Goal: Task Accomplishment & Management: Manage account settings

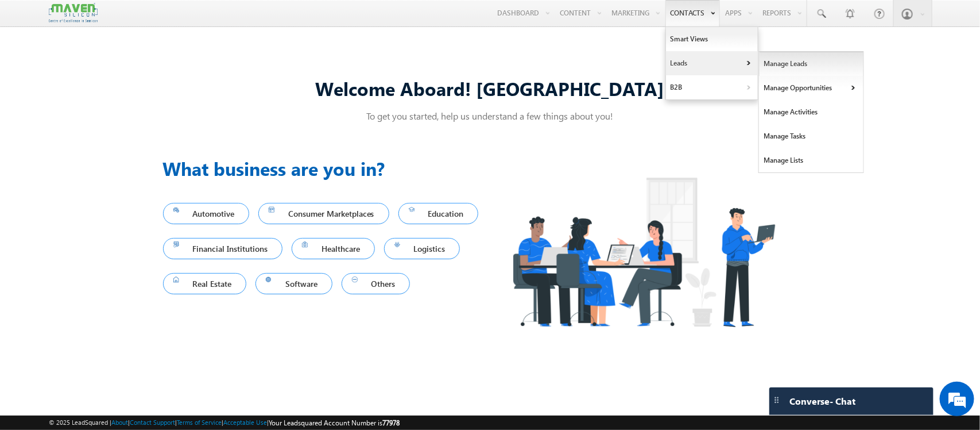
click at [759, 67] on link "Manage Leads" at bounding box center [811, 64] width 105 height 24
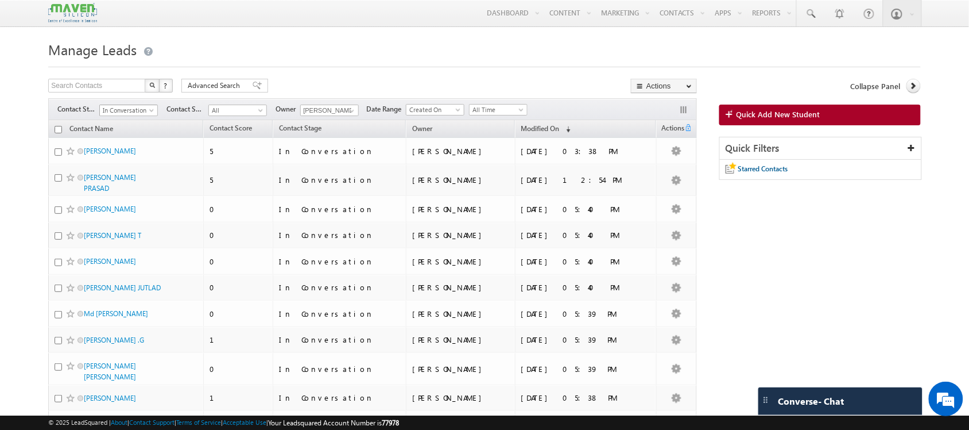
click at [140, 109] on span "In Conversation" at bounding box center [127, 110] width 55 height 10
click at [121, 127] on link "Enrollment 1" at bounding box center [129, 122] width 58 height 10
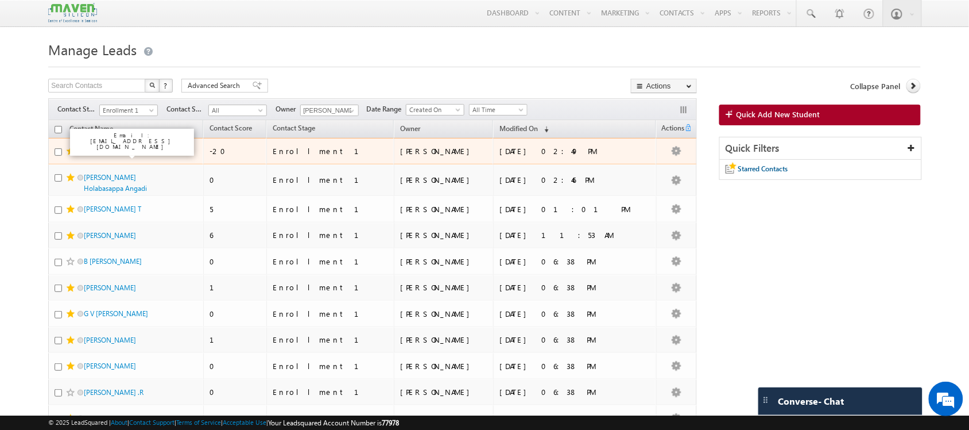
scroll to position [0, 0]
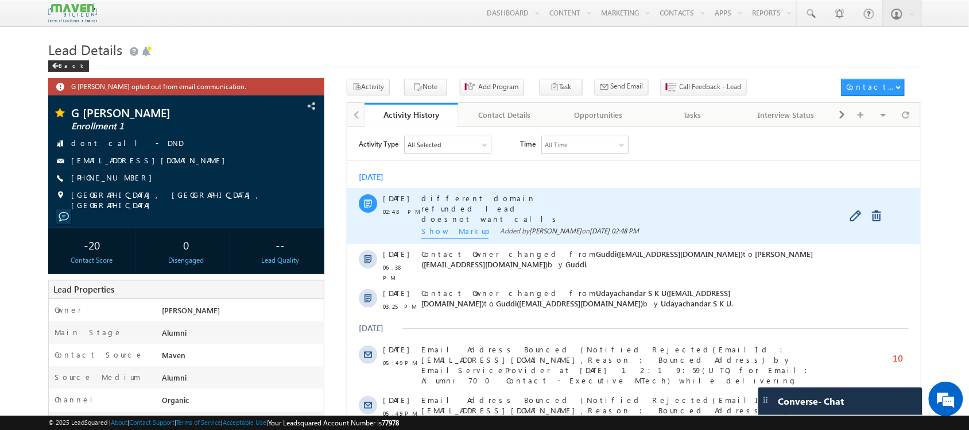
click at [440, 229] on span "Show Markup" at bounding box center [454, 231] width 67 height 13
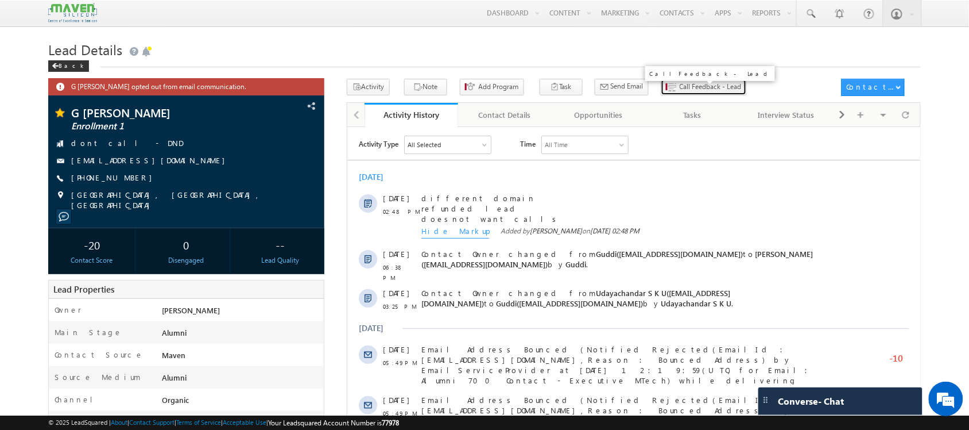
click at [680, 84] on span "Call Feedback - Lead" at bounding box center [711, 87] width 62 height 10
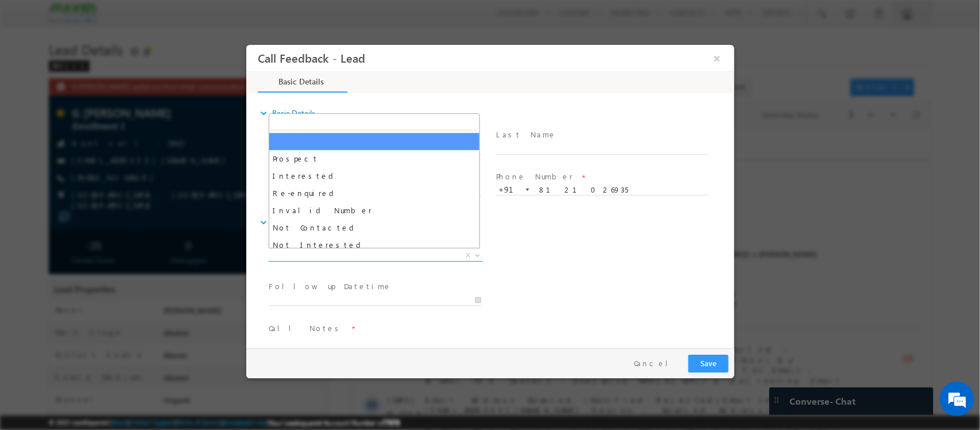
click at [350, 252] on span "X" at bounding box center [375, 255] width 214 height 11
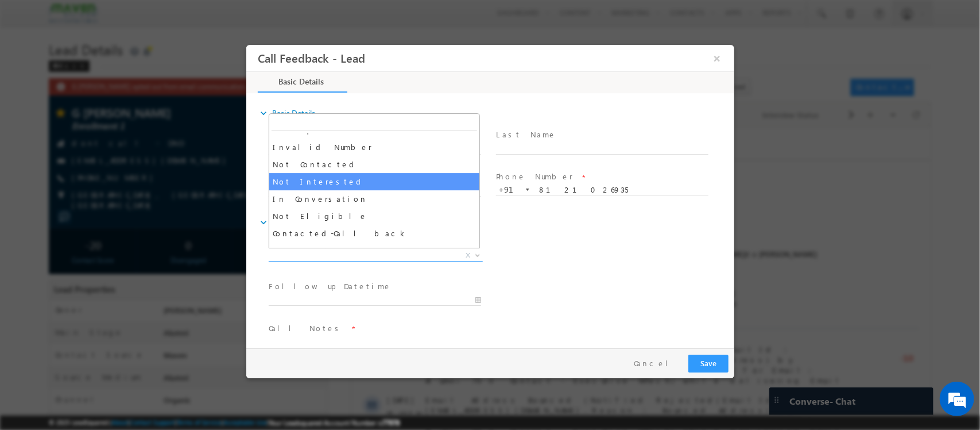
scroll to position [69, 0]
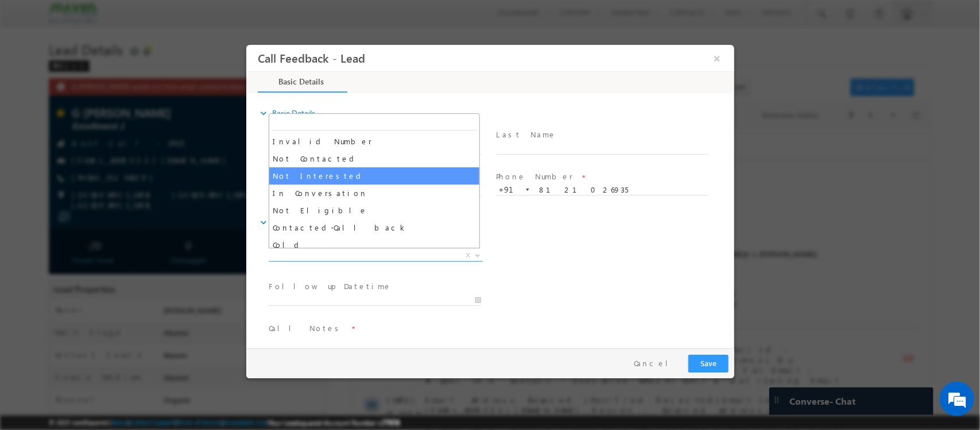
select select "Not Interested"
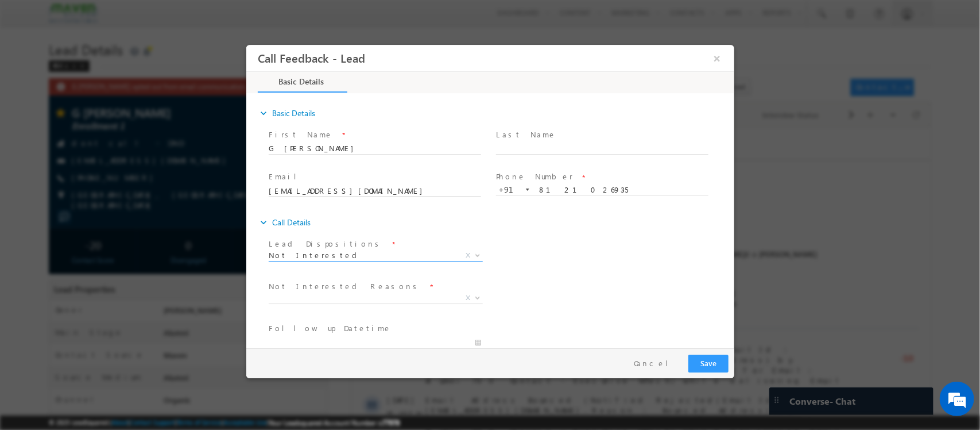
scroll to position [104, 0]
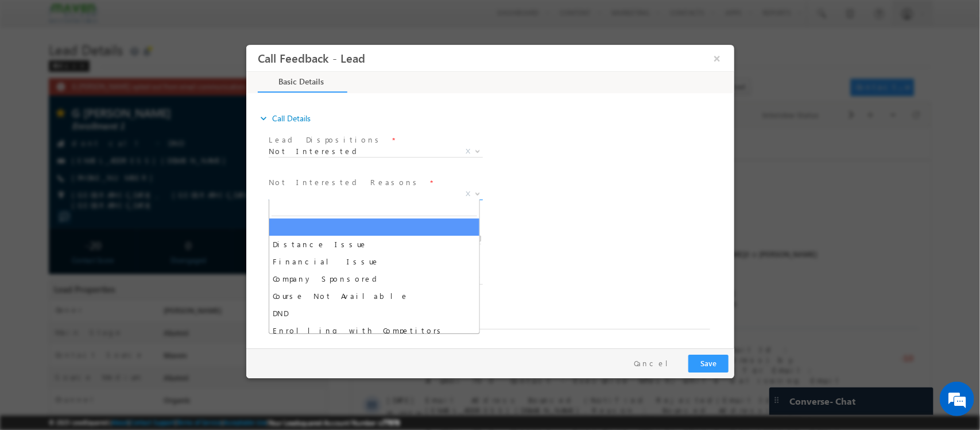
click at [403, 196] on span "X" at bounding box center [375, 193] width 214 height 11
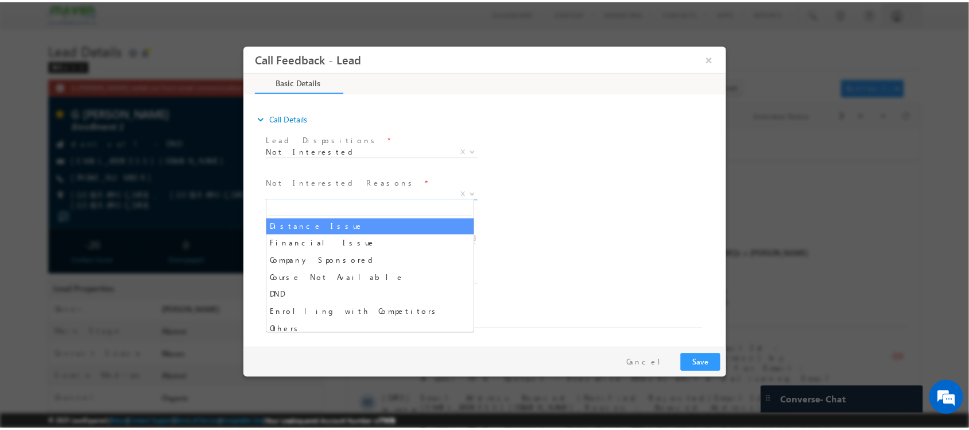
scroll to position [23, 0]
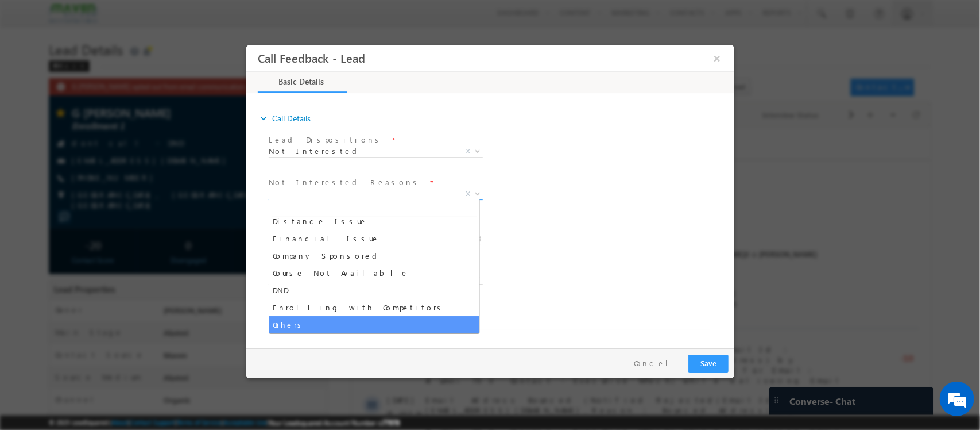
select select "Others"
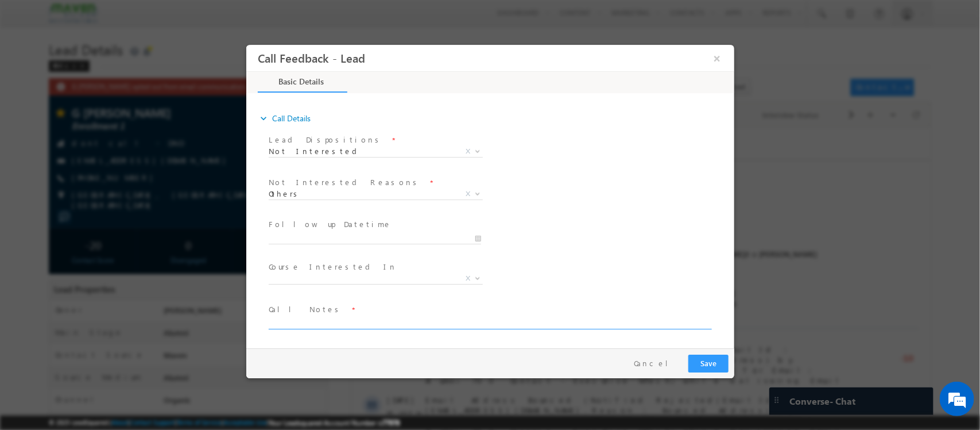
click at [490, 323] on textarea at bounding box center [489, 322] width 442 height 13
type textarea "NI"
click at [713, 363] on button "Save" at bounding box center [708, 363] width 40 height 18
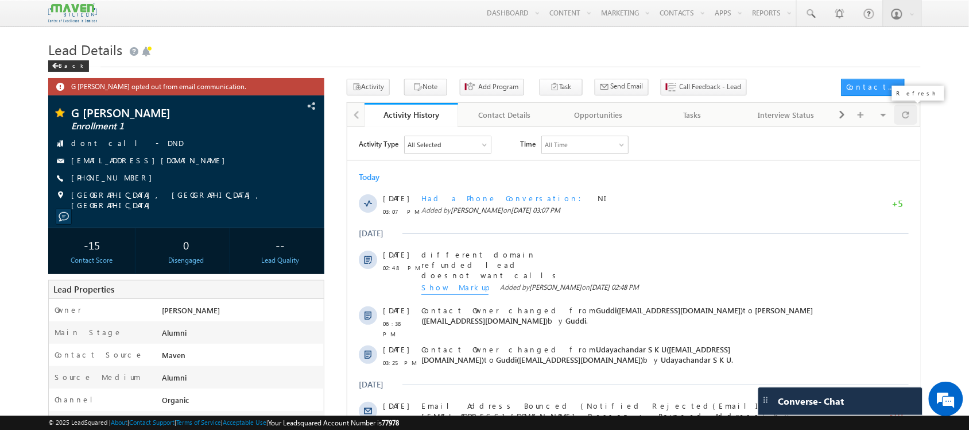
click at [905, 121] on span at bounding box center [906, 115] width 7 height 20
click at [908, 121] on span at bounding box center [906, 115] width 7 height 20
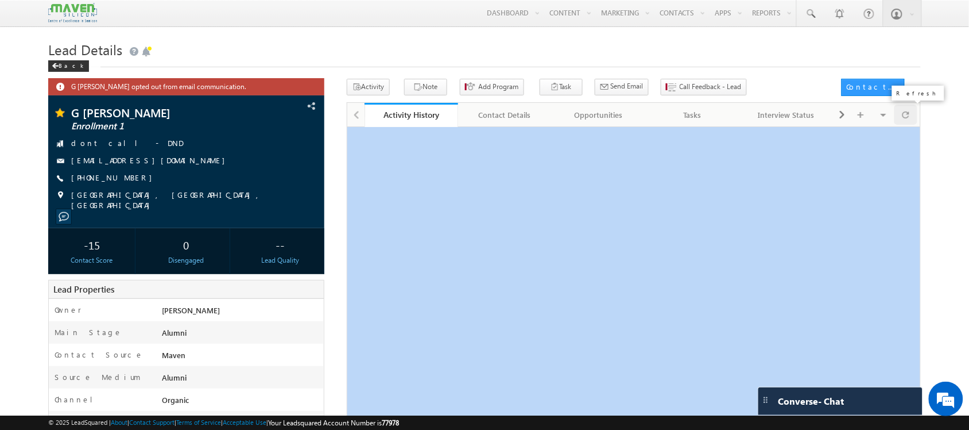
click at [908, 121] on span at bounding box center [906, 115] width 7 height 20
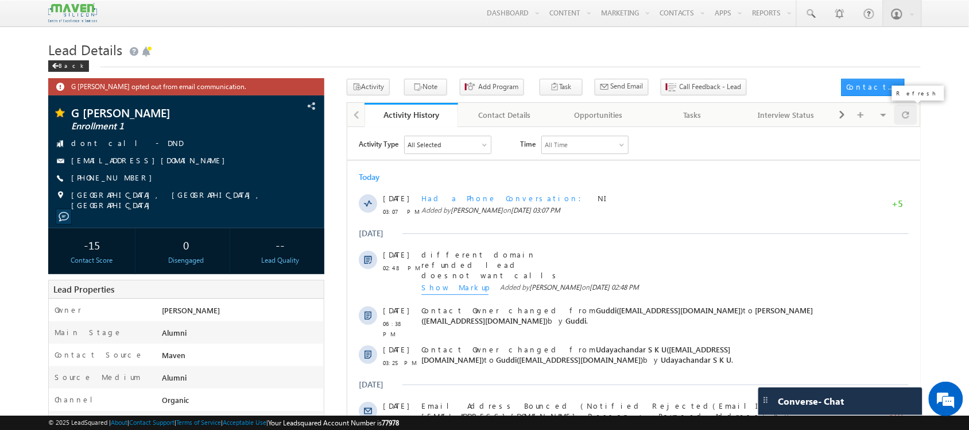
click at [908, 121] on span at bounding box center [906, 115] width 7 height 20
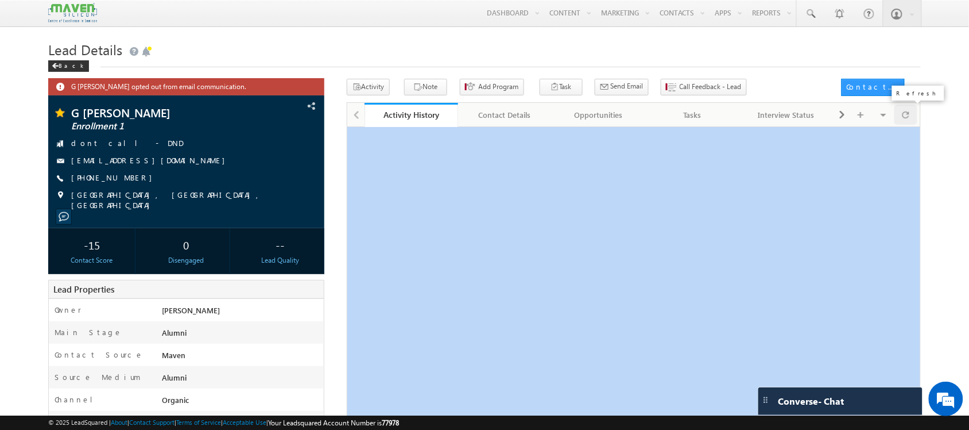
click at [908, 121] on span at bounding box center [906, 115] width 7 height 20
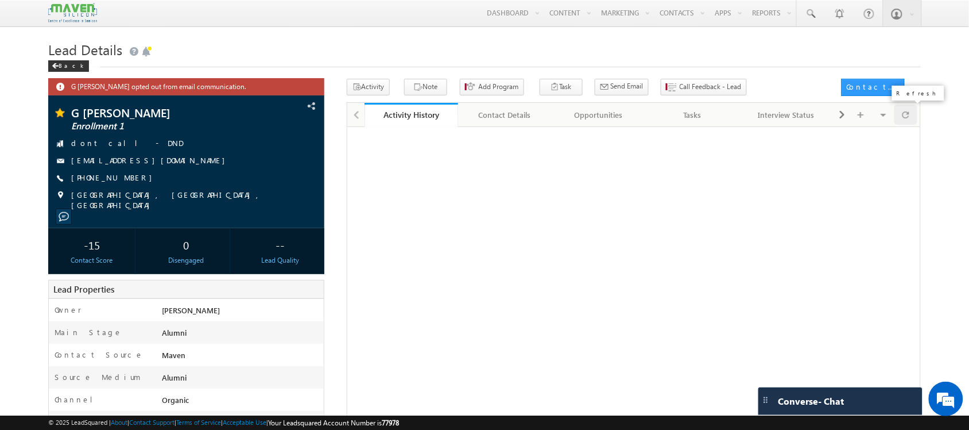
click at [908, 121] on span at bounding box center [906, 115] width 7 height 20
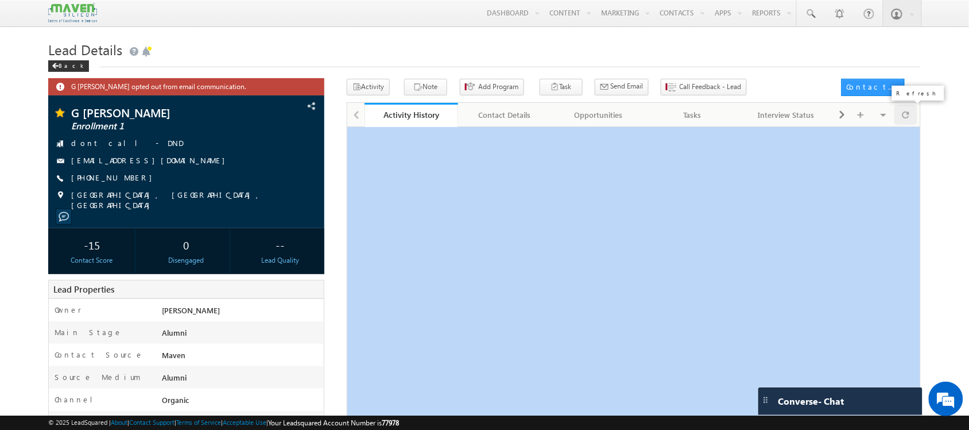
click at [908, 121] on span at bounding box center [906, 115] width 7 height 20
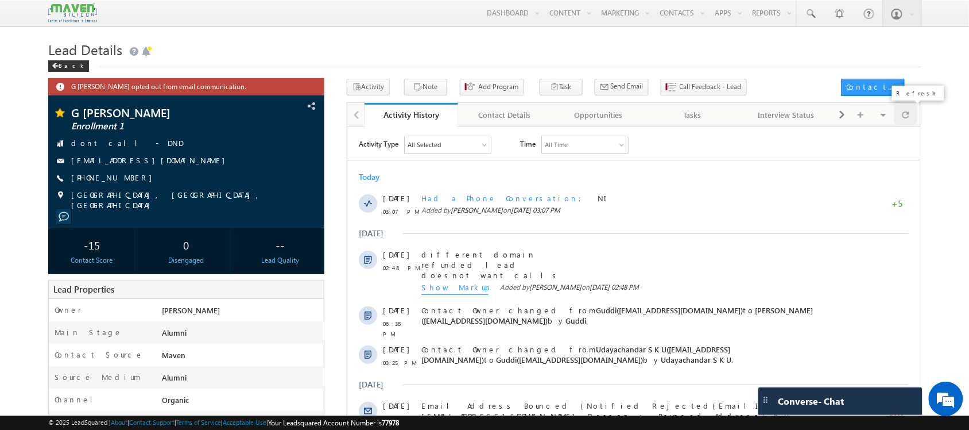
click at [908, 121] on span at bounding box center [906, 115] width 7 height 20
click at [905, 121] on span at bounding box center [906, 115] width 7 height 20
drag, startPoint x: 911, startPoint y: 127, endPoint x: 909, endPoint y: 117, distance: 10.6
click at [909, 117] on div "Activity History Activity History Contact Details Contact Details Opportunities…" at bounding box center [634, 114] width 574 height 24
click at [909, 117] on span at bounding box center [906, 115] width 7 height 20
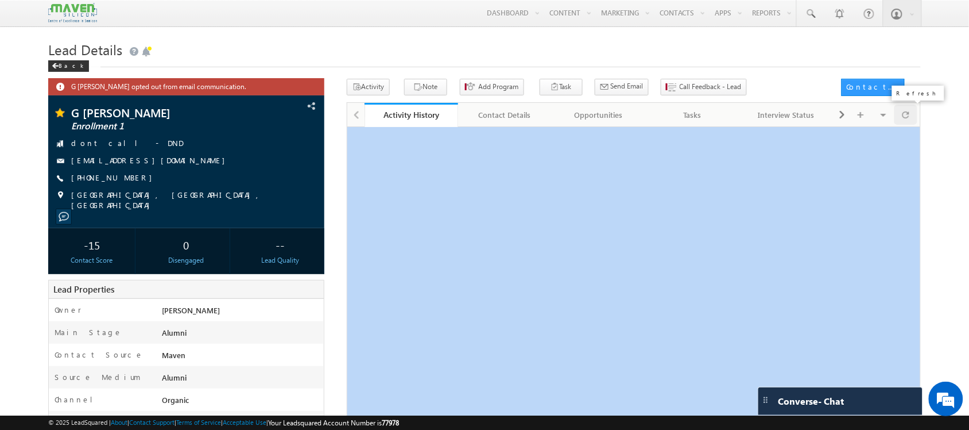
click at [909, 117] on span at bounding box center [906, 115] width 7 height 20
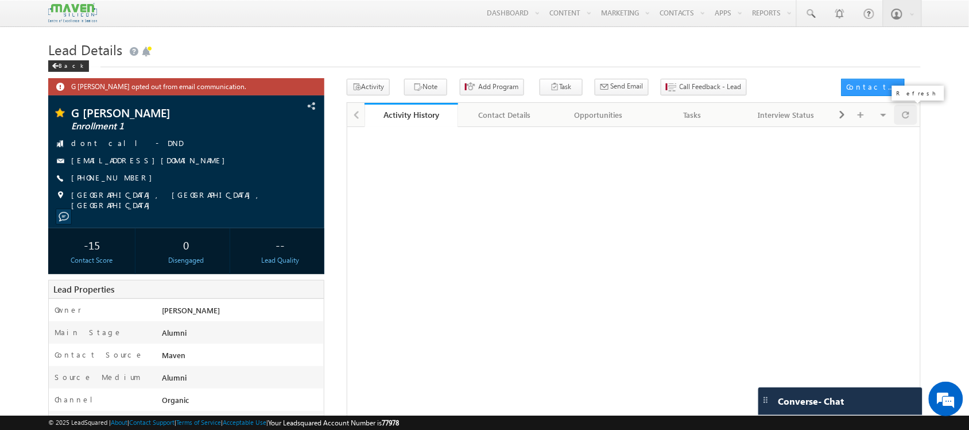
click at [909, 117] on span at bounding box center [906, 115] width 7 height 20
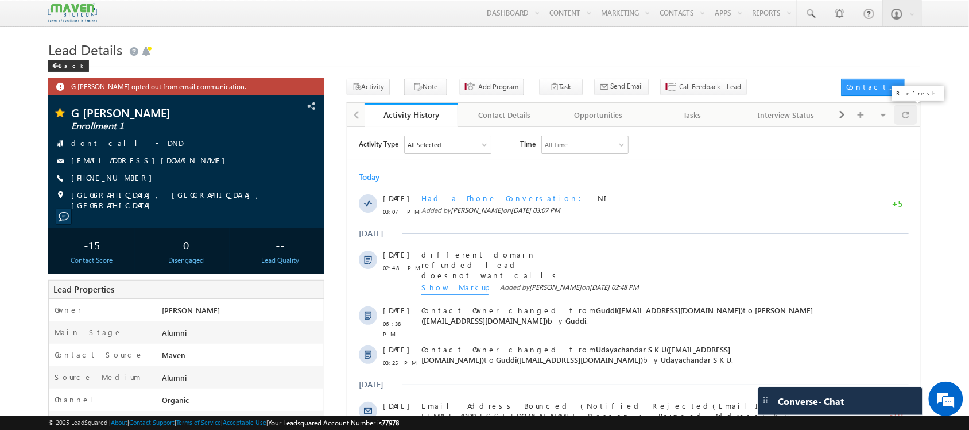
click at [909, 117] on span at bounding box center [906, 115] width 7 height 20
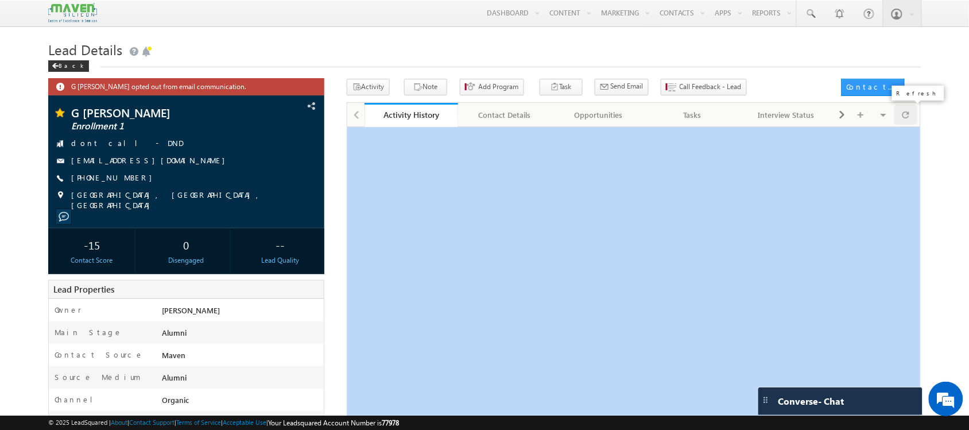
click at [909, 117] on span at bounding box center [906, 115] width 7 height 20
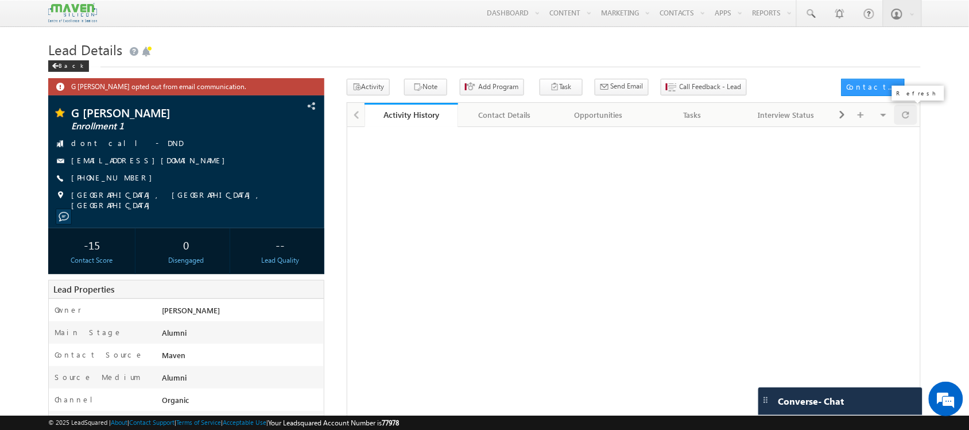
click at [909, 117] on span at bounding box center [906, 115] width 7 height 20
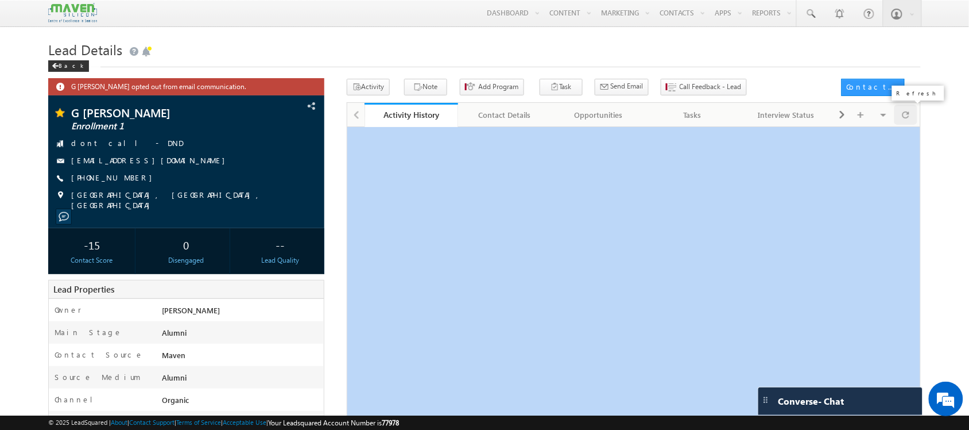
click at [909, 117] on span at bounding box center [906, 115] width 7 height 20
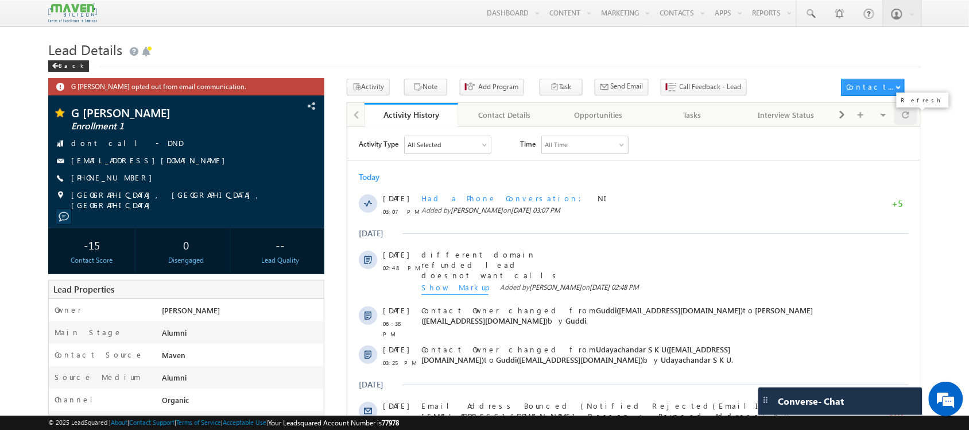
click at [905, 122] on span at bounding box center [906, 115] width 7 height 20
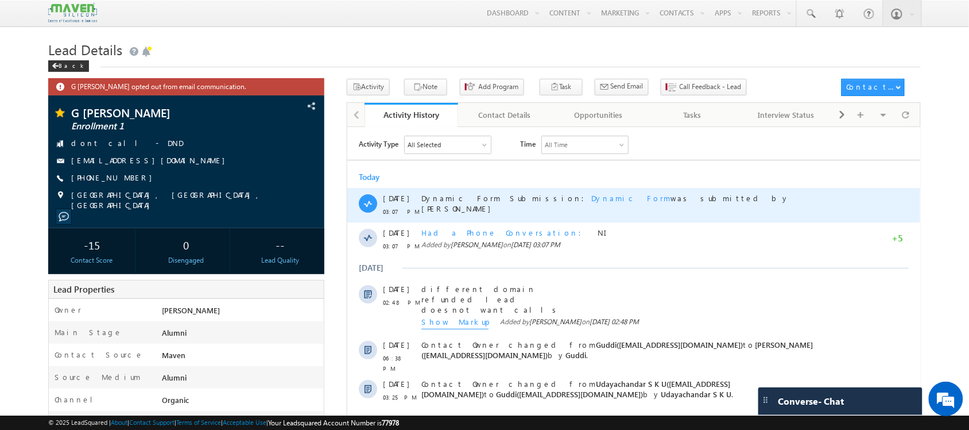
click at [591, 198] on span "Dynamic Form" at bounding box center [630, 197] width 79 height 10
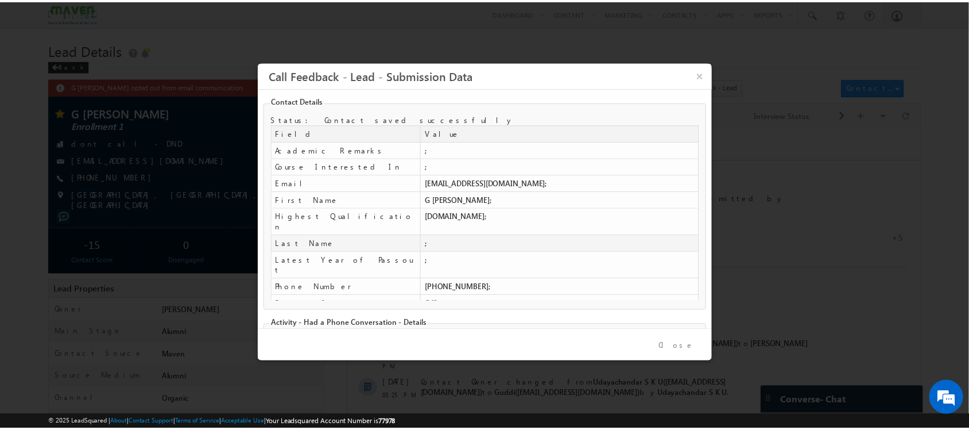
scroll to position [76, 0]
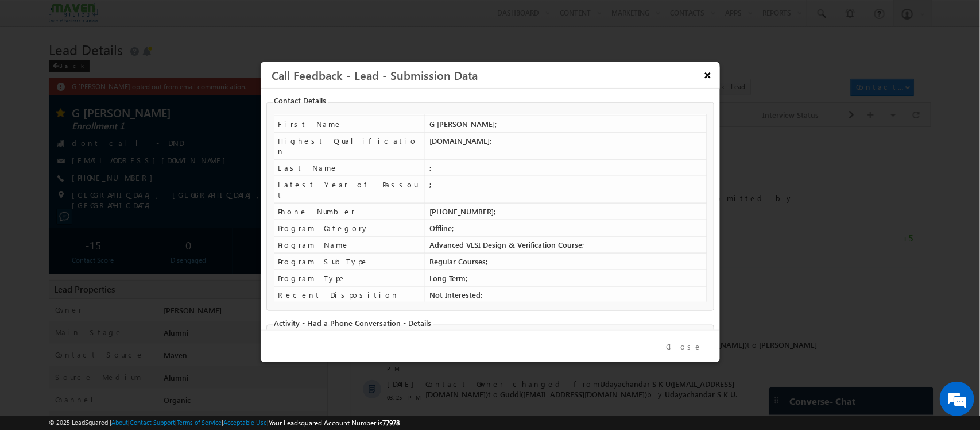
click at [710, 67] on button "×" at bounding box center [707, 75] width 19 height 20
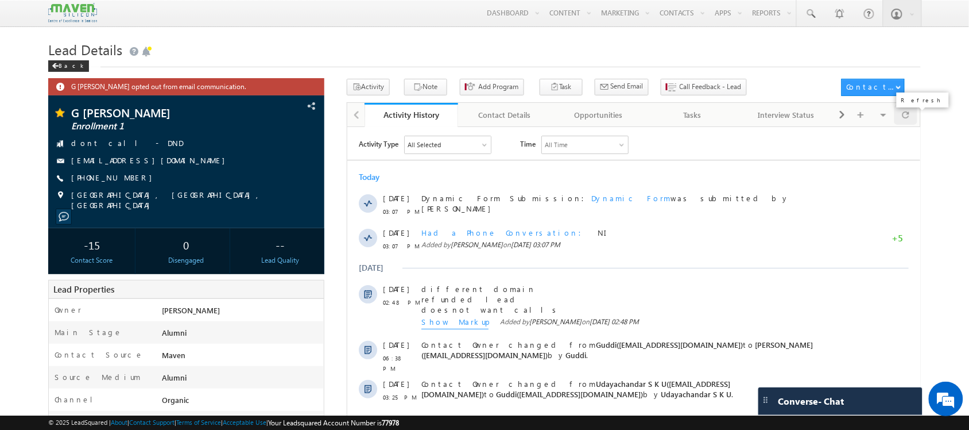
click at [911, 117] on div at bounding box center [906, 115] width 22 height 20
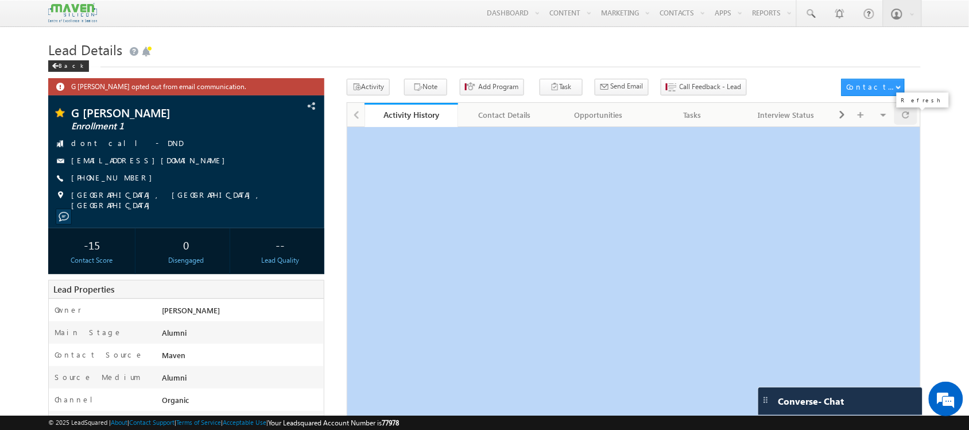
click at [911, 117] on div at bounding box center [906, 115] width 22 height 20
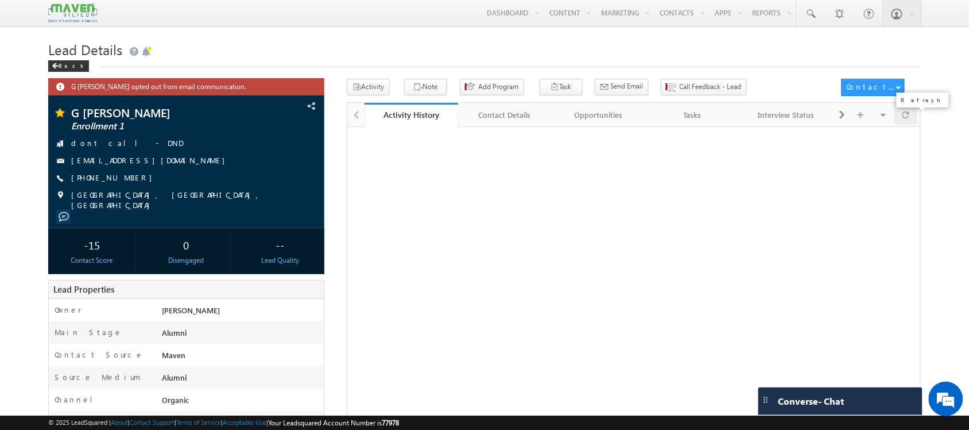
click at [911, 117] on div at bounding box center [906, 115] width 22 height 20
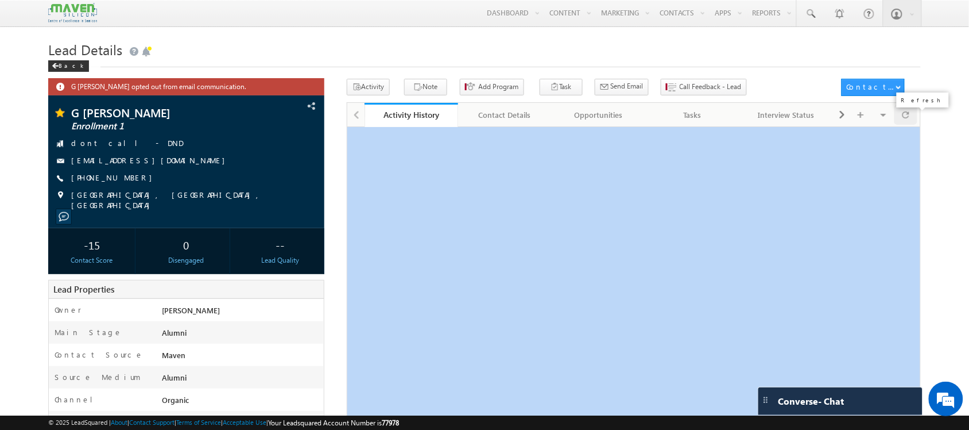
click at [911, 117] on div at bounding box center [906, 115] width 22 height 20
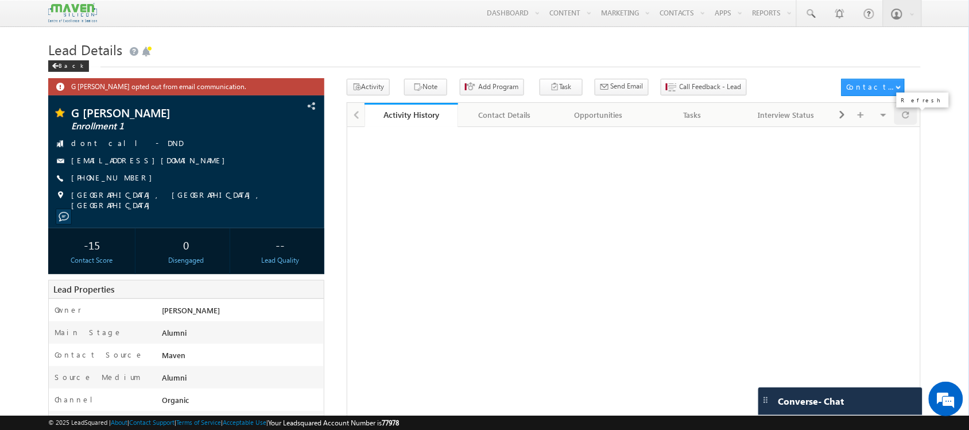
click at [911, 117] on div at bounding box center [906, 115] width 22 height 20
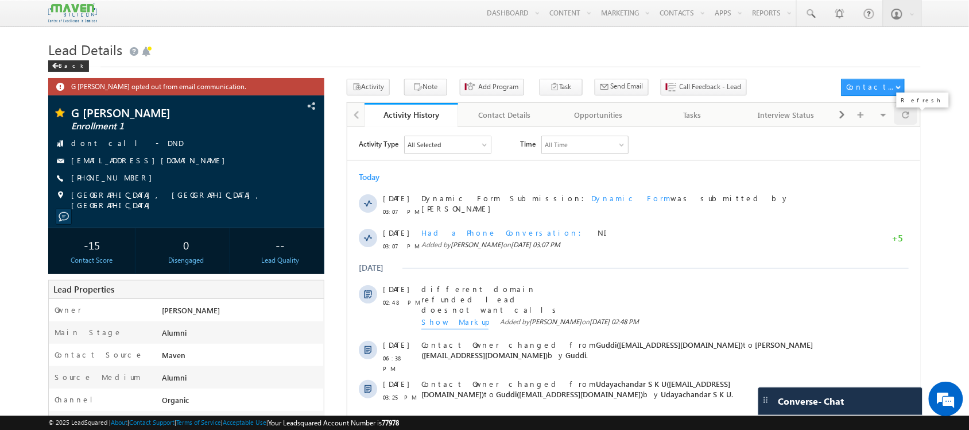
click at [911, 117] on div at bounding box center [906, 115] width 22 height 20
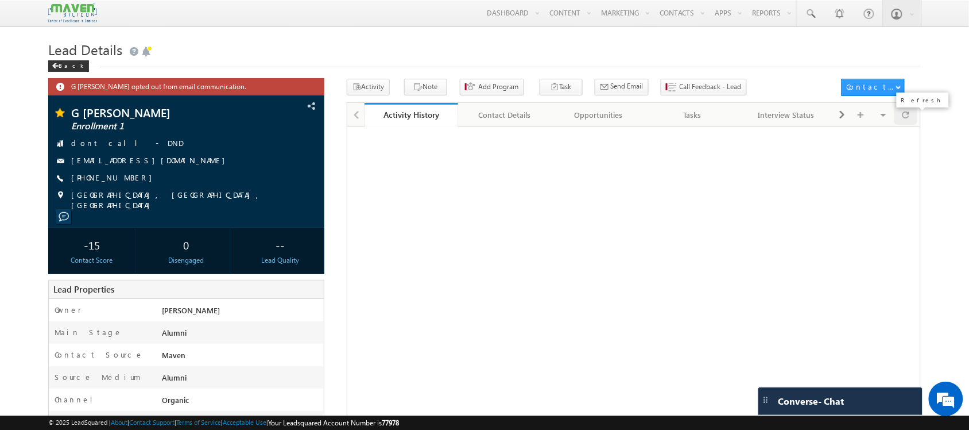
click at [911, 117] on div at bounding box center [906, 115] width 22 height 20
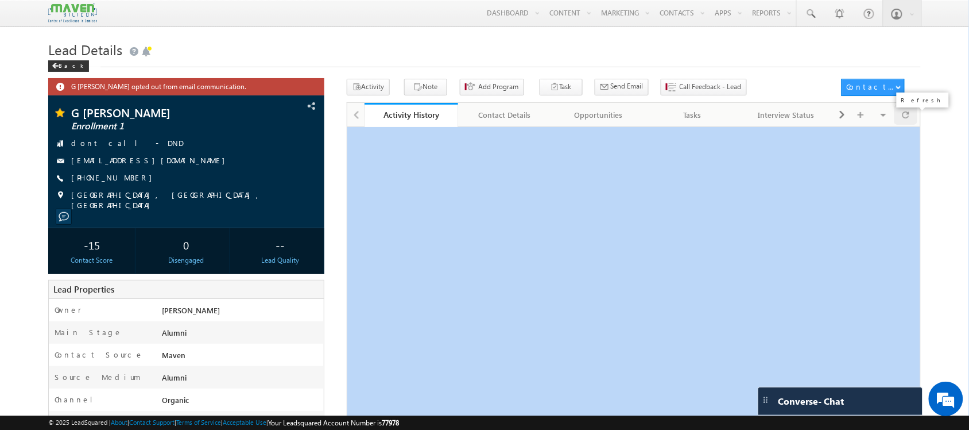
click at [911, 117] on div at bounding box center [906, 115] width 22 height 20
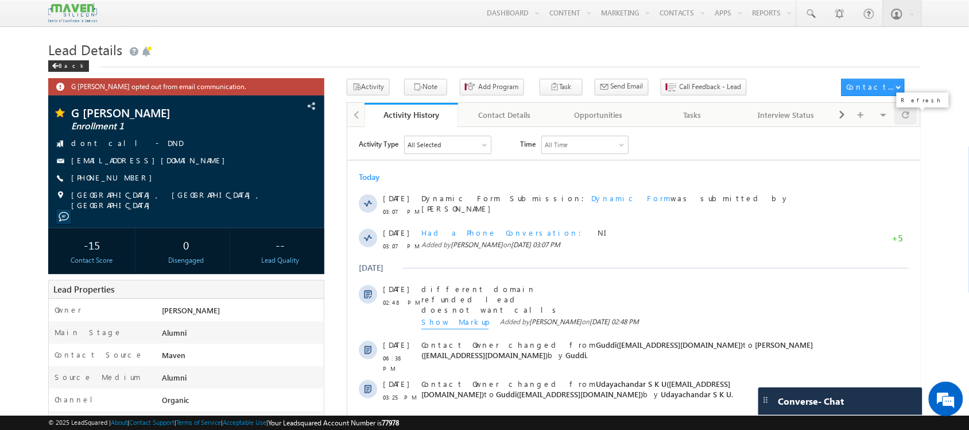
click at [911, 117] on div at bounding box center [906, 115] width 22 height 20
click at [908, 124] on span at bounding box center [906, 115] width 7 height 20
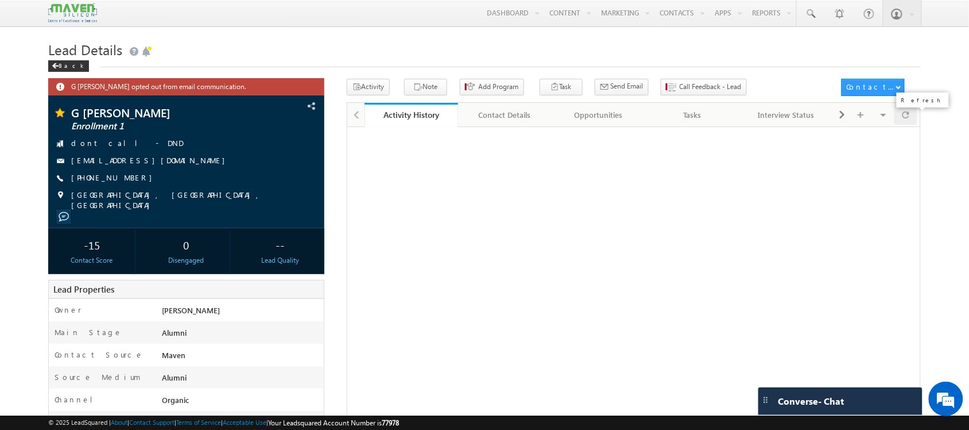
click at [908, 124] on span at bounding box center [906, 115] width 7 height 20
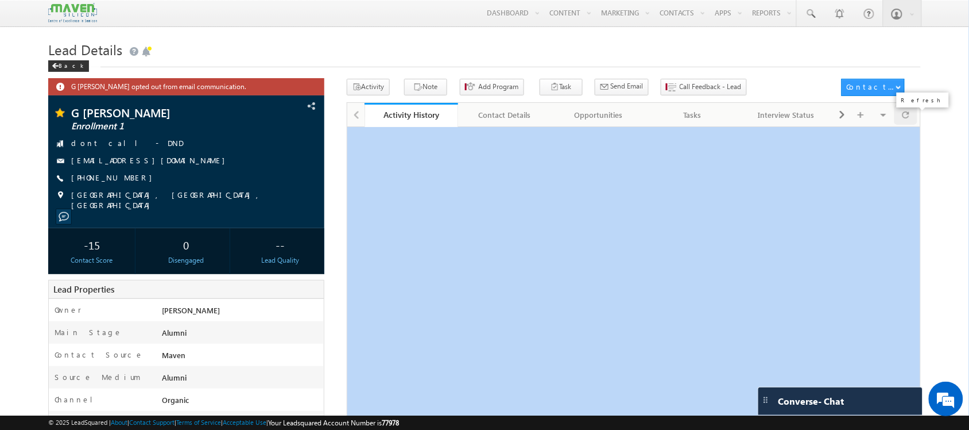
click at [908, 124] on span at bounding box center [906, 115] width 7 height 20
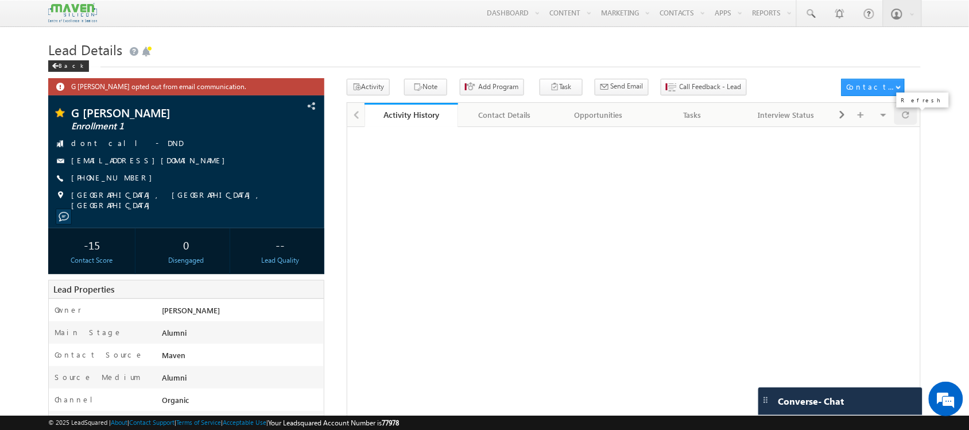
click at [908, 124] on span at bounding box center [906, 115] width 7 height 20
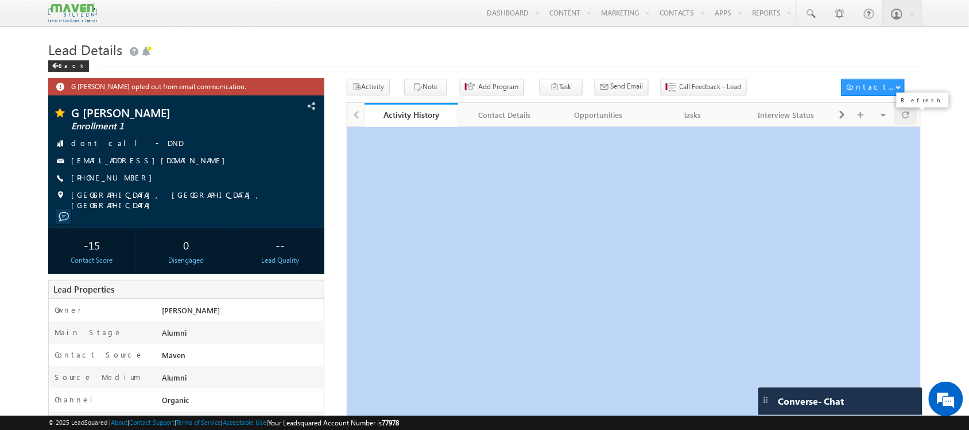
click at [908, 124] on span at bounding box center [906, 115] width 7 height 20
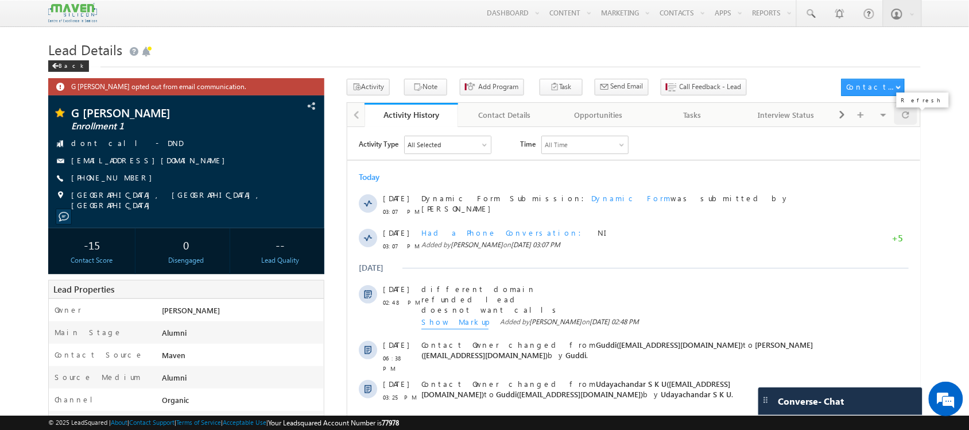
click at [908, 119] on span at bounding box center [906, 115] width 7 height 20
click at [708, 122] on div "Tasks" at bounding box center [692, 115] width 75 height 14
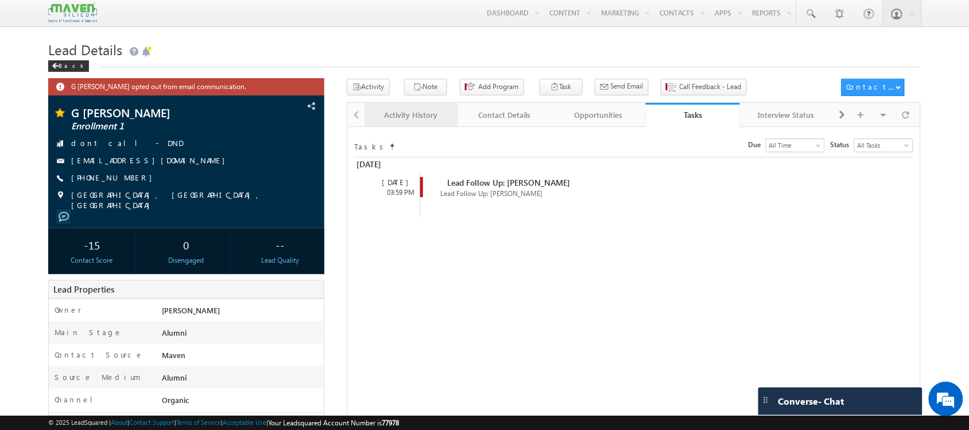
click at [432, 122] on div "Activity History" at bounding box center [411, 115] width 75 height 14
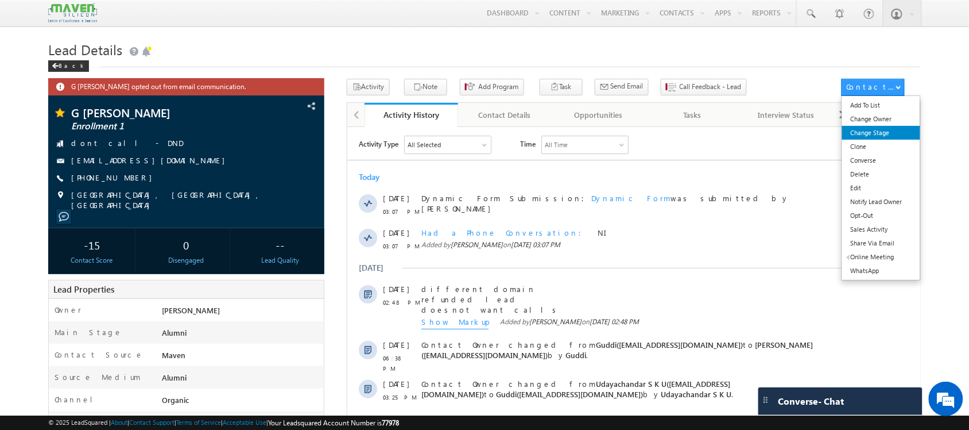
click at [879, 127] on link "Change Stage" at bounding box center [881, 133] width 79 height 14
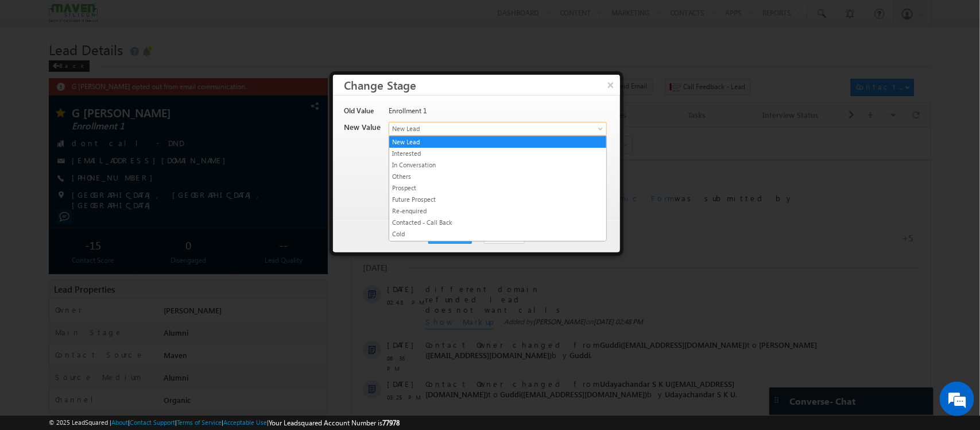
click at [503, 133] on span "New Lead" at bounding box center [478, 128] width 179 height 10
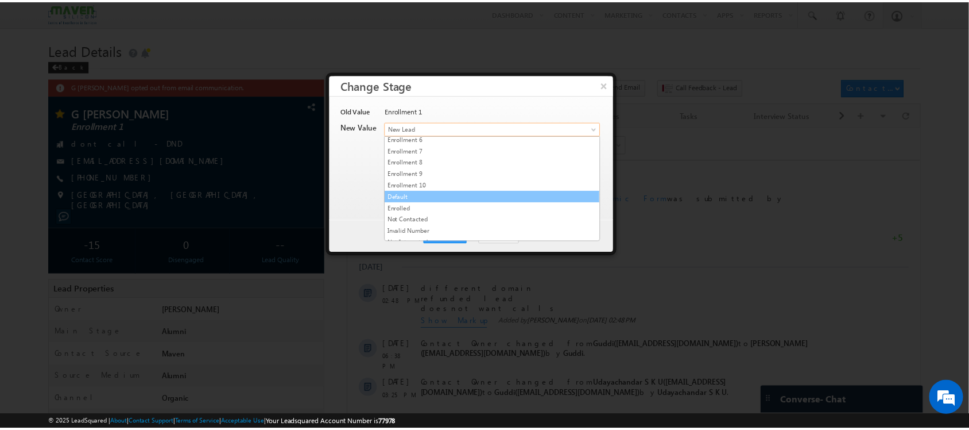
scroll to position [225, 0]
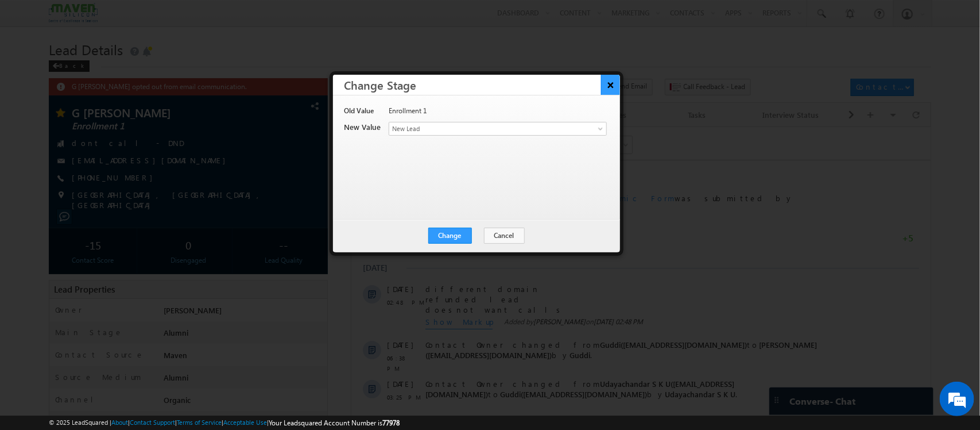
click at [607, 80] on button "×" at bounding box center [610, 85] width 19 height 20
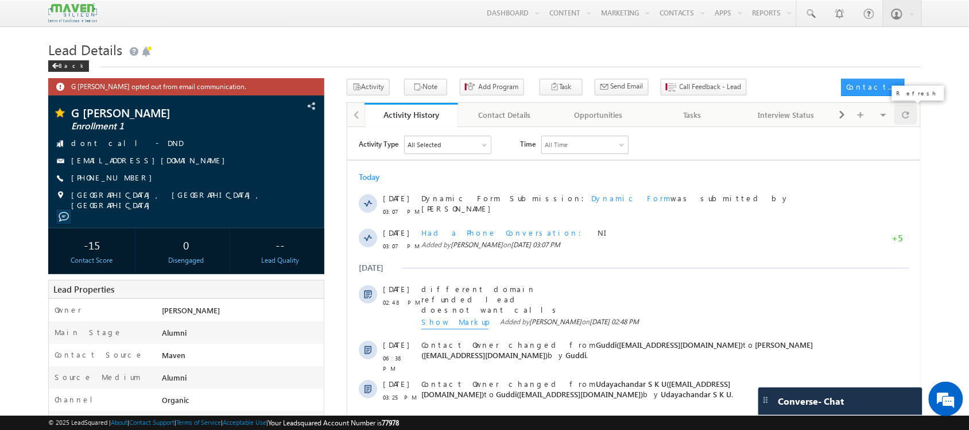
click at [911, 116] on div at bounding box center [906, 115] width 22 height 20
click at [912, 118] on div at bounding box center [906, 115] width 22 height 20
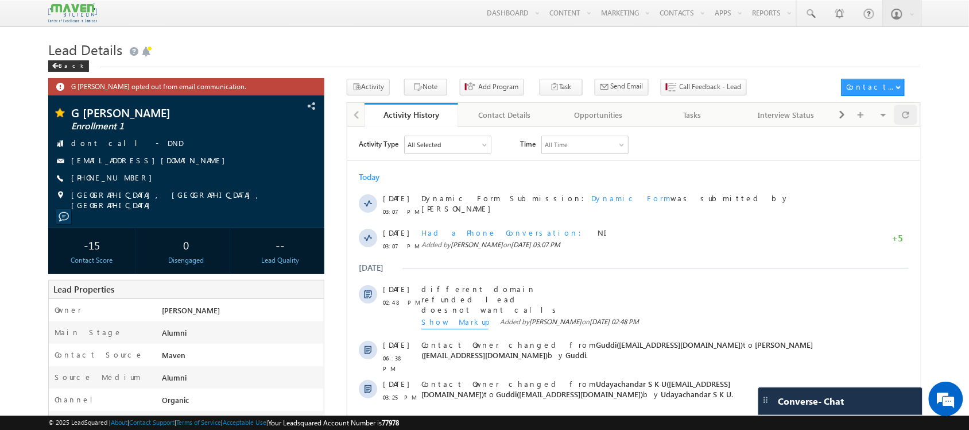
click at [912, 118] on div at bounding box center [906, 115] width 22 height 20
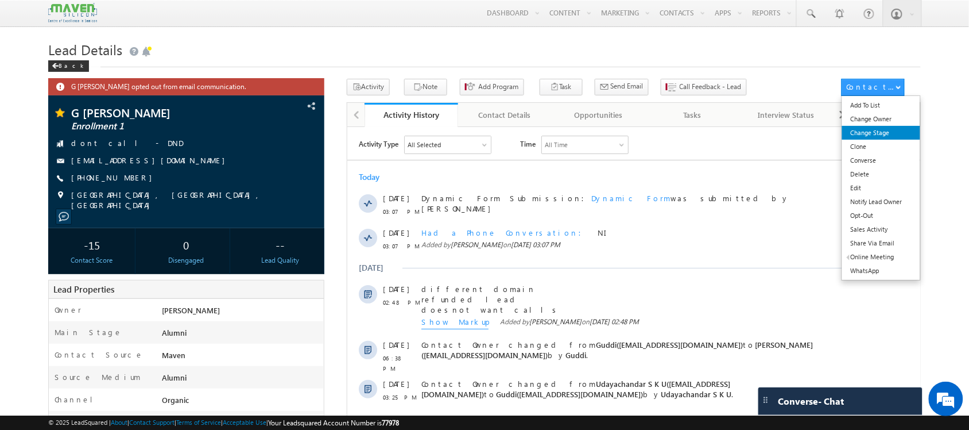
click at [894, 130] on link "Change Stage" at bounding box center [881, 133] width 79 height 14
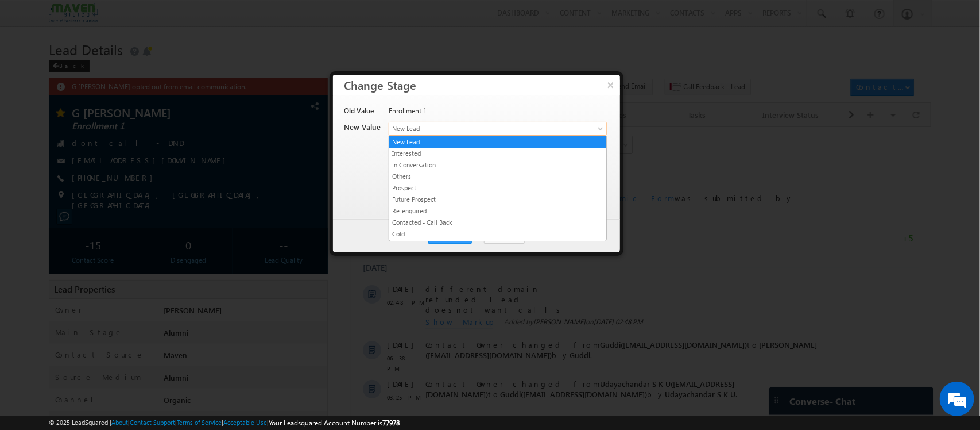
click at [575, 133] on link "New Lead" at bounding box center [498, 129] width 218 height 14
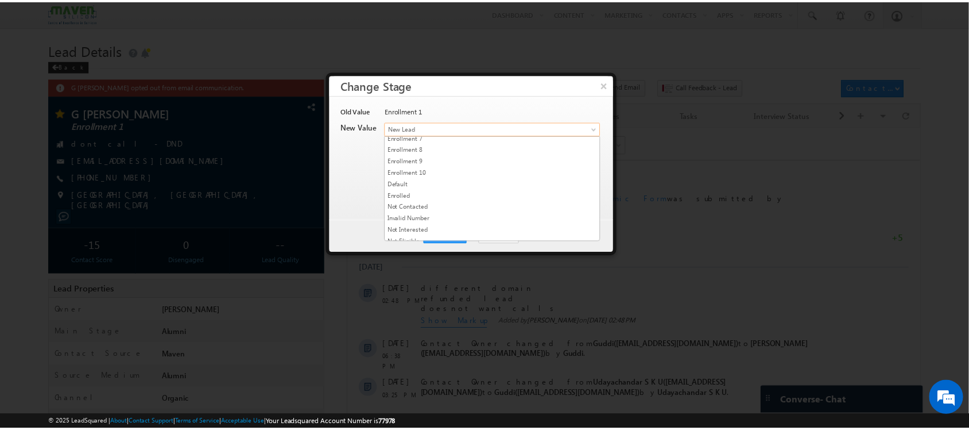
scroll to position [225, 0]
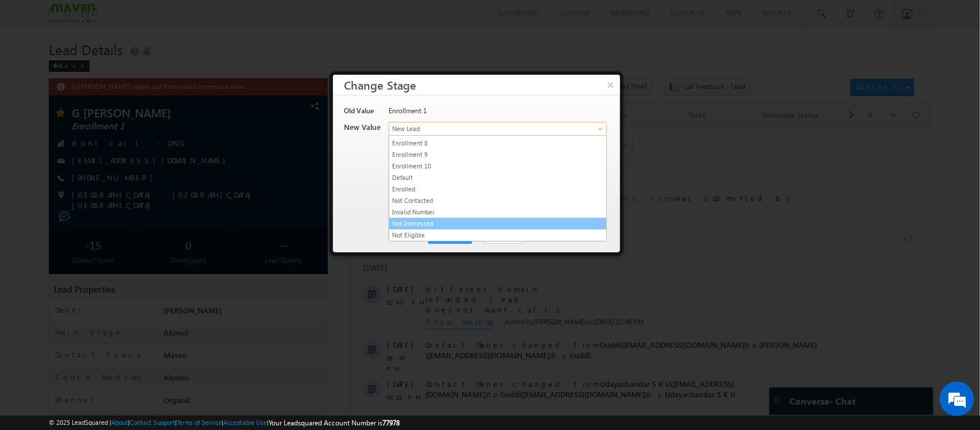
click at [490, 222] on link "Not Interested" at bounding box center [497, 223] width 217 height 10
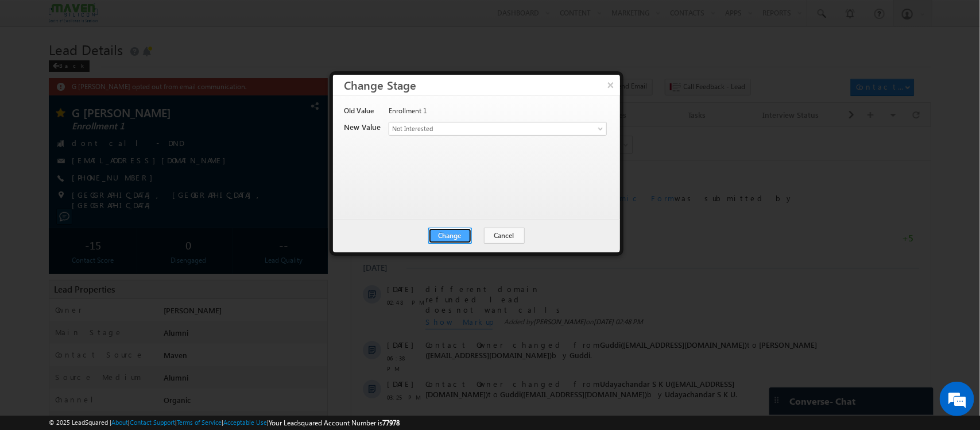
click at [449, 238] on button "Change" at bounding box center [450, 235] width 44 height 16
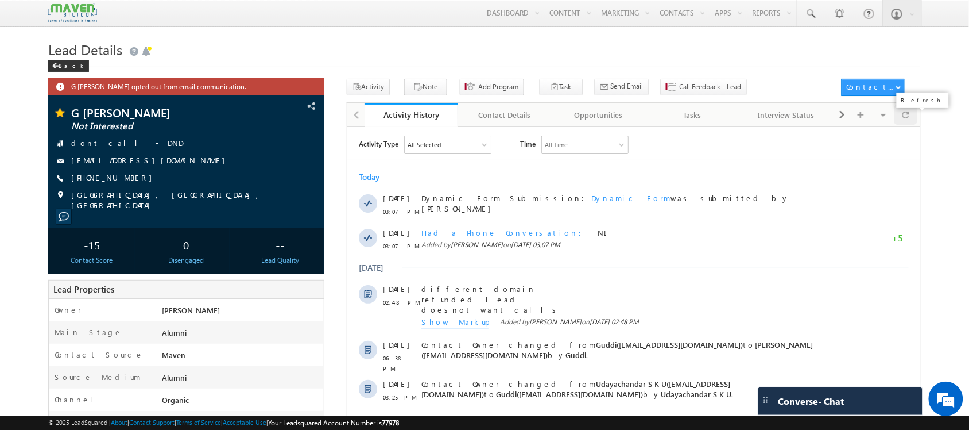
click at [906, 121] on span at bounding box center [906, 115] width 7 height 20
click at [908, 122] on span at bounding box center [906, 115] width 7 height 20
click at [906, 115] on span at bounding box center [906, 115] width 7 height 20
click at [904, 115] on span at bounding box center [906, 115] width 7 height 20
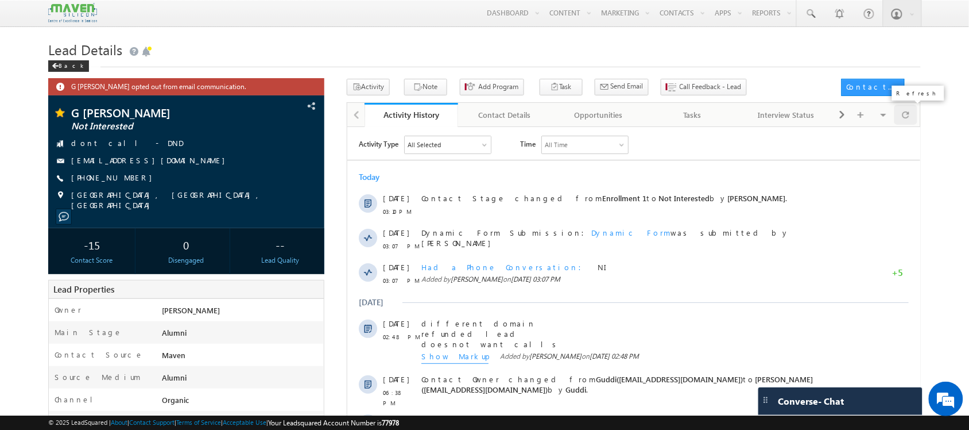
click at [906, 111] on span at bounding box center [906, 115] width 7 height 20
click at [914, 112] on div at bounding box center [906, 115] width 22 height 20
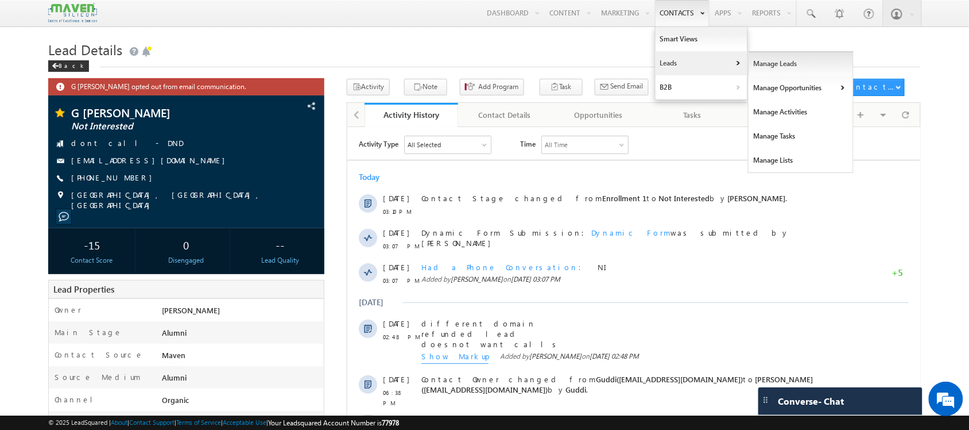
click at [749, 66] on link "Manage Leads" at bounding box center [801, 64] width 105 height 24
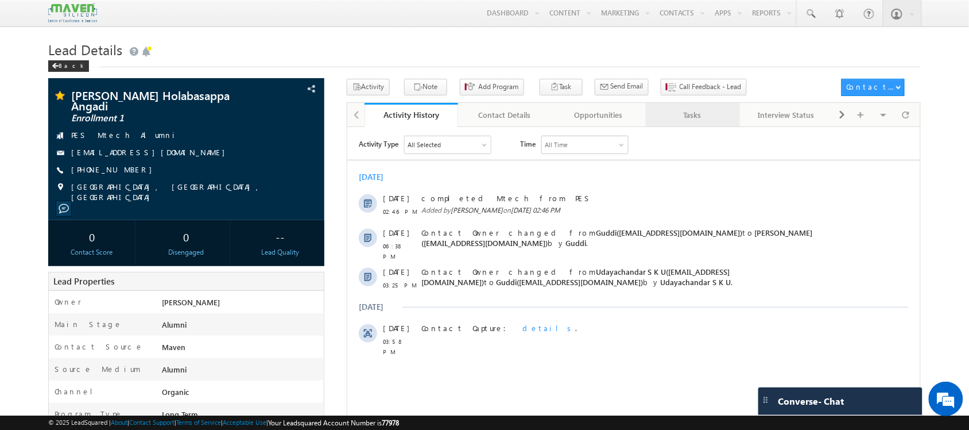
click at [703, 118] on div "Tasks" at bounding box center [692, 115] width 75 height 14
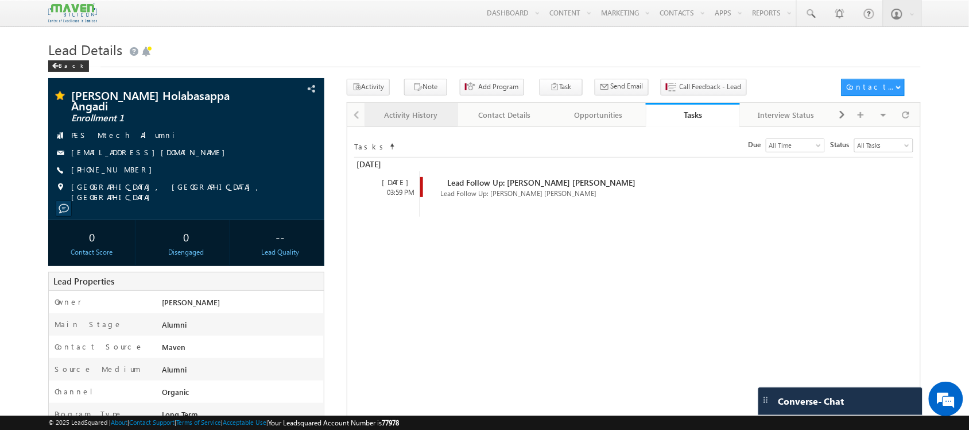
click at [418, 113] on div "Activity History" at bounding box center [411, 115] width 75 height 14
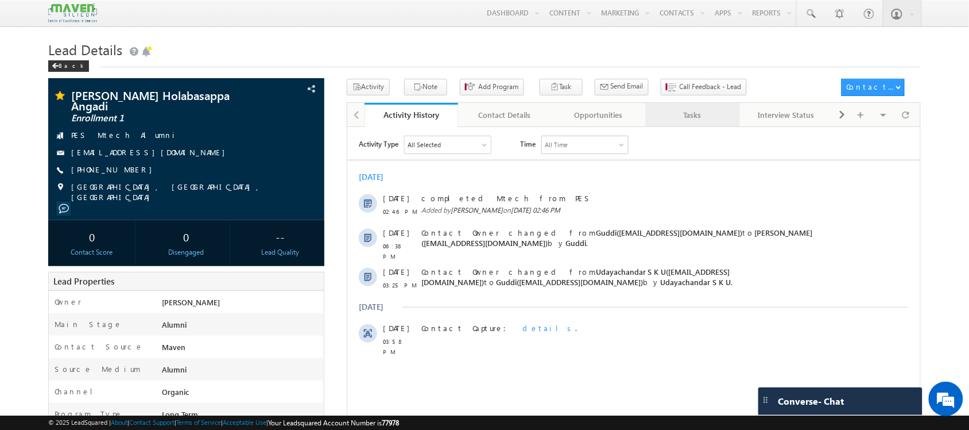
click at [720, 121] on div "Tasks" at bounding box center [692, 115] width 75 height 14
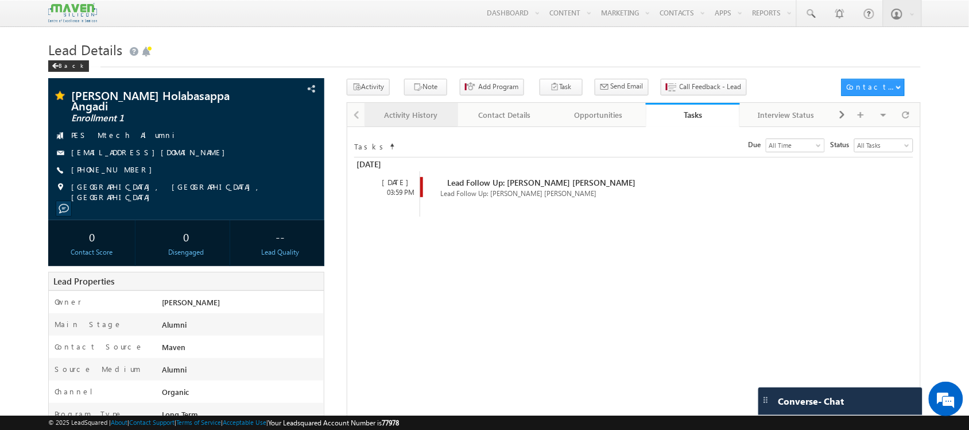
click at [442, 127] on link "Activity History" at bounding box center [412, 115] width 94 height 24
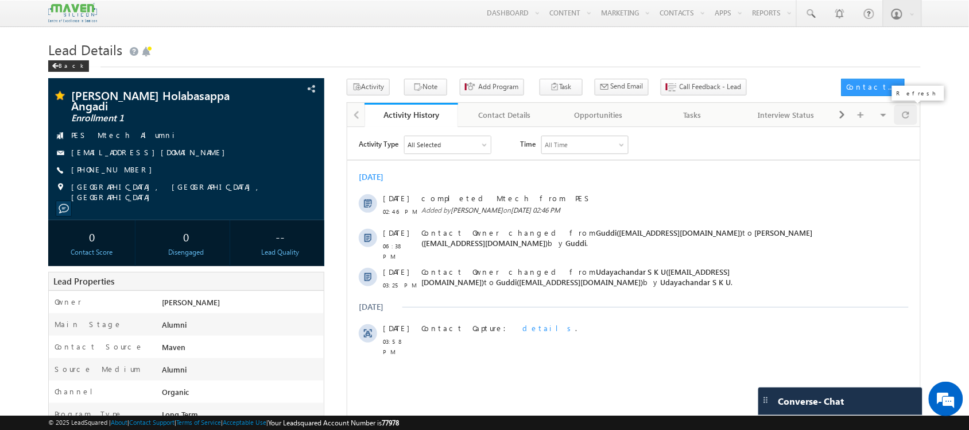
click at [903, 118] on span at bounding box center [906, 115] width 7 height 20
click at [902, 125] on div at bounding box center [906, 115] width 22 height 20
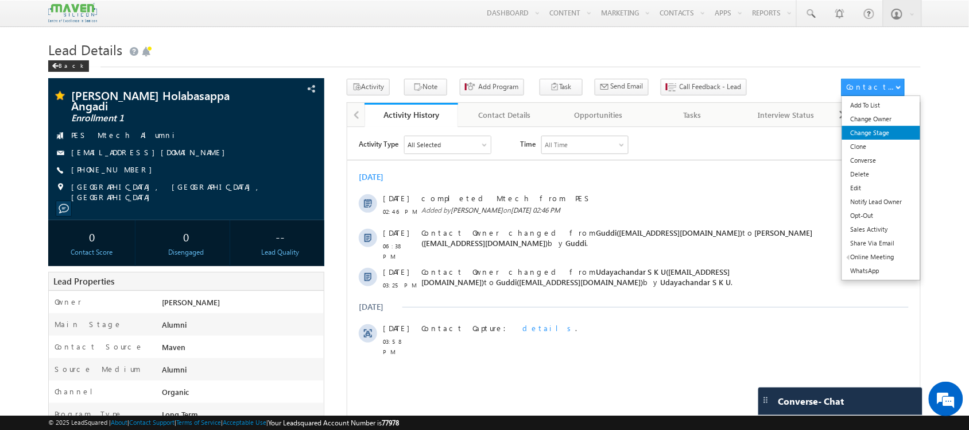
click at [876, 127] on link "Change Stage" at bounding box center [881, 133] width 79 height 14
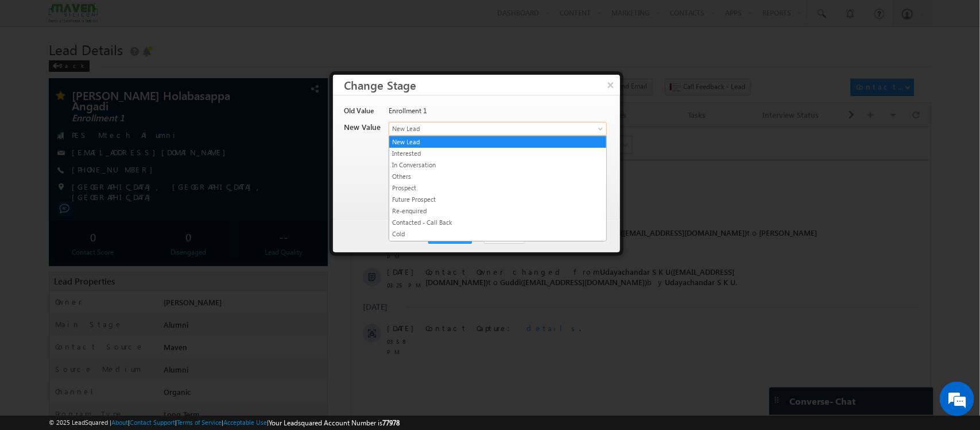
click at [438, 125] on span "New Lead" at bounding box center [478, 128] width 179 height 10
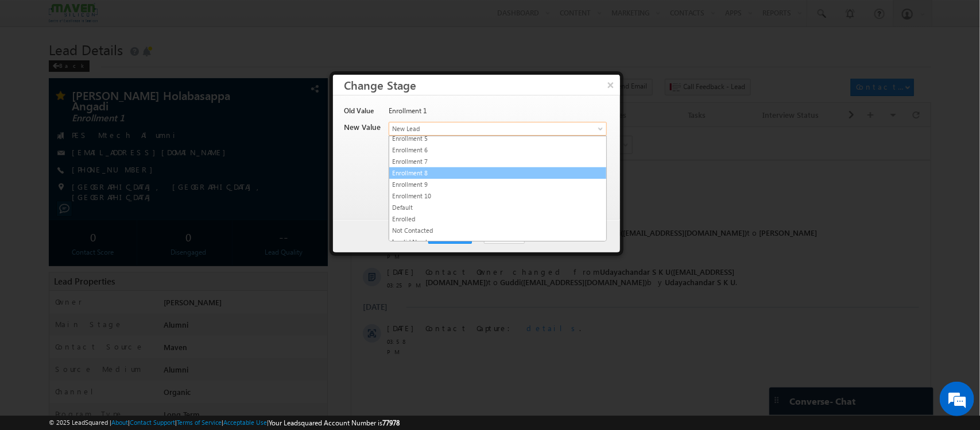
scroll to position [225, 0]
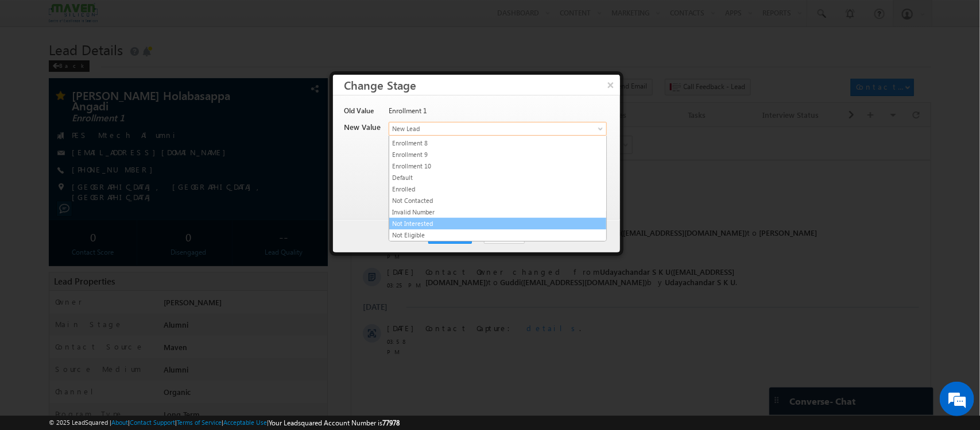
click at [451, 218] on link "Not Interested" at bounding box center [497, 223] width 217 height 10
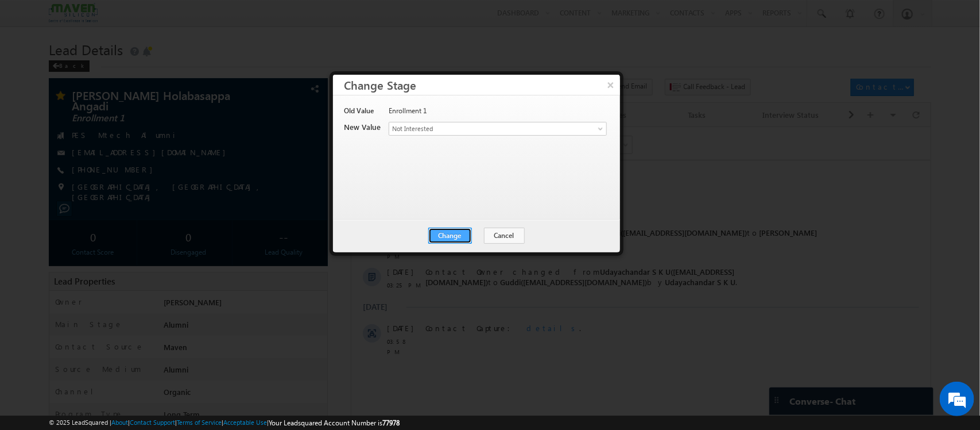
click at [449, 233] on button "Change" at bounding box center [450, 235] width 44 height 16
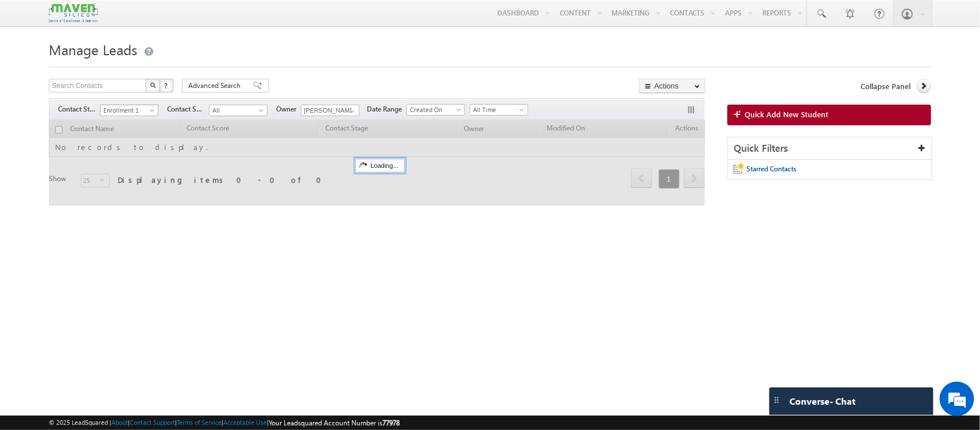
click at [146, 110] on span "Enrollment 1" at bounding box center [127, 110] width 55 height 10
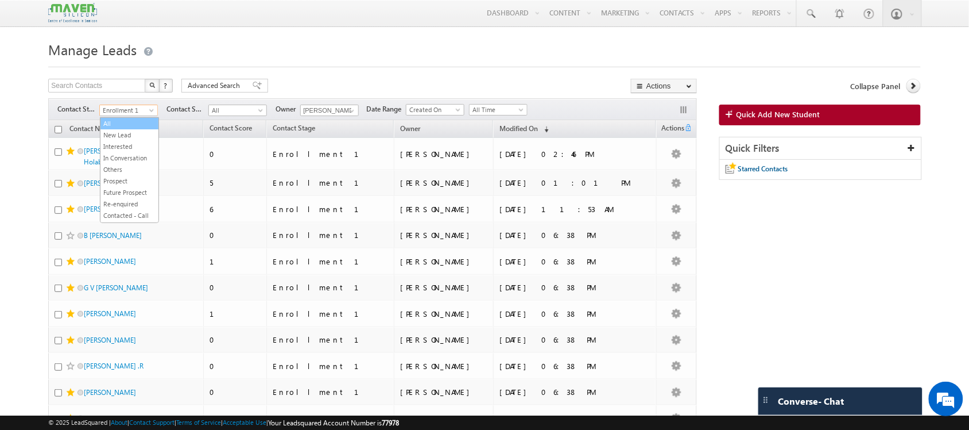
click at [122, 125] on link "All" at bounding box center [129, 123] width 58 height 10
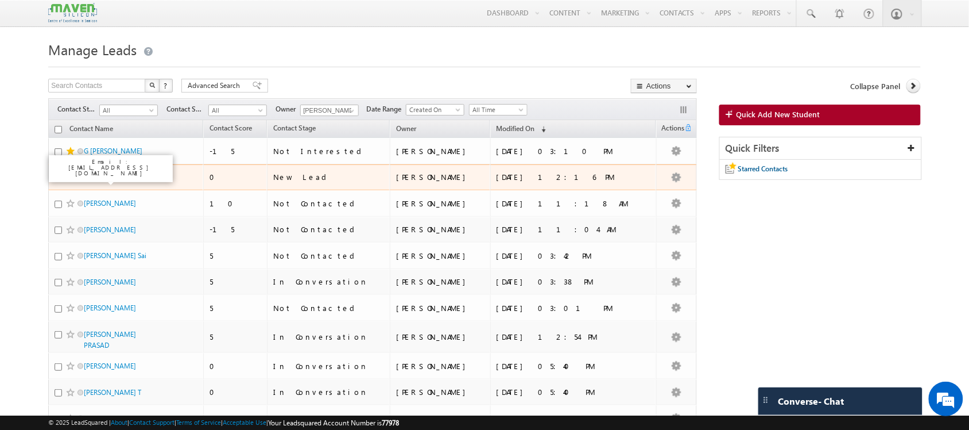
click at [92, 178] on link "Sheema" at bounding box center [96, 177] width 24 height 9
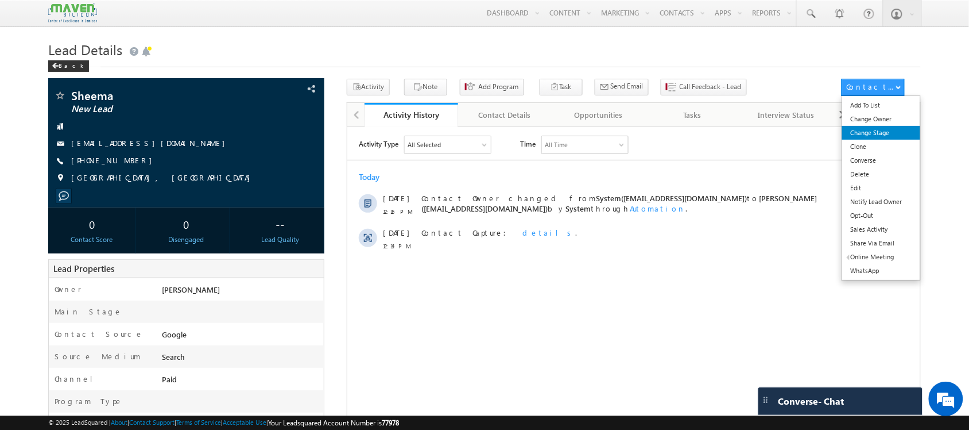
click at [871, 132] on link "Change Stage" at bounding box center [881, 133] width 79 height 14
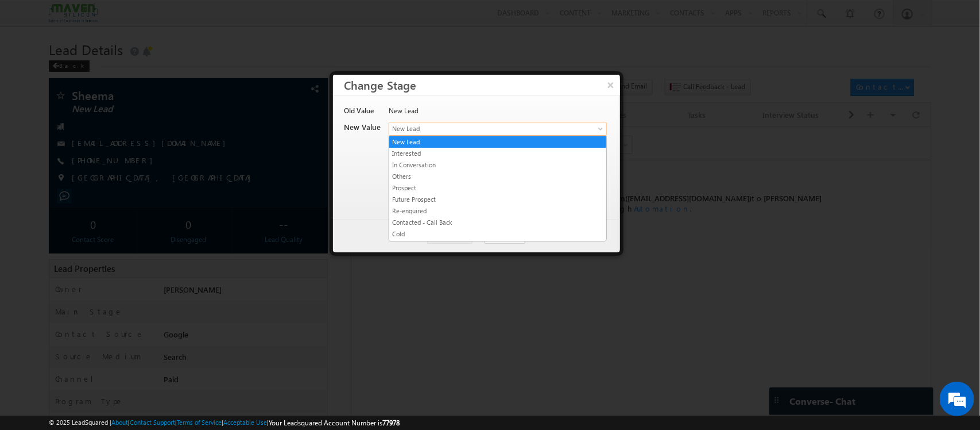
click at [439, 133] on span "New Lead" at bounding box center [478, 128] width 179 height 10
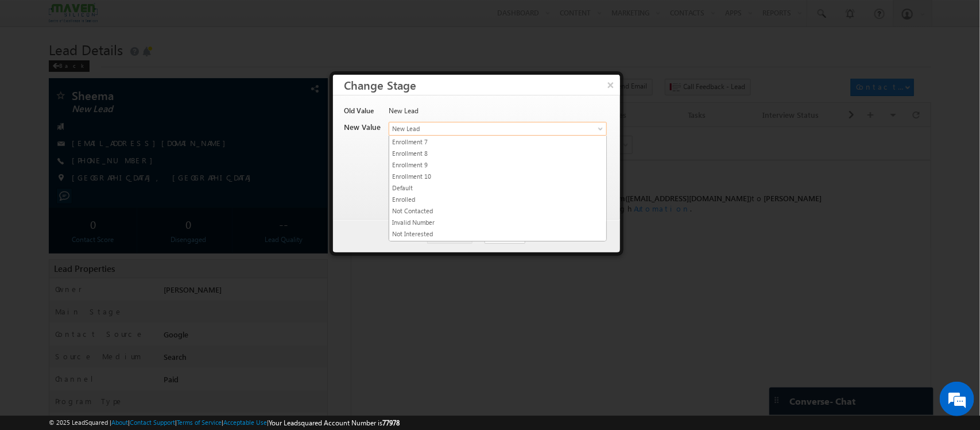
scroll to position [225, 0]
click at [438, 212] on link "Invalid Number" at bounding box center [497, 212] width 217 height 10
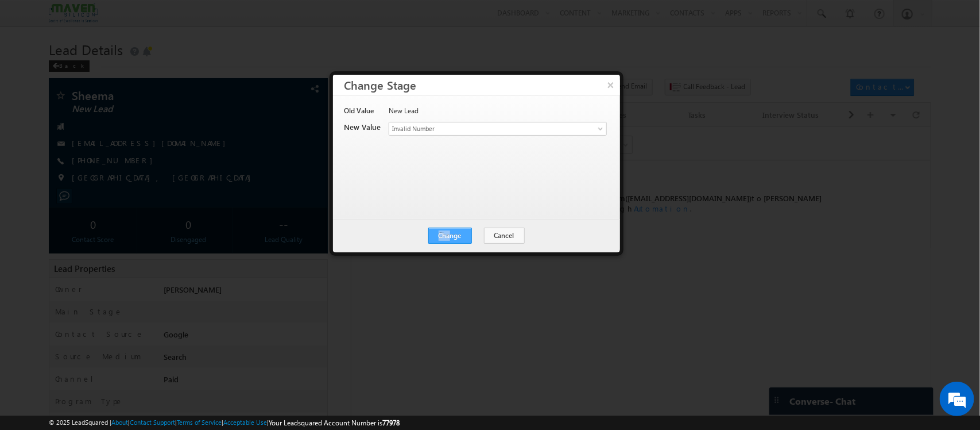
drag, startPoint x: 426, startPoint y: 233, endPoint x: 453, endPoint y: 239, distance: 27.2
click at [453, 239] on div "Change Cancel Close" at bounding box center [476, 235] width 287 height 33
click at [453, 239] on button "Change" at bounding box center [450, 235] width 44 height 16
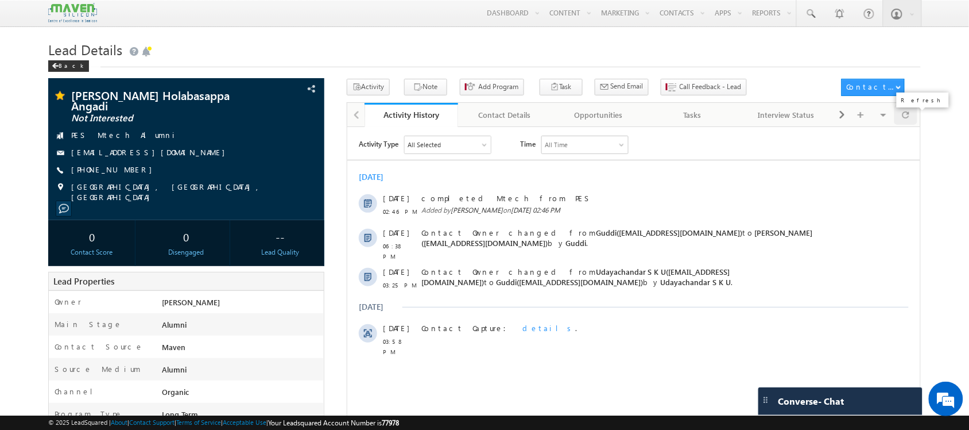
click at [914, 118] on div at bounding box center [906, 115] width 22 height 20
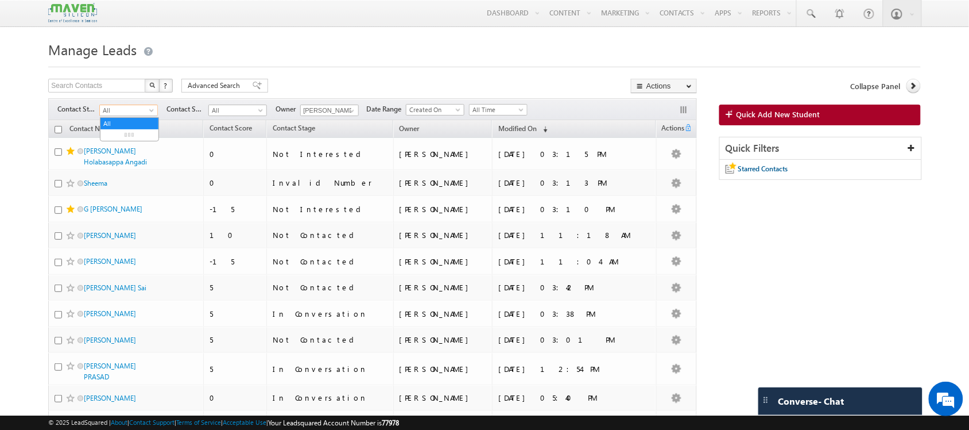
click at [134, 108] on span "All" at bounding box center [127, 110] width 55 height 10
click at [121, 145] on link "Enrollment 1" at bounding box center [129, 139] width 58 height 10
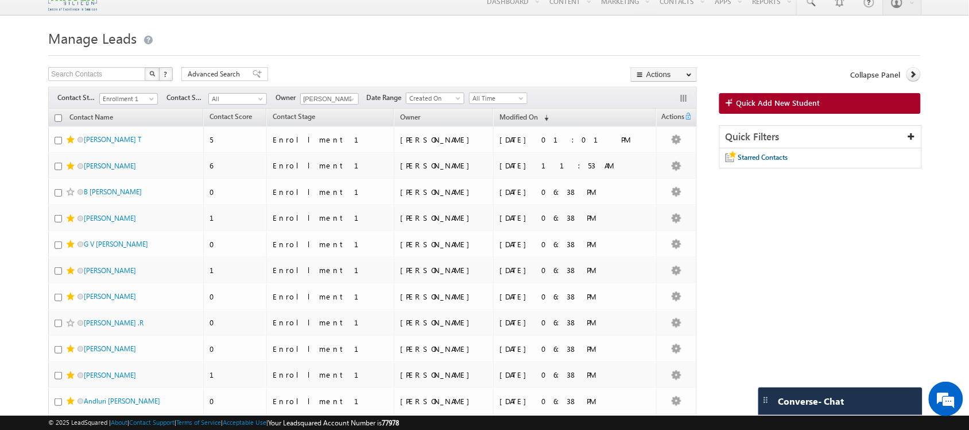
scroll to position [0, 0]
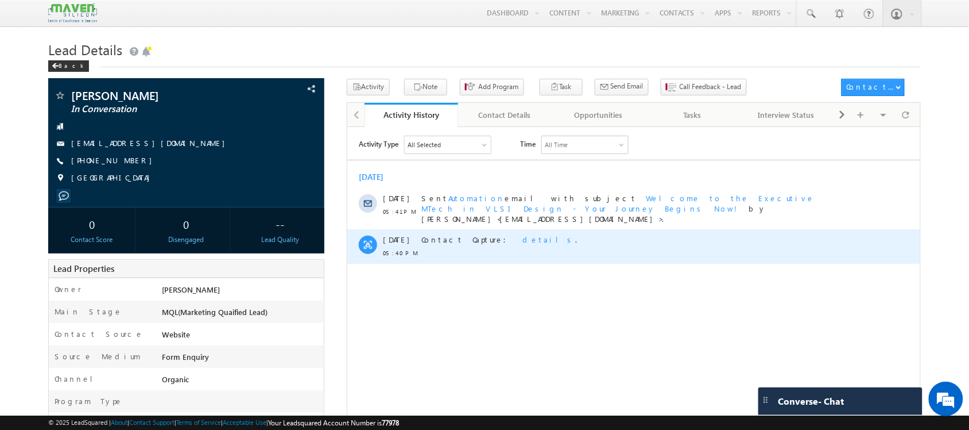
click at [713, 234] on div "Contact Capture: details ." at bounding box center [631, 239] width 421 height 10
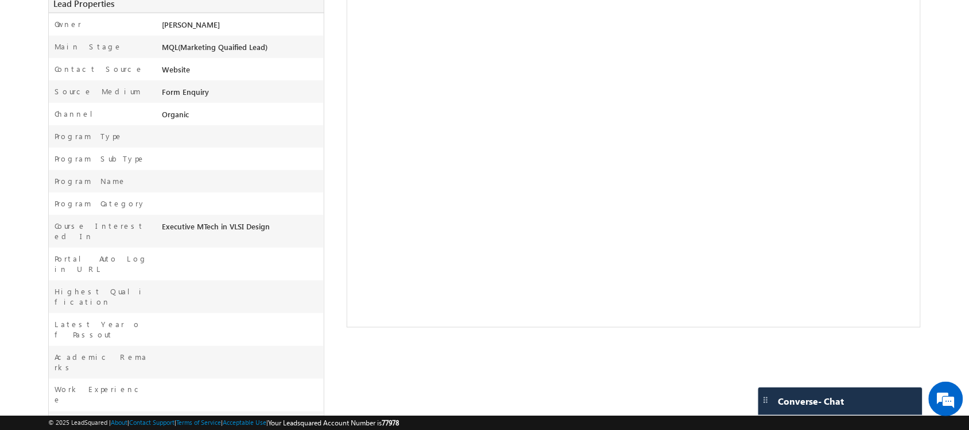
scroll to position [72, 0]
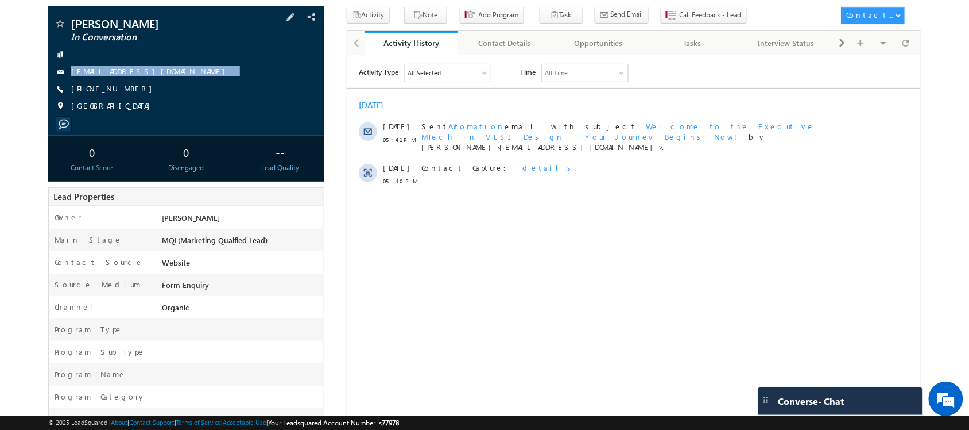
drag, startPoint x: 163, startPoint y: 73, endPoint x: 167, endPoint y: 80, distance: 8.5
click at [167, 80] on div "Neha yadav In Conversation niya70685@gmail.com +91-9027170760 India" at bounding box center [186, 68] width 264 height 100
copy div "niya70685@gmail.com"
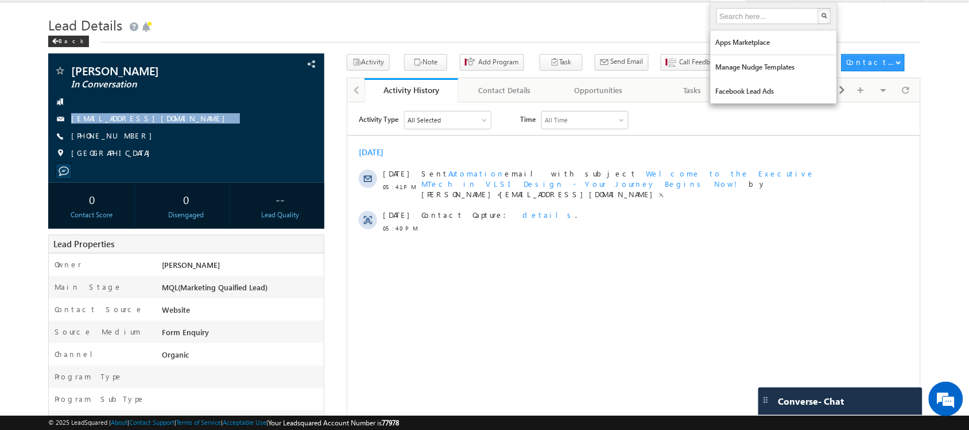
scroll to position [0, 0]
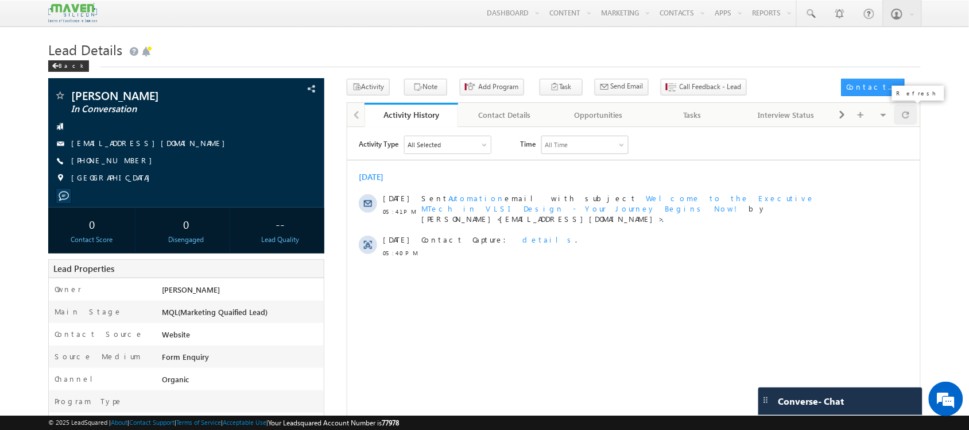
click at [912, 116] on div at bounding box center [906, 115] width 22 height 20
click at [905, 110] on span at bounding box center [906, 115] width 7 height 20
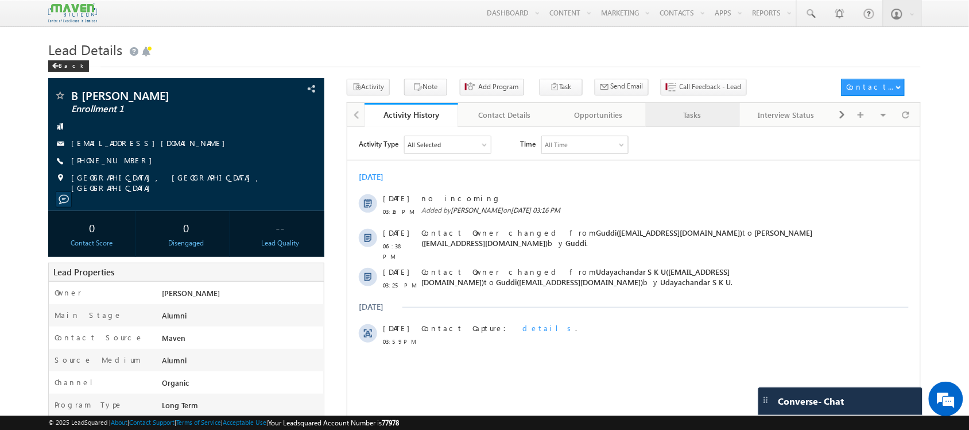
click at [709, 114] on div "Tasks" at bounding box center [692, 115] width 75 height 14
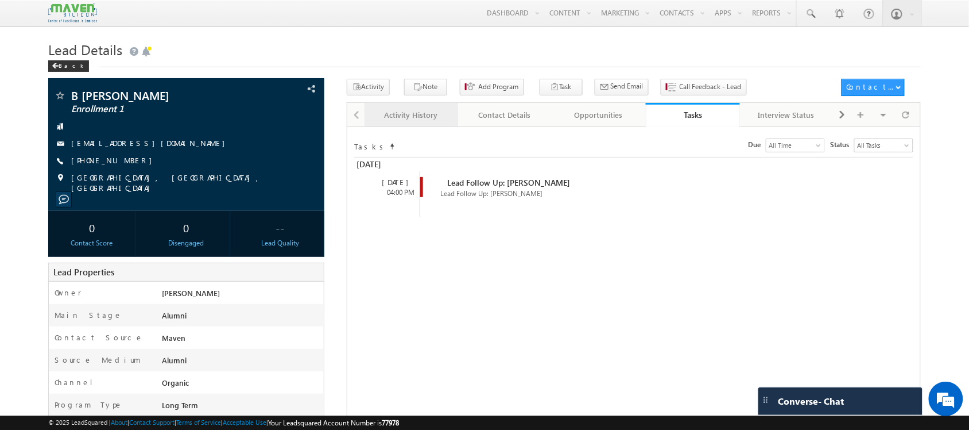
click at [402, 125] on link "Activity History" at bounding box center [412, 115] width 94 height 24
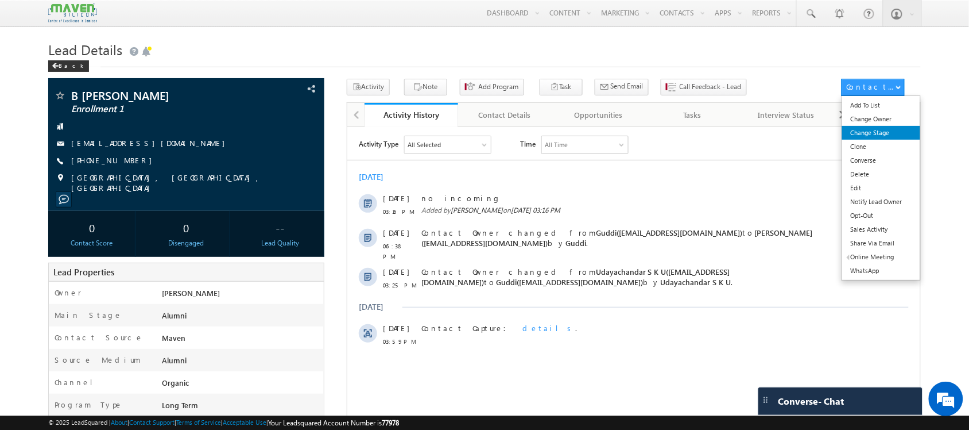
click at [887, 132] on link "Change Stage" at bounding box center [881, 133] width 79 height 14
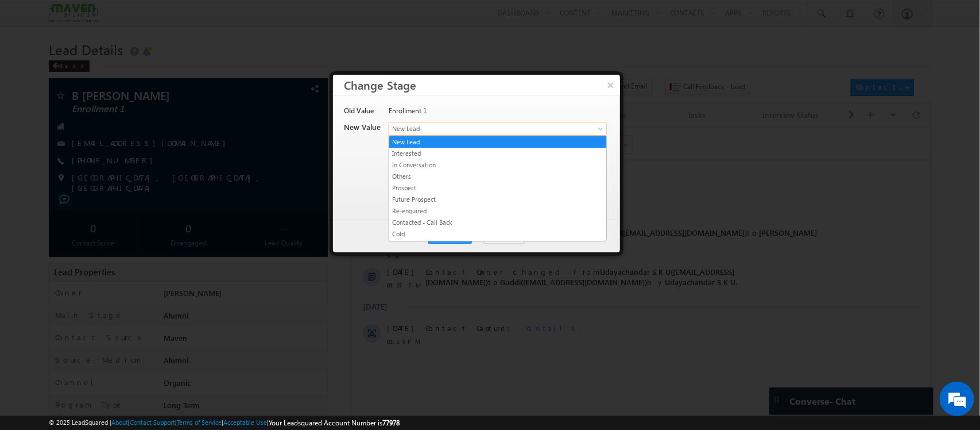
click at [585, 127] on link "New Lead" at bounding box center [498, 129] width 218 height 14
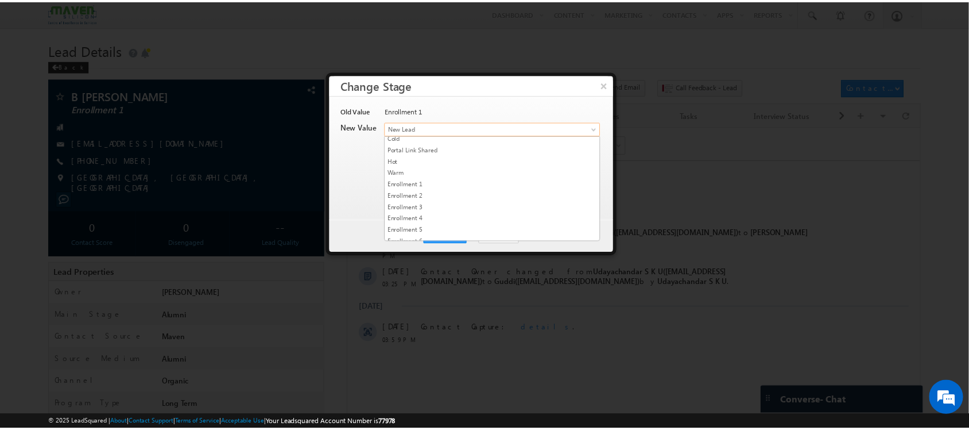
scroll to position [99, 0]
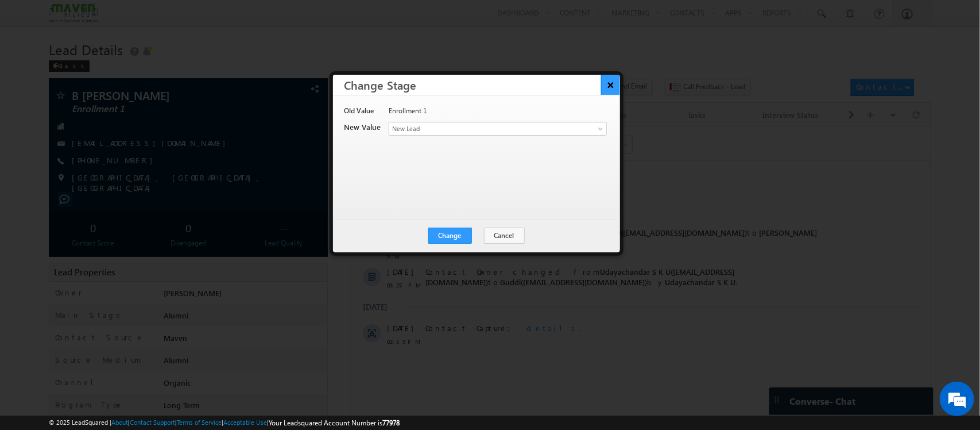
click at [614, 89] on button "×" at bounding box center [610, 85] width 19 height 20
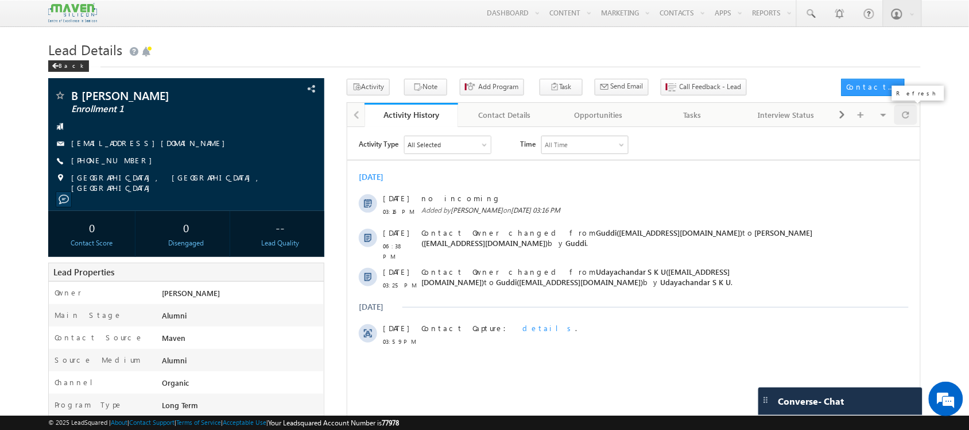
click at [909, 118] on span at bounding box center [906, 115] width 7 height 20
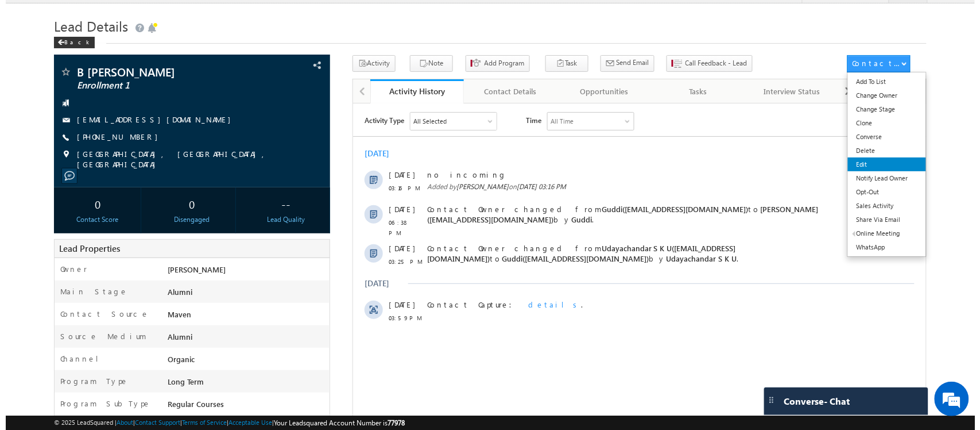
scroll to position [26, 0]
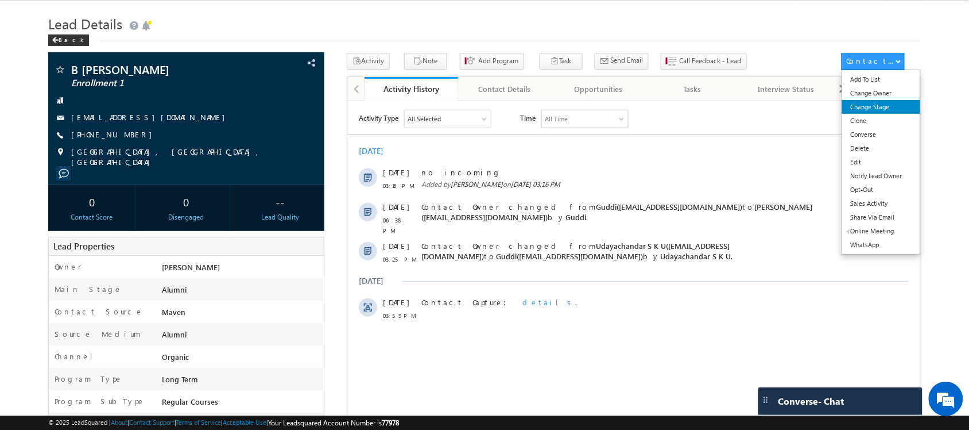
click at [884, 103] on link "Change Stage" at bounding box center [881, 107] width 79 height 14
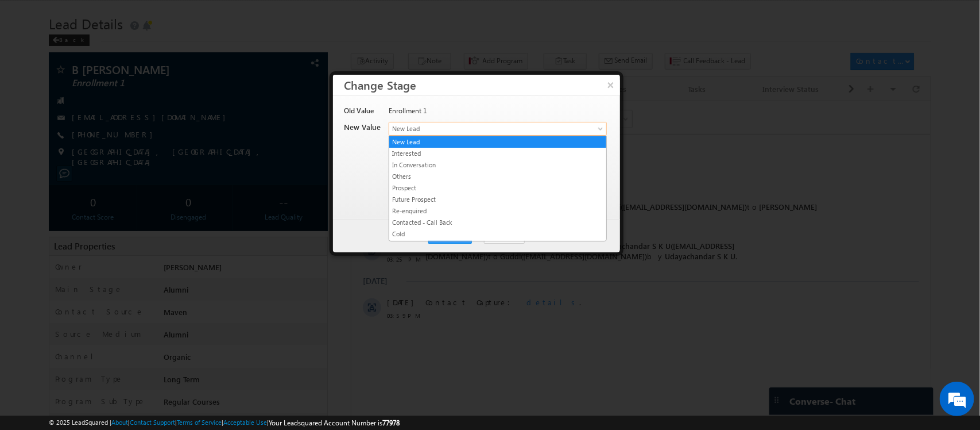
click at [484, 124] on span "New Lead" at bounding box center [478, 128] width 179 height 10
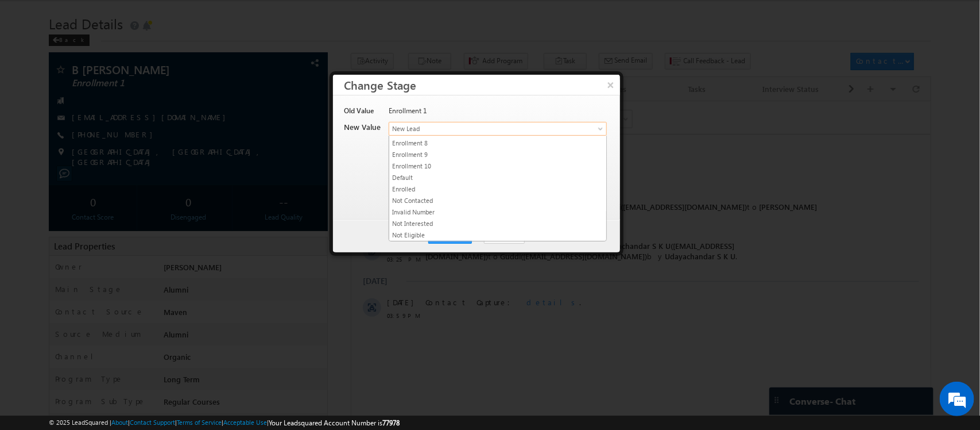
scroll to position [225, 0]
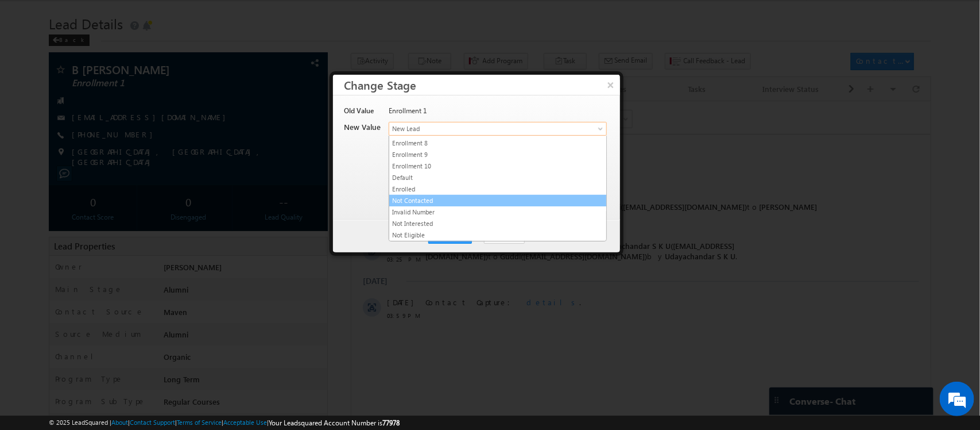
click at [432, 196] on link "Not Contacted" at bounding box center [497, 200] width 217 height 10
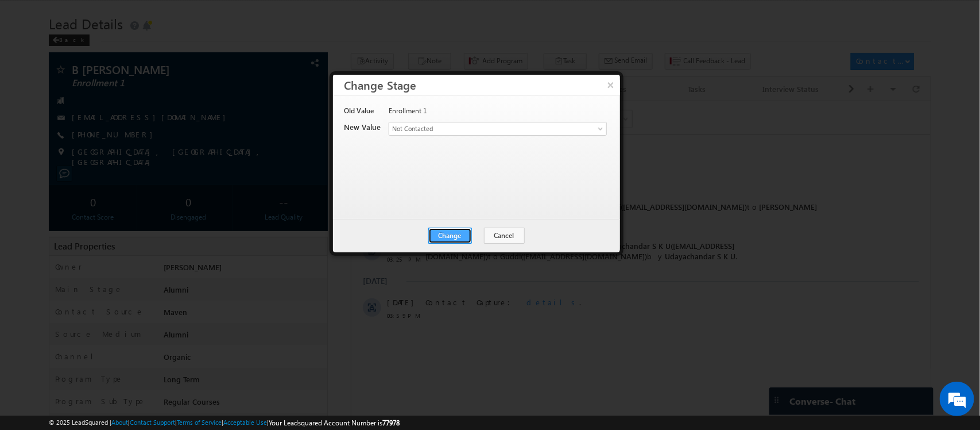
click at [458, 235] on button "Change" at bounding box center [450, 235] width 44 height 16
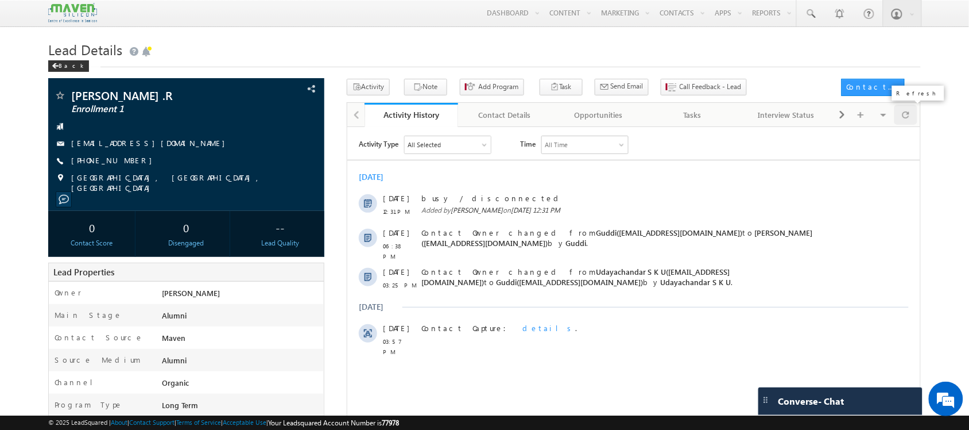
click at [905, 118] on span at bounding box center [906, 115] width 7 height 20
click at [710, 117] on div "Tasks" at bounding box center [692, 115] width 75 height 14
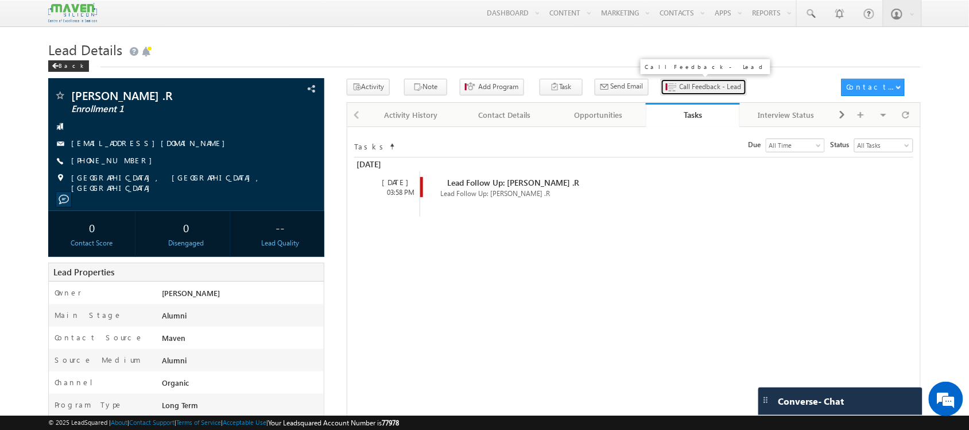
click at [680, 88] on span "Call Feedback - Lead" at bounding box center [711, 87] width 62 height 10
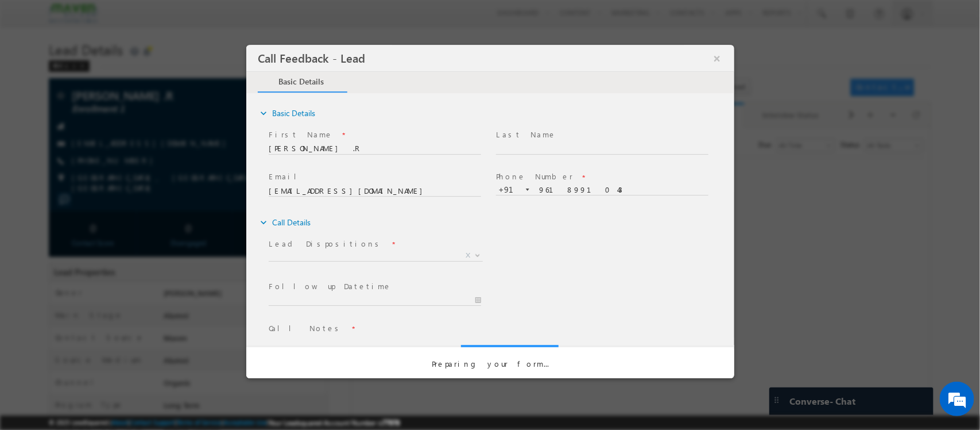
click at [724, 53] on div "Call Feedback - Lead × Basic Details" at bounding box center [490, 196] width 488 height 302
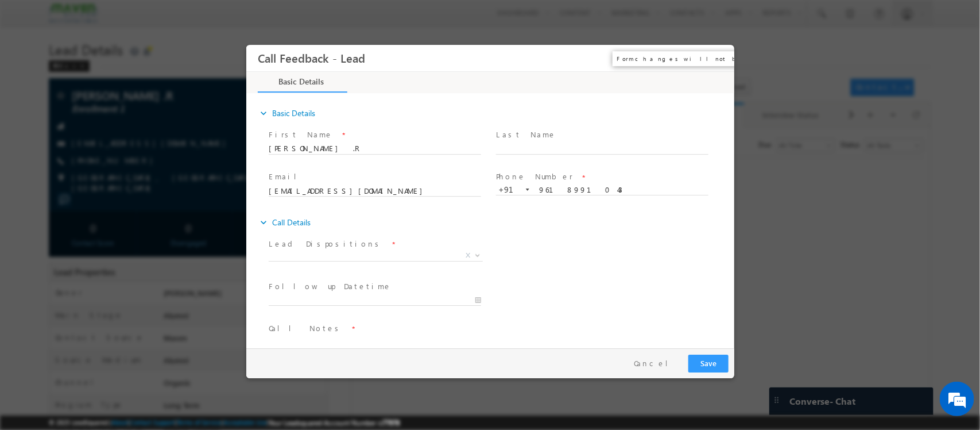
click at [718, 56] on button "×" at bounding box center [717, 58] width 20 height 21
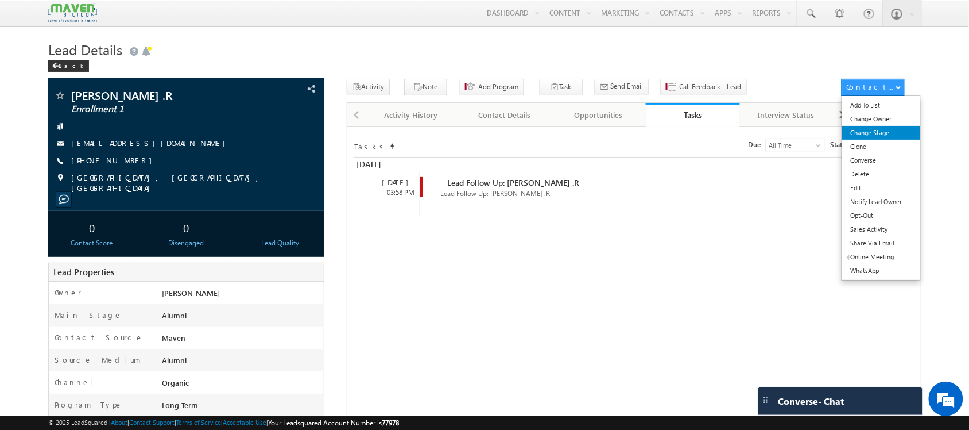
click at [868, 127] on link "Change Stage" at bounding box center [881, 133] width 79 height 14
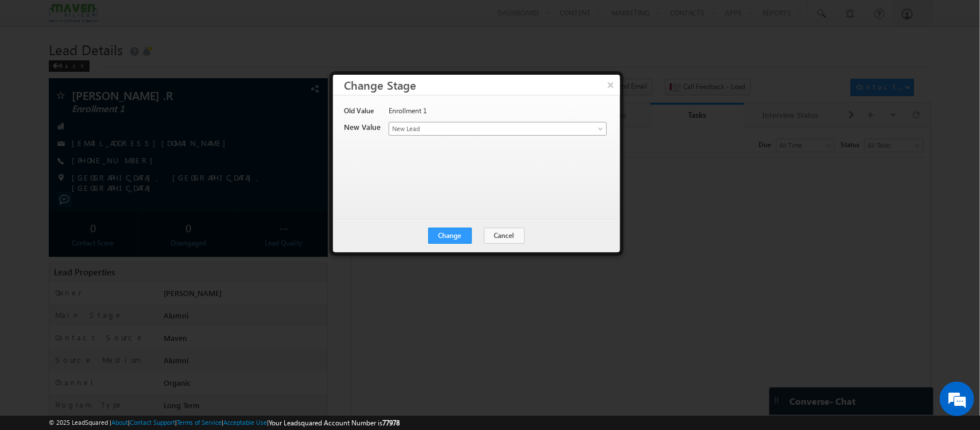
click at [527, 127] on span "New Lead" at bounding box center [478, 128] width 179 height 10
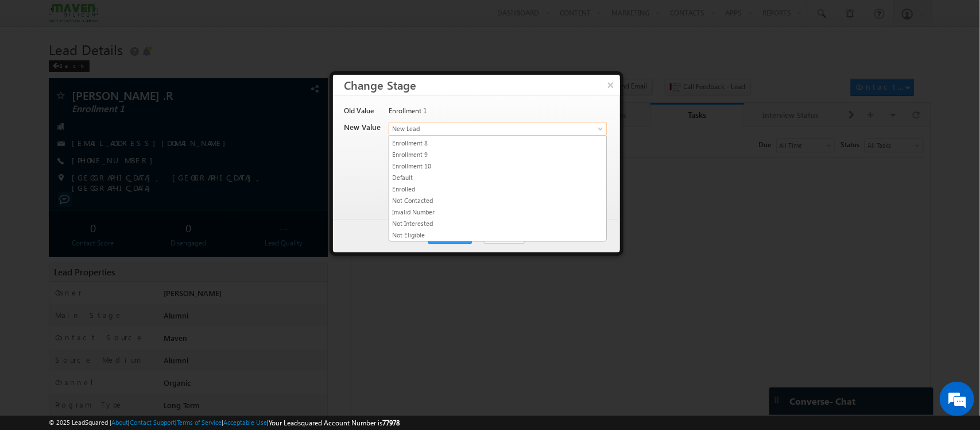
scroll to position [225, 0]
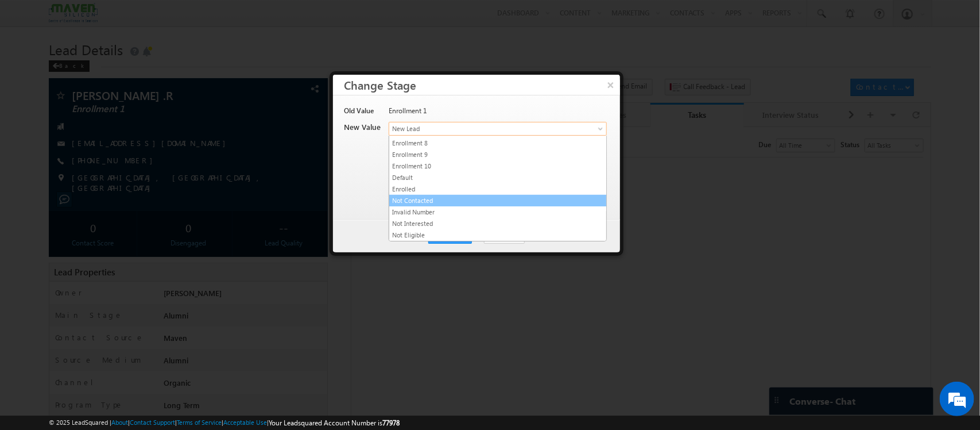
click at [546, 202] on link "Not Contacted" at bounding box center [497, 200] width 217 height 10
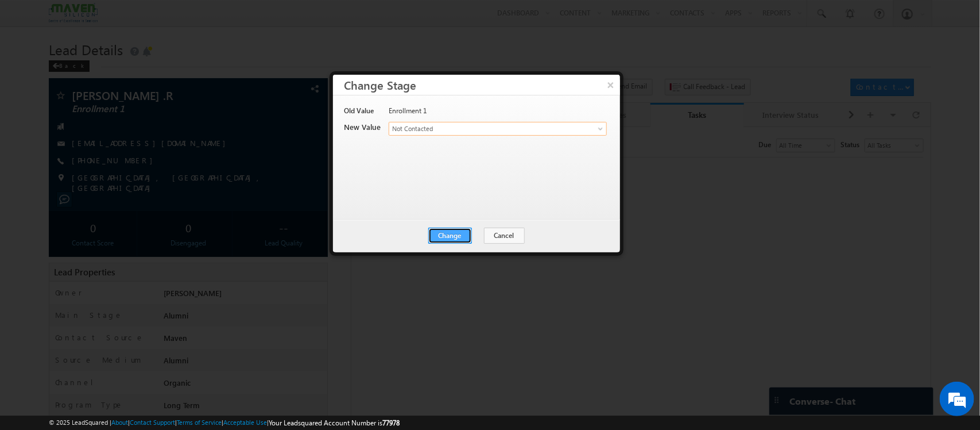
click at [470, 231] on button "Change" at bounding box center [450, 235] width 44 height 16
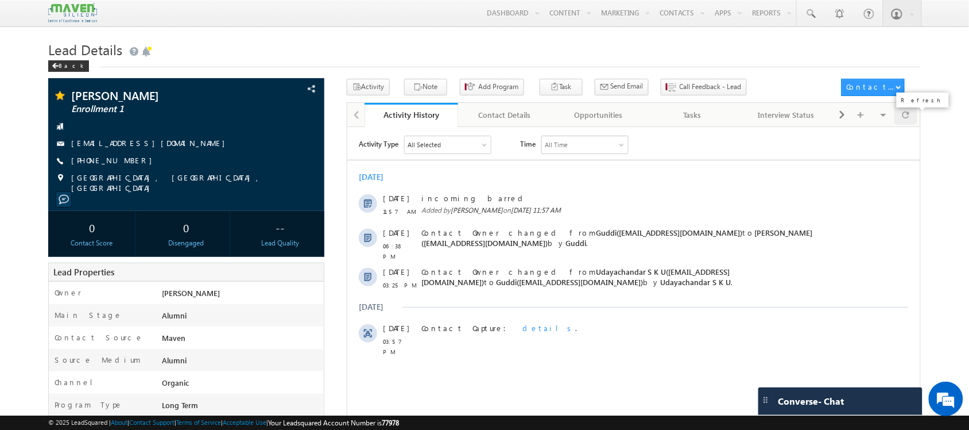
click at [899, 121] on div at bounding box center [906, 115] width 22 height 20
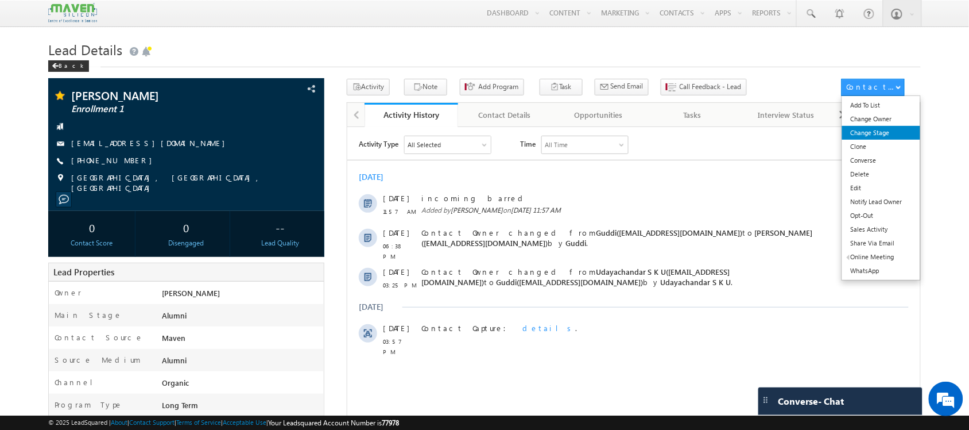
click at [888, 134] on link "Change Stage" at bounding box center [881, 133] width 79 height 14
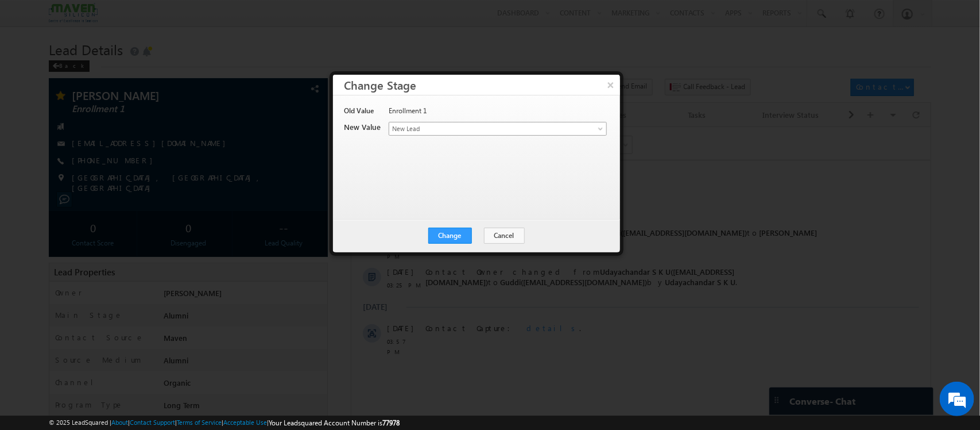
click at [527, 133] on span "New Lead" at bounding box center [478, 128] width 179 height 10
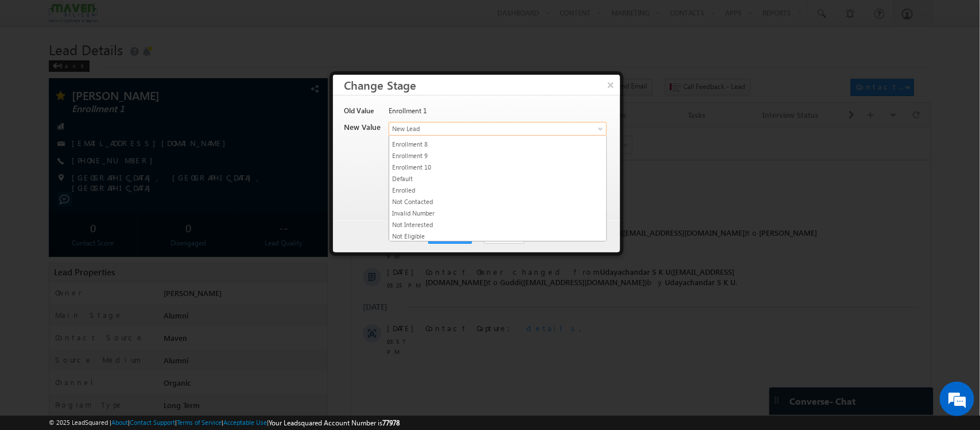
scroll to position [225, 0]
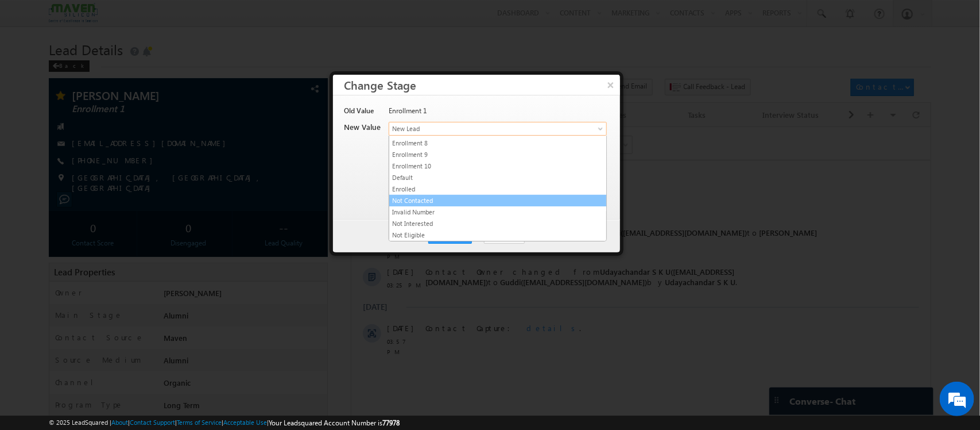
click at [564, 197] on link "Not Contacted" at bounding box center [497, 200] width 217 height 10
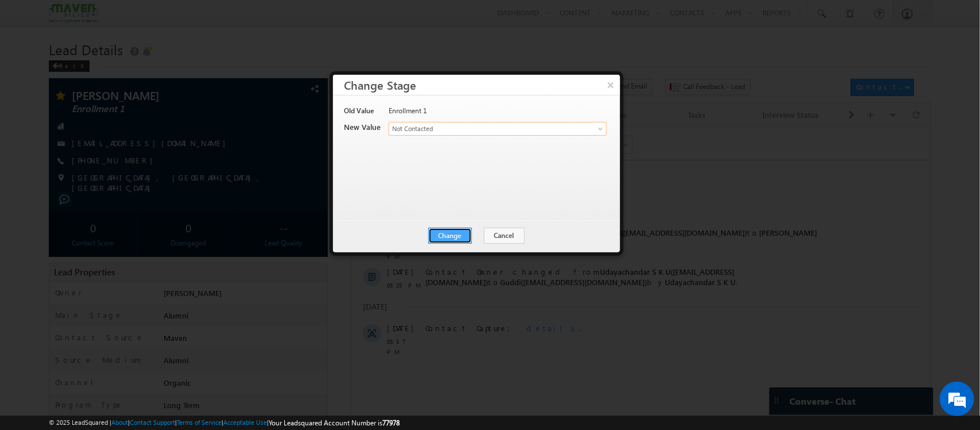
click at [446, 239] on button "Change" at bounding box center [450, 235] width 44 height 16
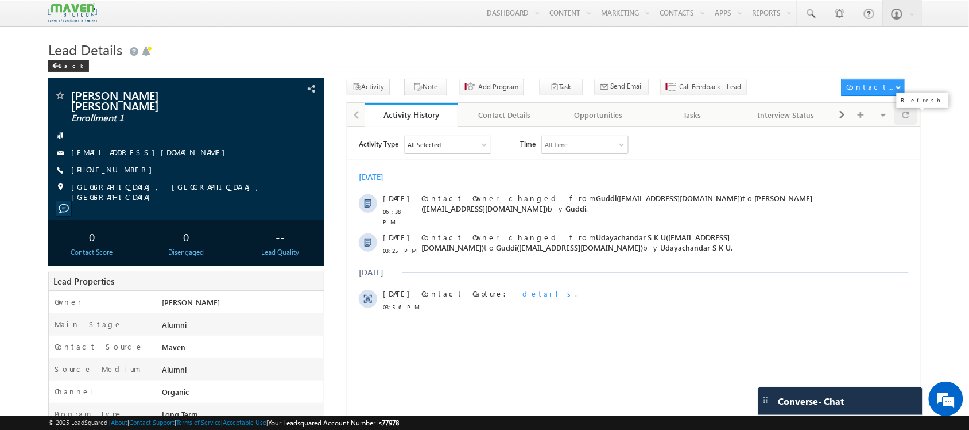
click at [911, 116] on div at bounding box center [906, 115] width 22 height 20
click at [404, 86] on button "Note" at bounding box center [425, 87] width 43 height 17
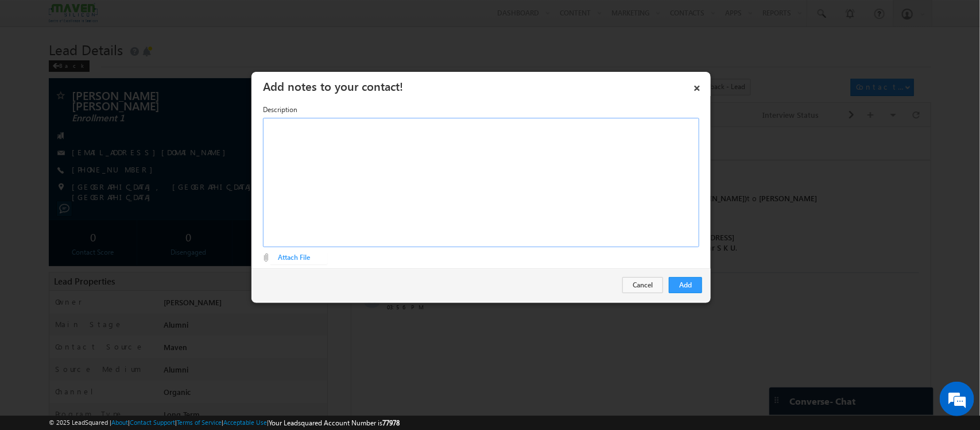
click at [491, 181] on div "Rich Text Editor, Description-inline-editor-div" at bounding box center [481, 182] width 436 height 129
click at [684, 285] on button "Add" at bounding box center [685, 285] width 33 height 16
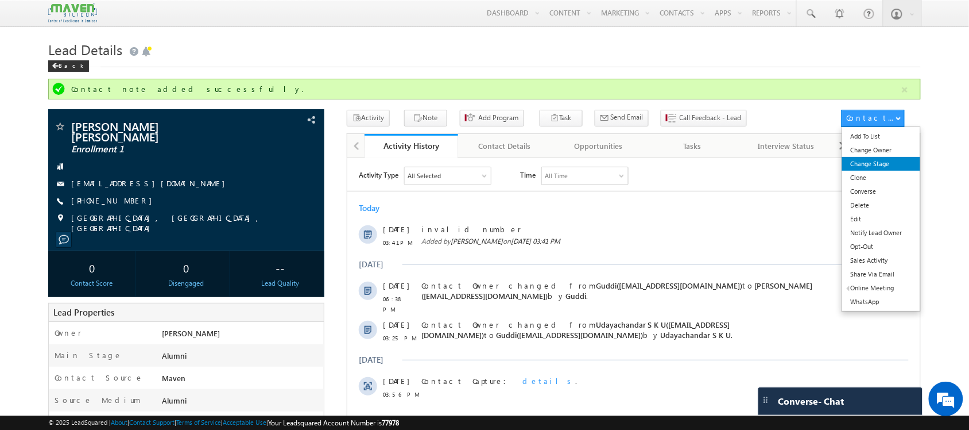
click at [881, 167] on link "Change Stage" at bounding box center [881, 164] width 79 height 14
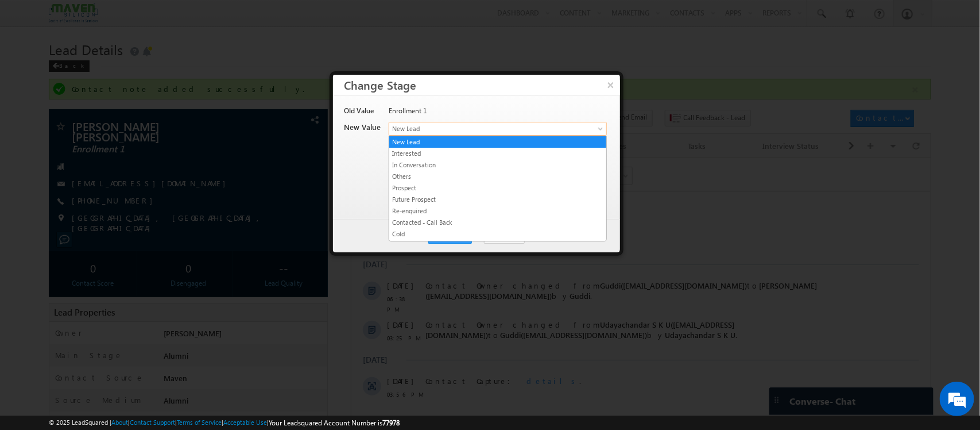
click at [506, 124] on span "New Lead" at bounding box center [478, 128] width 179 height 10
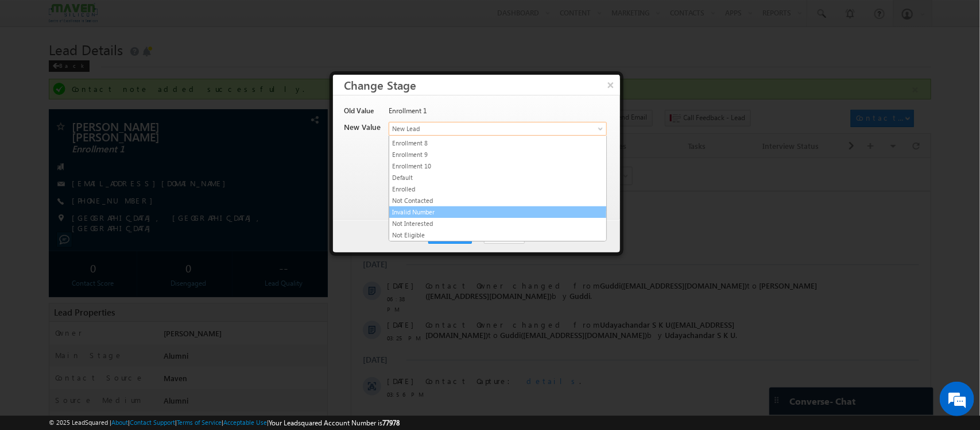
click at [466, 215] on link "Invalid Number" at bounding box center [497, 212] width 217 height 10
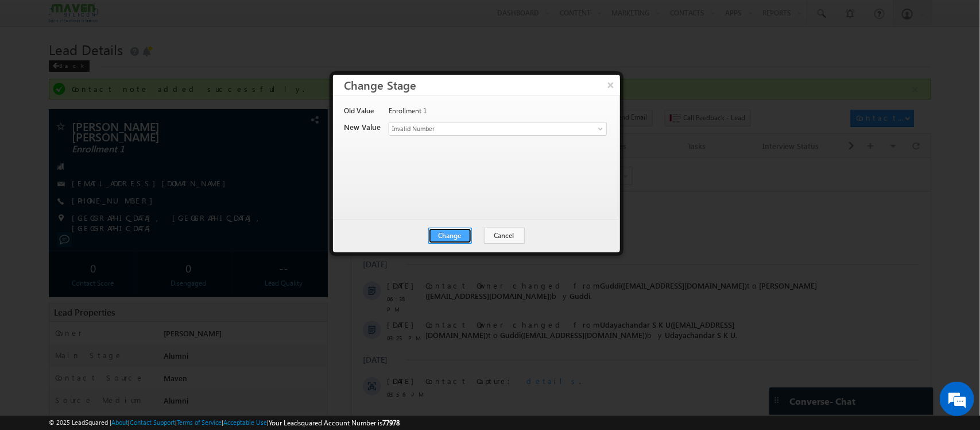
click at [460, 238] on button "Change" at bounding box center [450, 235] width 44 height 16
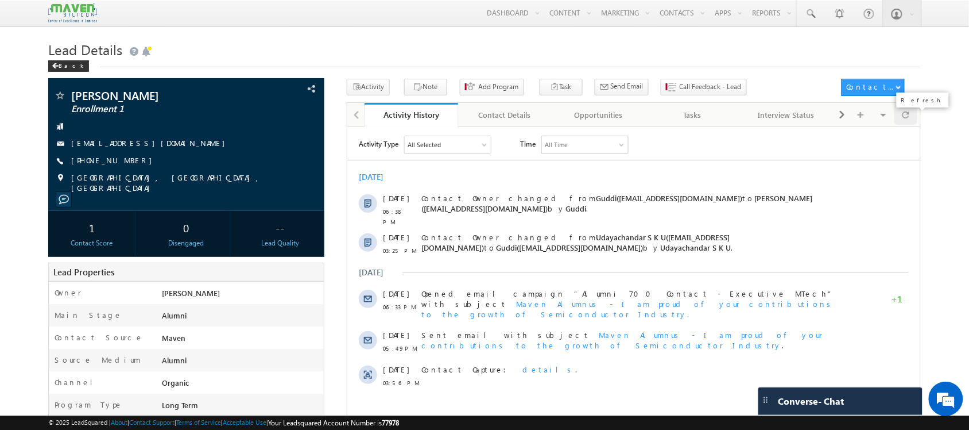
click at [911, 115] on div at bounding box center [906, 115] width 22 height 20
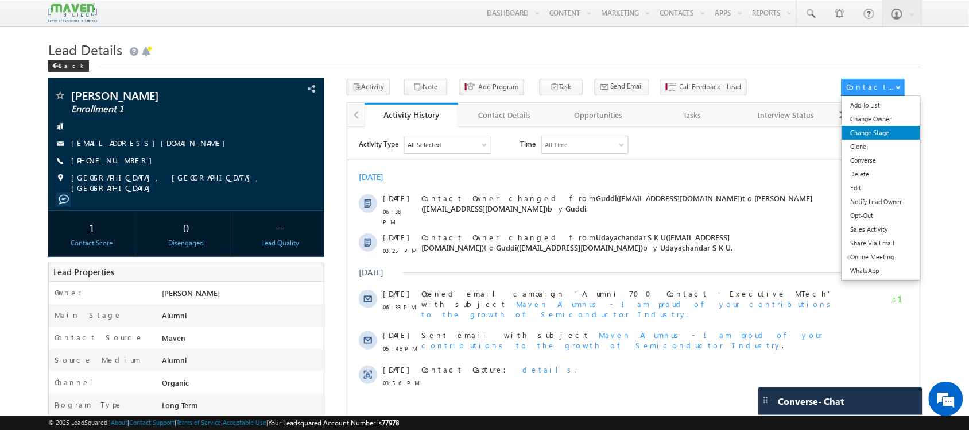
click at [877, 130] on link "Change Stage" at bounding box center [881, 133] width 79 height 14
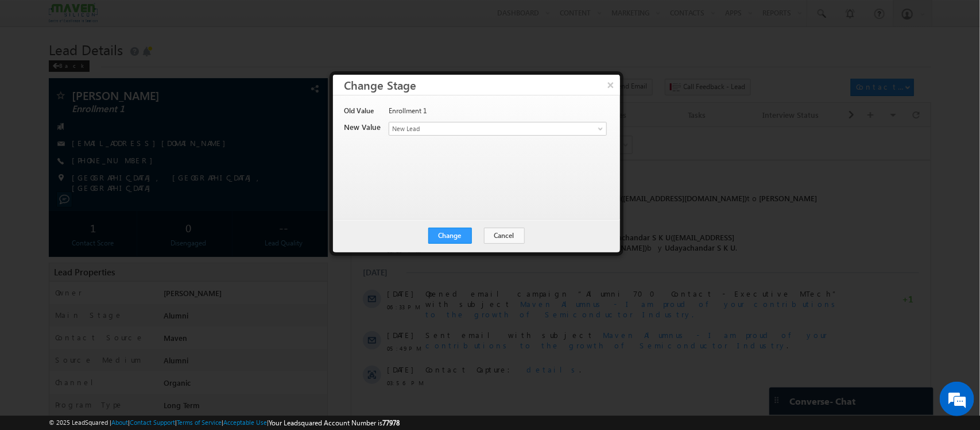
click at [505, 119] on div "Enrollment 1" at bounding box center [497, 114] width 217 height 16
click at [507, 125] on span "New Lead" at bounding box center [478, 128] width 179 height 10
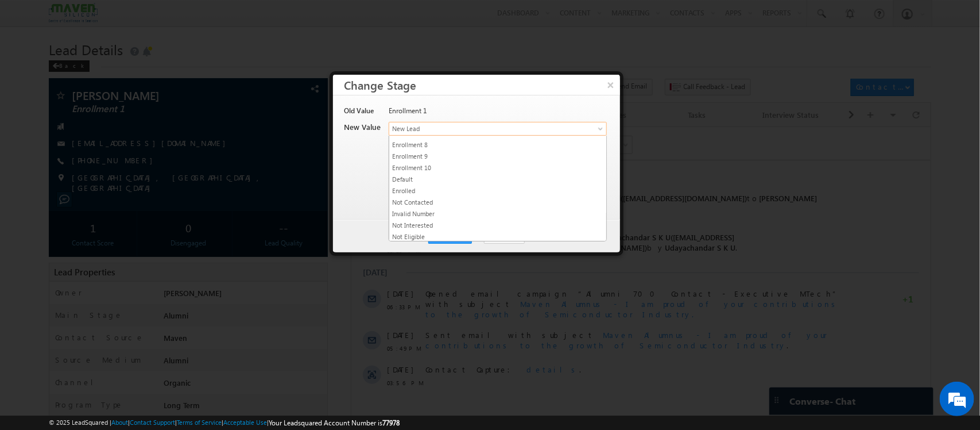
scroll to position [218, 0]
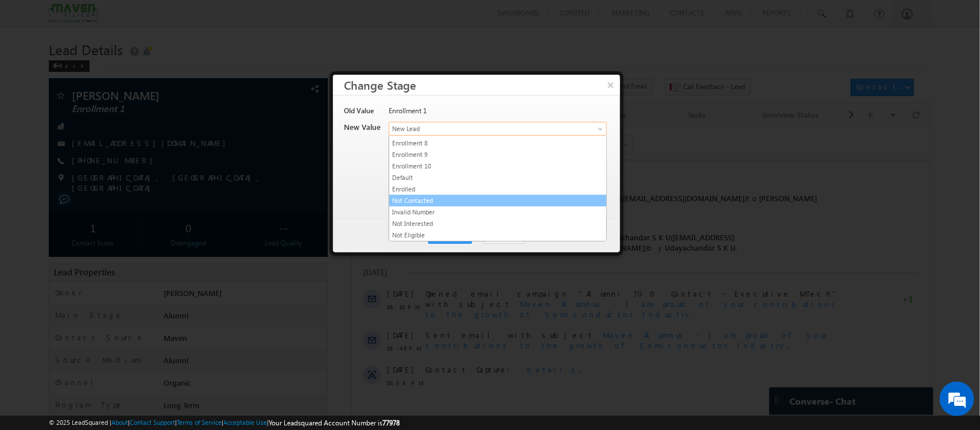
click at [440, 206] on link "Not Contacted" at bounding box center [497, 200] width 217 height 10
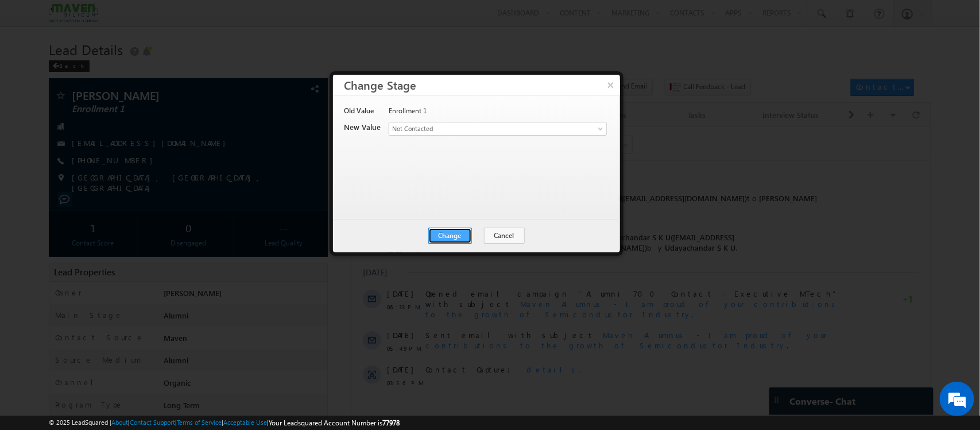
click at [453, 230] on button "Change" at bounding box center [450, 235] width 44 height 16
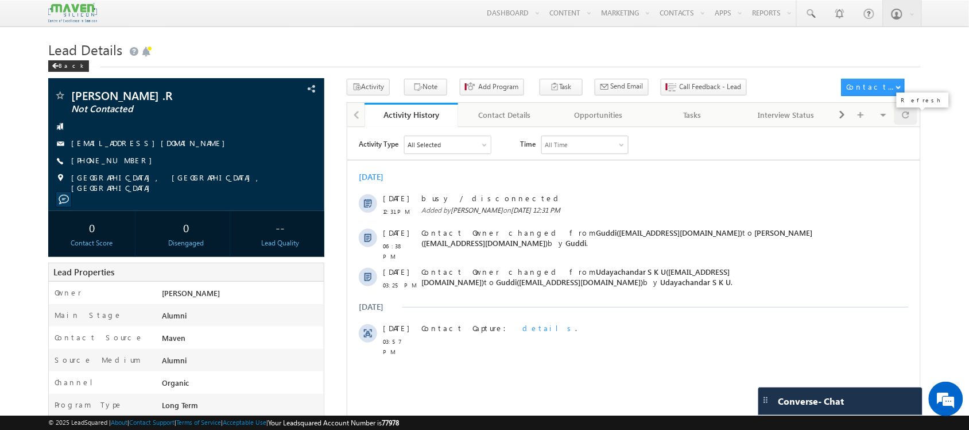
click at [902, 118] on div at bounding box center [906, 115] width 22 height 20
click at [910, 110] on div at bounding box center [906, 115] width 22 height 20
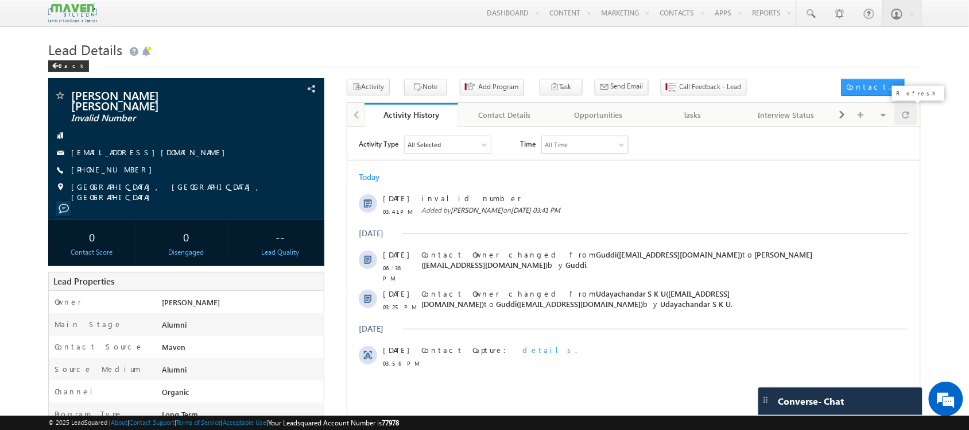
click at [911, 118] on div at bounding box center [906, 115] width 22 height 20
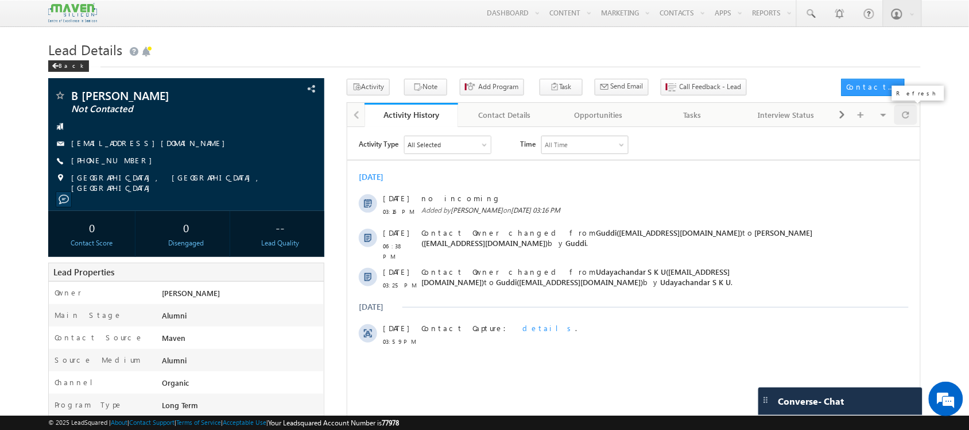
click at [904, 117] on span at bounding box center [906, 115] width 7 height 20
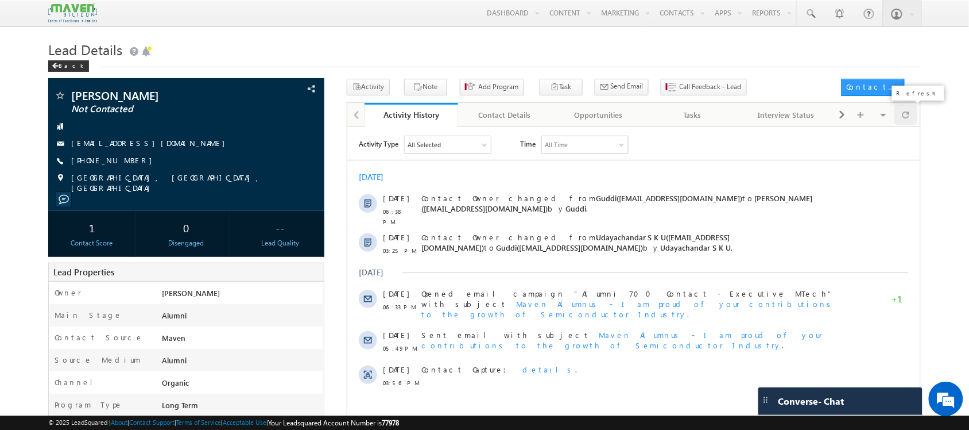
click at [916, 110] on div at bounding box center [906, 115] width 22 height 20
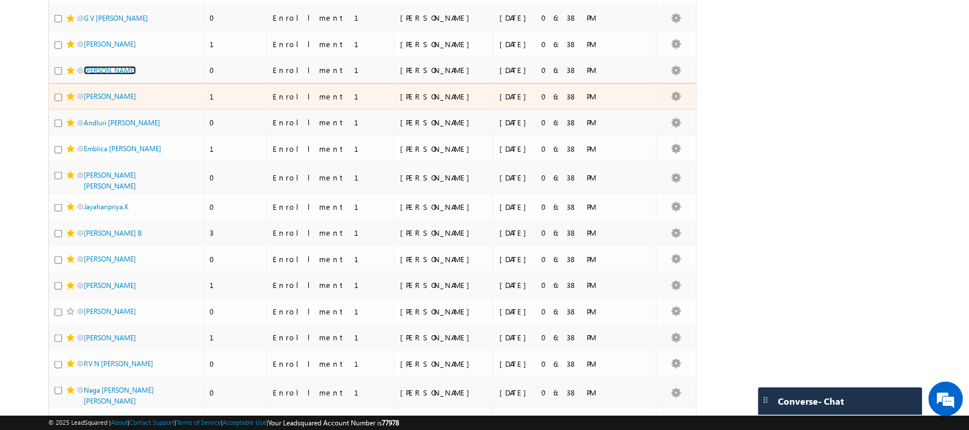
scroll to position [215, 0]
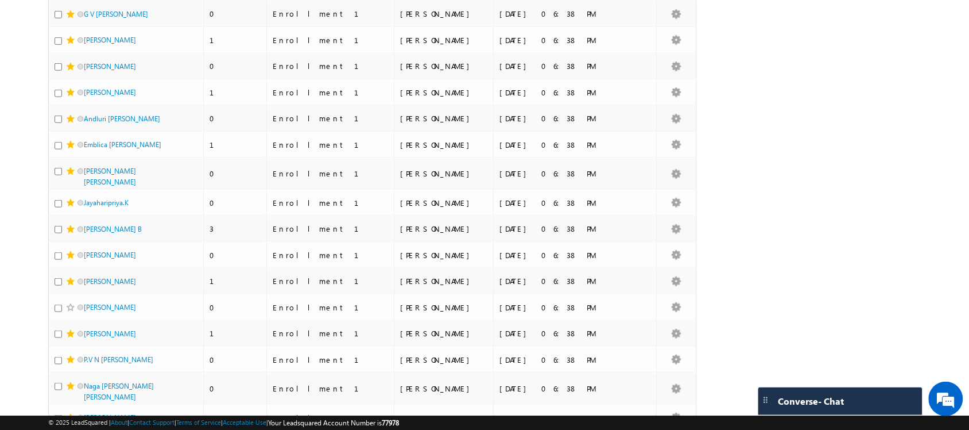
click at [777, 88] on div "Search Contacts X ? 140 results found Advanced Search Advanced Search Advanced …" at bounding box center [484, 268] width 872 height 810
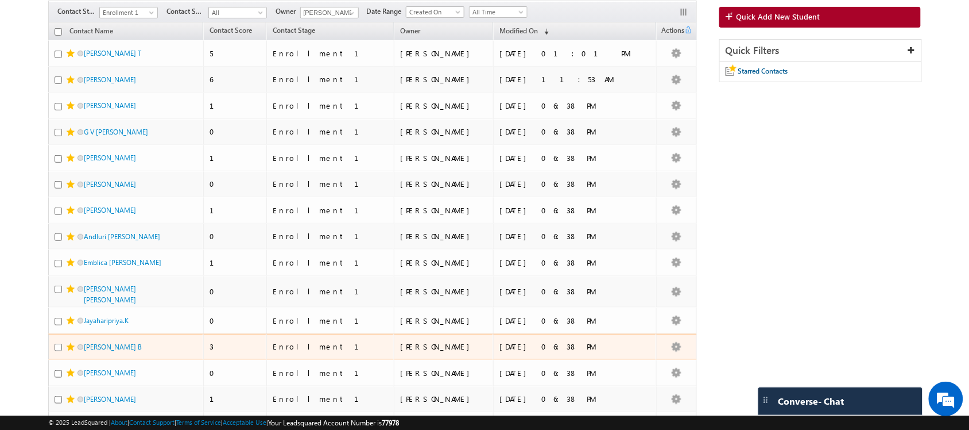
scroll to position [0, 0]
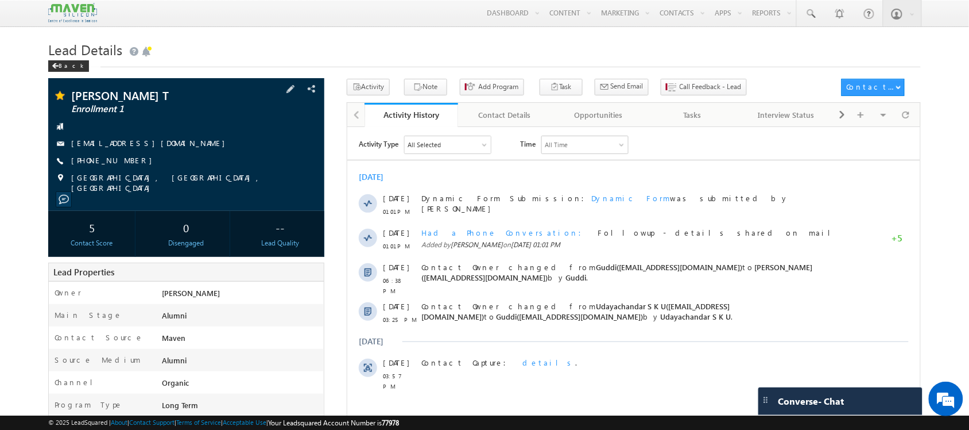
click at [110, 157] on span "[PHONE_NUMBER]" at bounding box center [114, 160] width 87 height 11
click at [110, 165] on span "[PHONE_NUMBER]" at bounding box center [114, 160] width 87 height 11
click at [699, 124] on link "Tasks" at bounding box center [693, 115] width 94 height 24
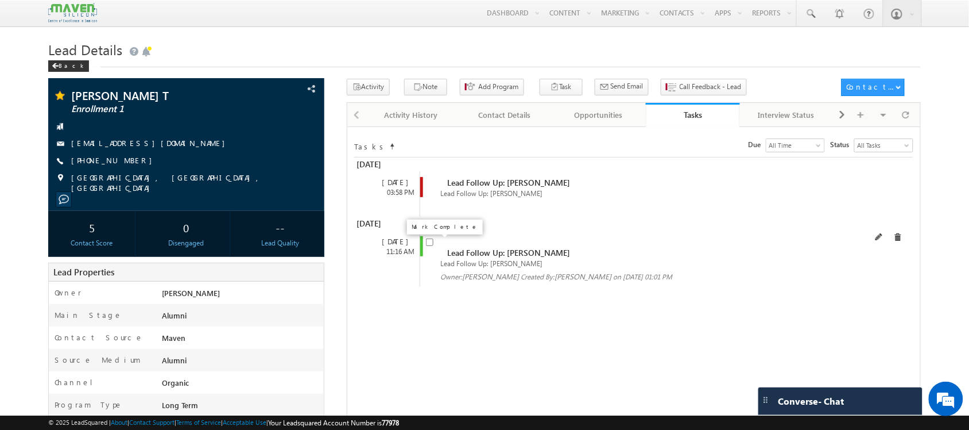
click at [432, 246] on input "checkbox" at bounding box center [429, 241] width 7 height 7
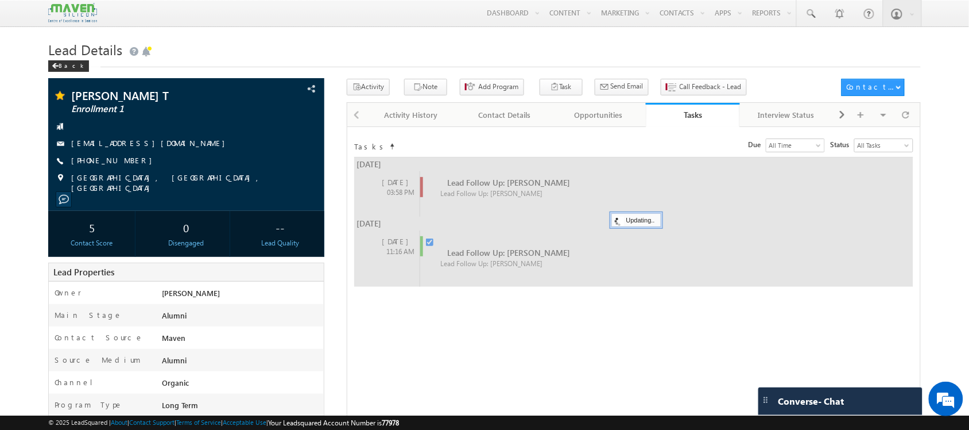
checkbox input "false"
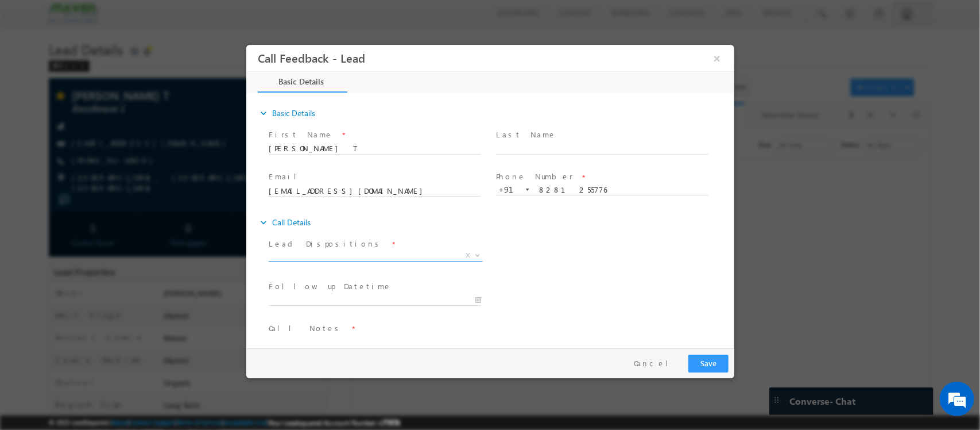
click at [401, 256] on span "X" at bounding box center [375, 255] width 214 height 11
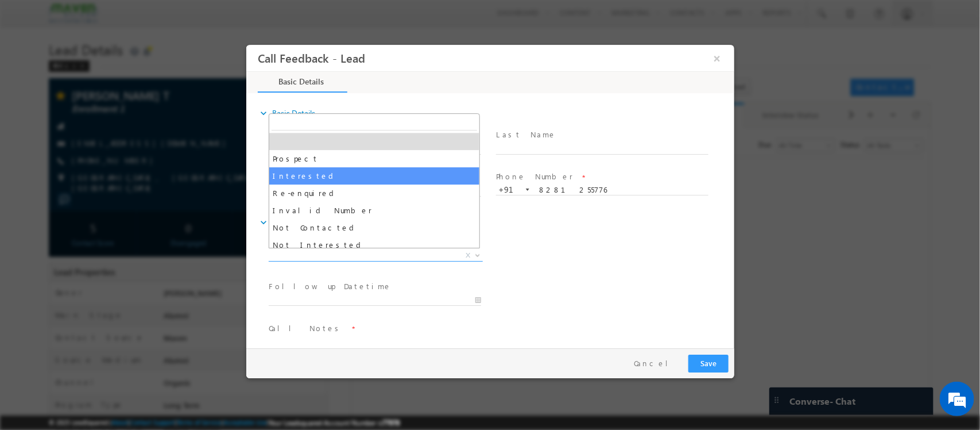
scroll to position [72, 0]
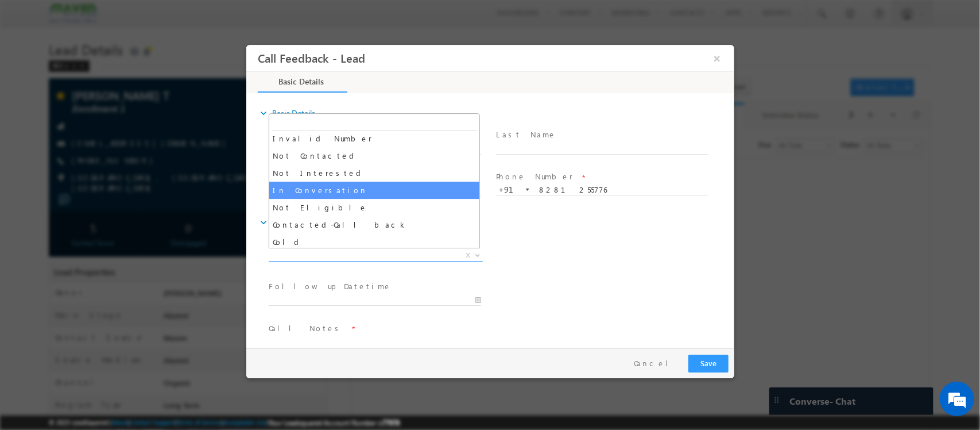
select select "In Conversation"
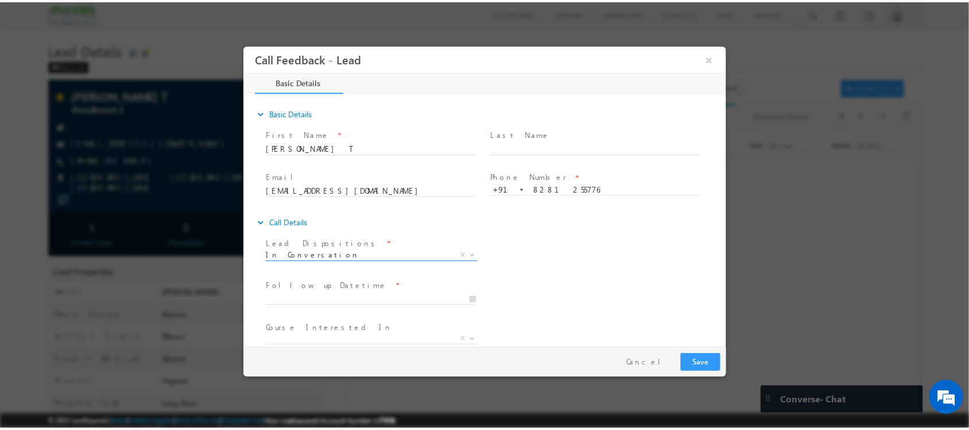
scroll to position [61, 0]
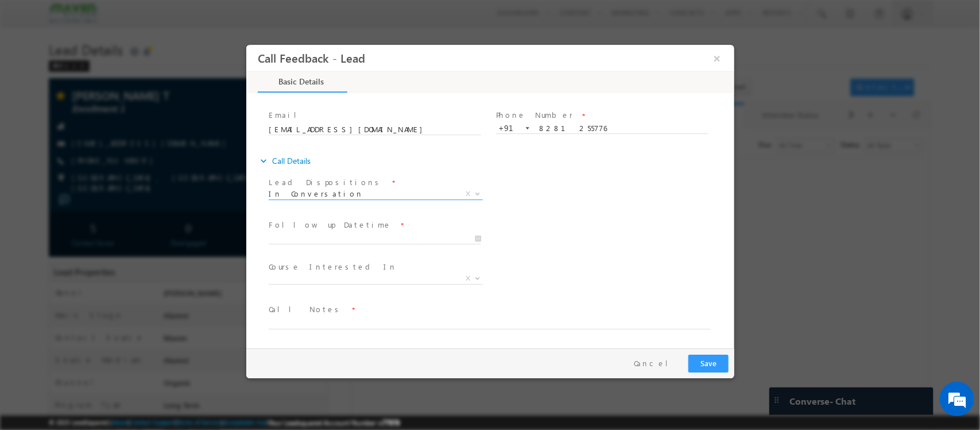
click at [424, 245] on span at bounding box center [374, 249] width 212 height 13
click at [421, 243] on span at bounding box center [374, 249] width 212 height 13
click at [418, 236] on input "12/08/2025 3:51 PM" at bounding box center [374, 238] width 212 height 11
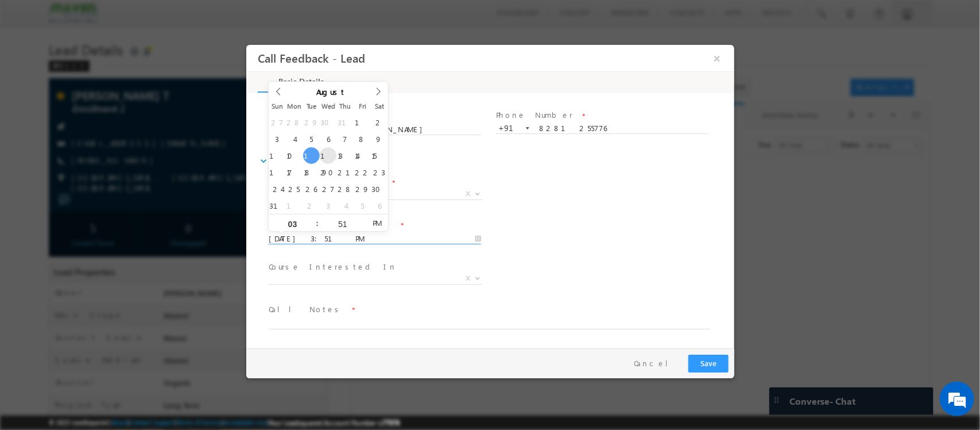
type input "13/08/2025 3:51 PM"
click at [398, 282] on span "X" at bounding box center [375, 278] width 214 height 11
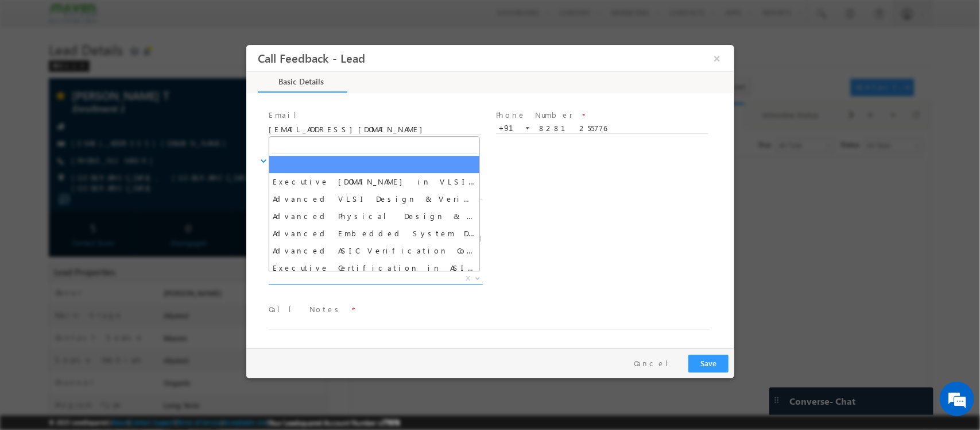
click at [436, 316] on textarea at bounding box center [489, 322] width 442 height 13
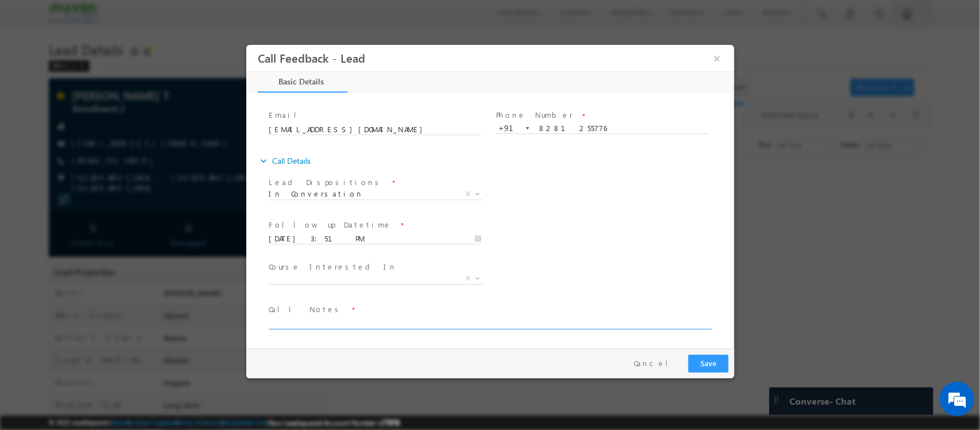
type textarea "d"
type textarea "followup"
click at [706, 351] on div "Pay & Save Save Cancel" at bounding box center [493, 363] width 494 height 30
click at [707, 359] on button "Save" at bounding box center [708, 363] width 40 height 18
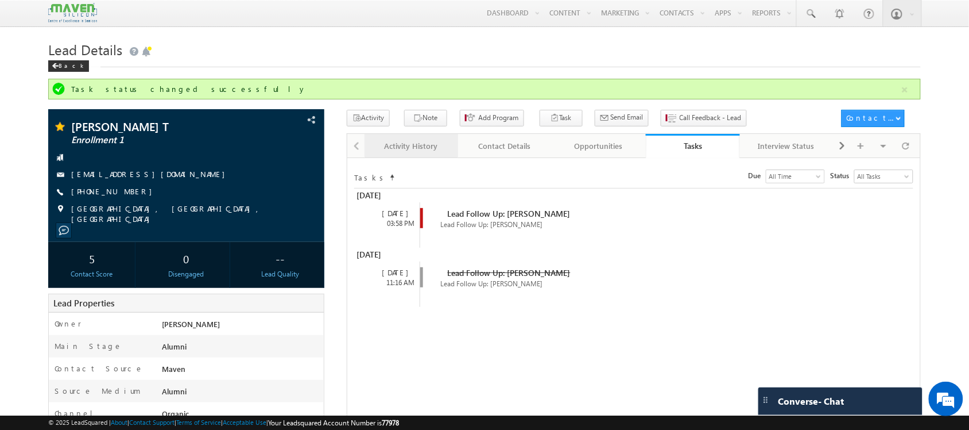
click at [428, 155] on link "Activity History" at bounding box center [412, 146] width 94 height 24
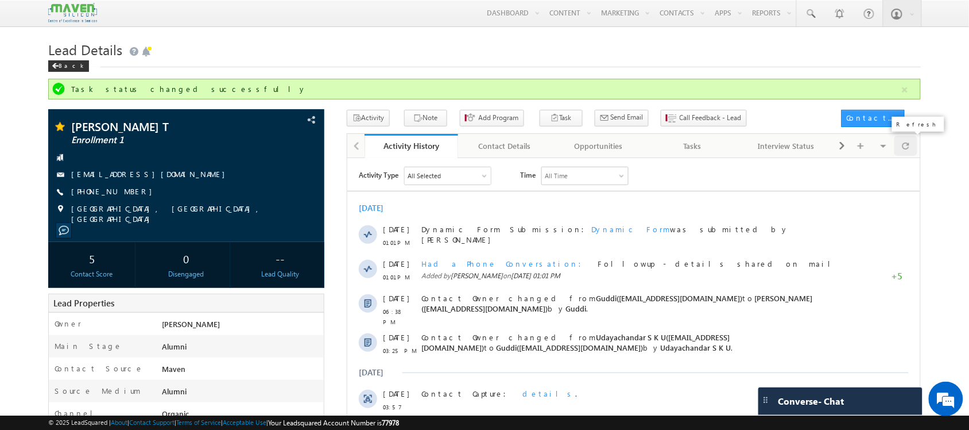
click at [911, 146] on div at bounding box center [906, 146] width 22 height 20
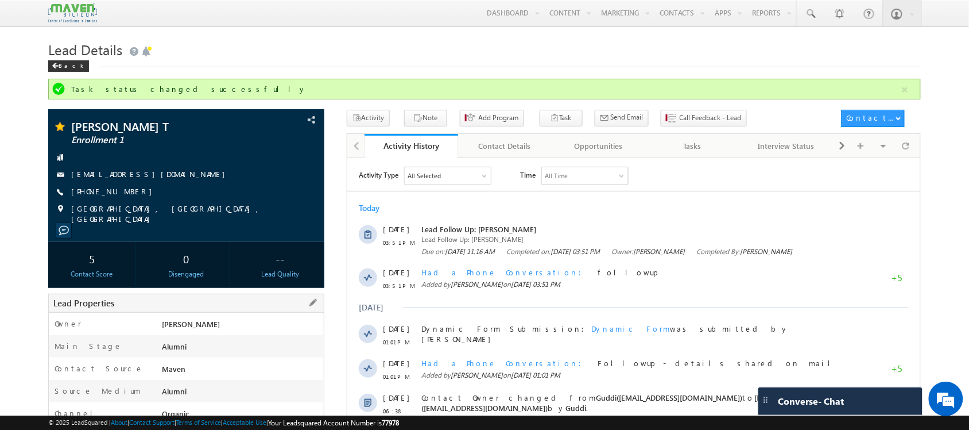
scroll to position [0, 0]
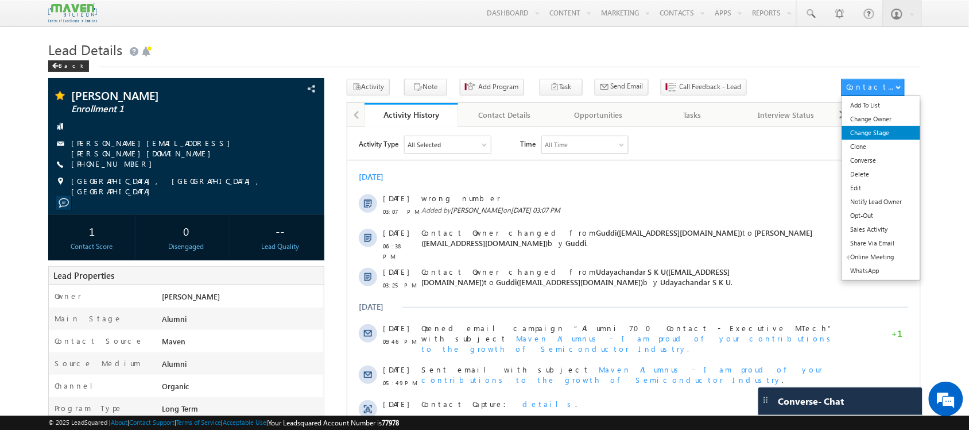
click at [886, 134] on link "Change Stage" at bounding box center [881, 133] width 79 height 14
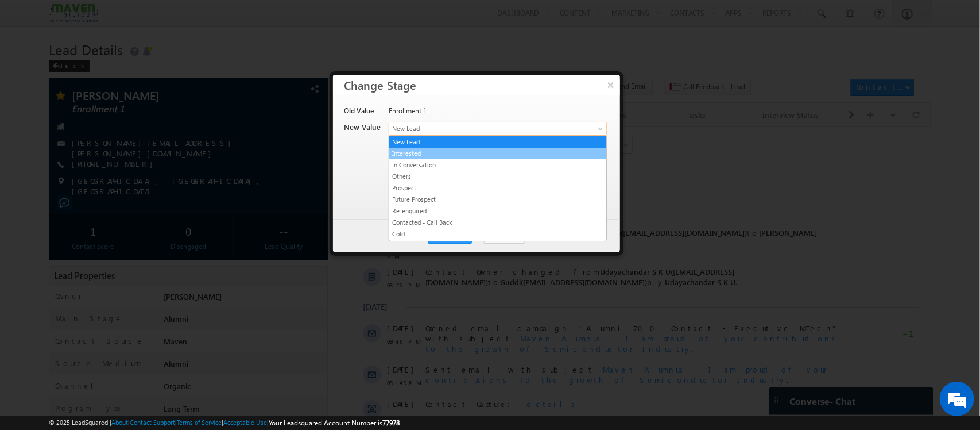
drag, startPoint x: 464, startPoint y: 126, endPoint x: 486, endPoint y: 185, distance: 62.7
click at [486, 185] on body "Menu Shubham lsq6@ maven -sili con.c om" at bounding box center [490, 414] width 980 height 828
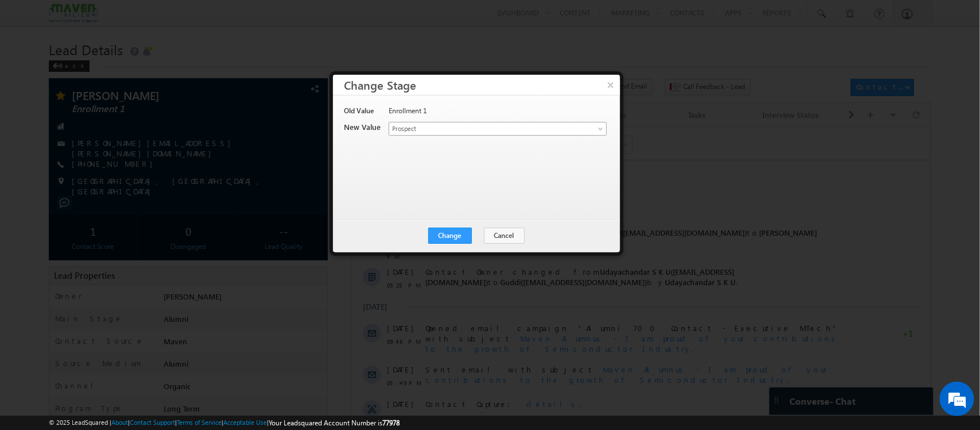
click at [508, 132] on span "Prospect" at bounding box center [478, 128] width 179 height 10
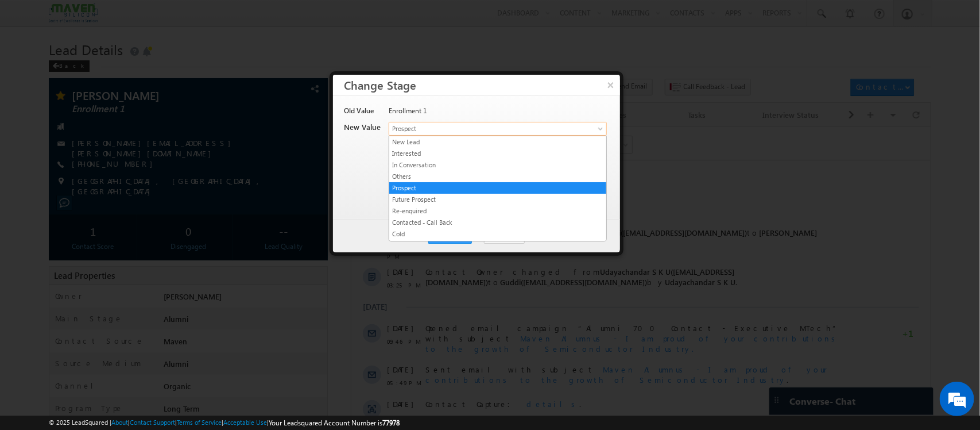
click at [502, 127] on span "Prospect" at bounding box center [478, 128] width 179 height 10
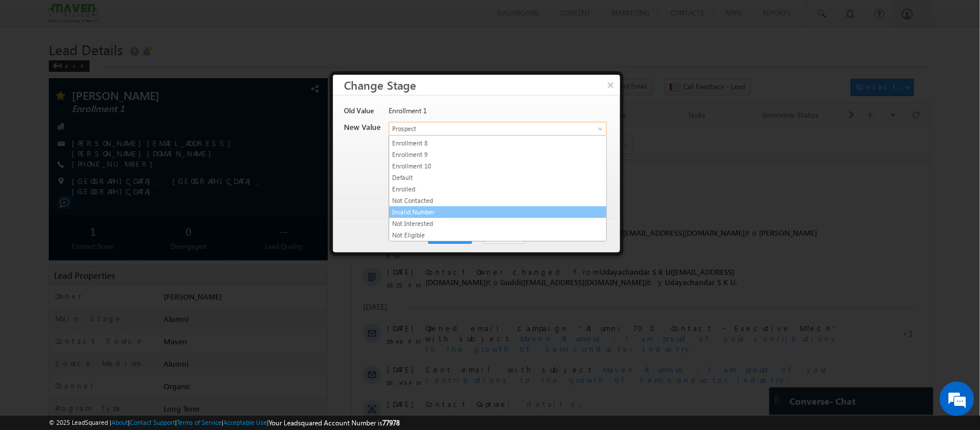
click at [487, 211] on link "Invalid Number" at bounding box center [497, 212] width 217 height 10
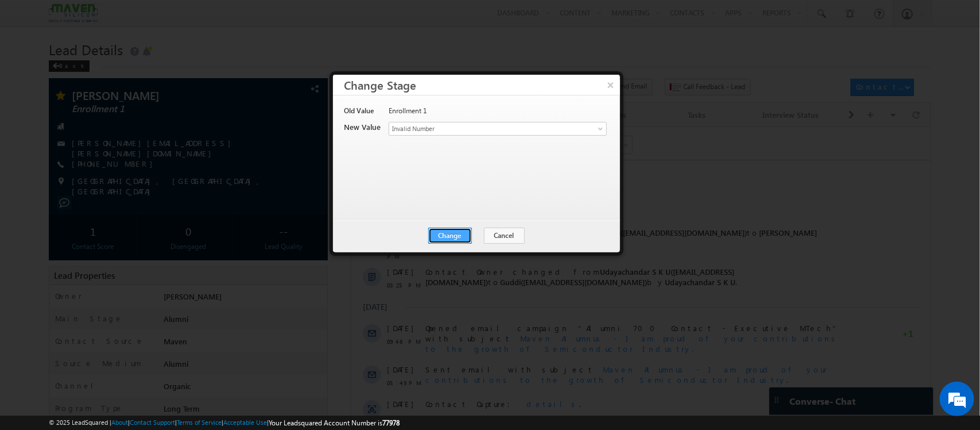
click at [458, 234] on button "Change" at bounding box center [450, 235] width 44 height 16
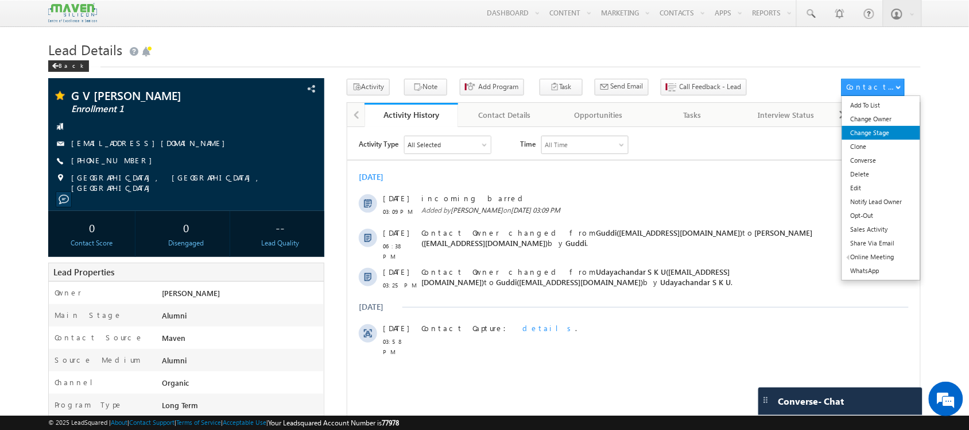
click at [873, 131] on link "Change Stage" at bounding box center [881, 133] width 79 height 14
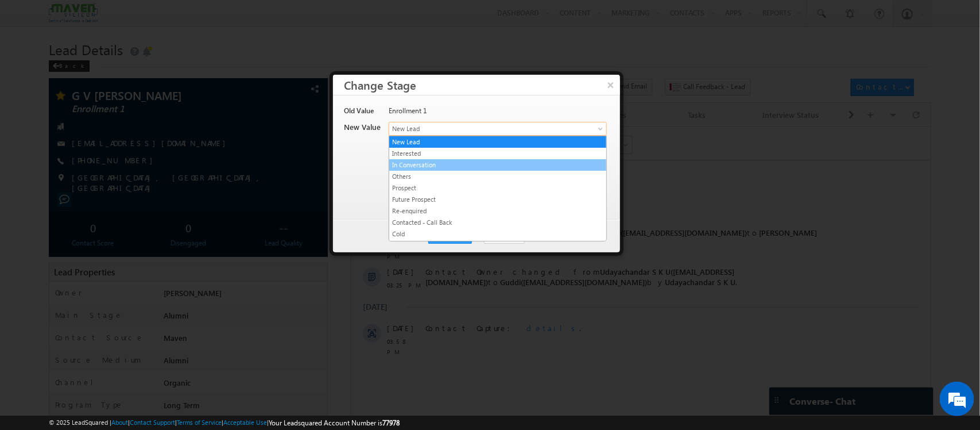
drag, startPoint x: 498, startPoint y: 129, endPoint x: 500, endPoint y: 159, distance: 29.9
click at [500, 159] on body "Menu [GEOGRAPHIC_DATA] lsq6@ maven -sili con.c om" at bounding box center [490, 412] width 980 height 825
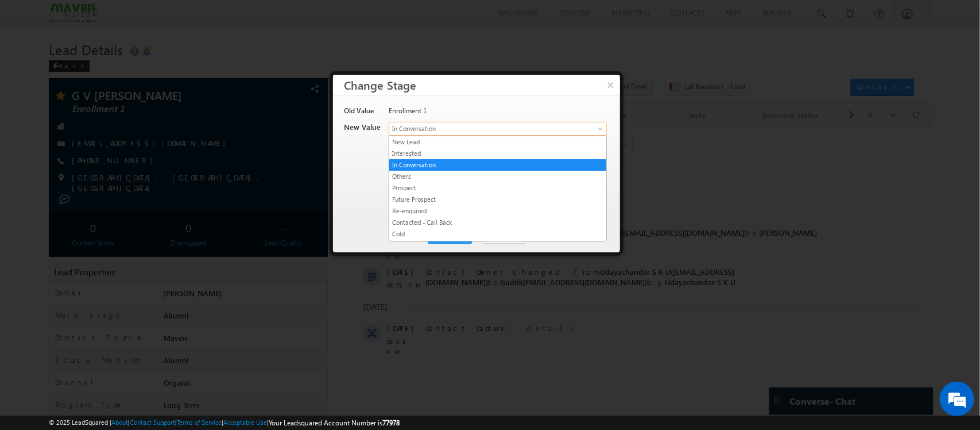
click at [532, 129] on span "In Conversation" at bounding box center [478, 128] width 179 height 10
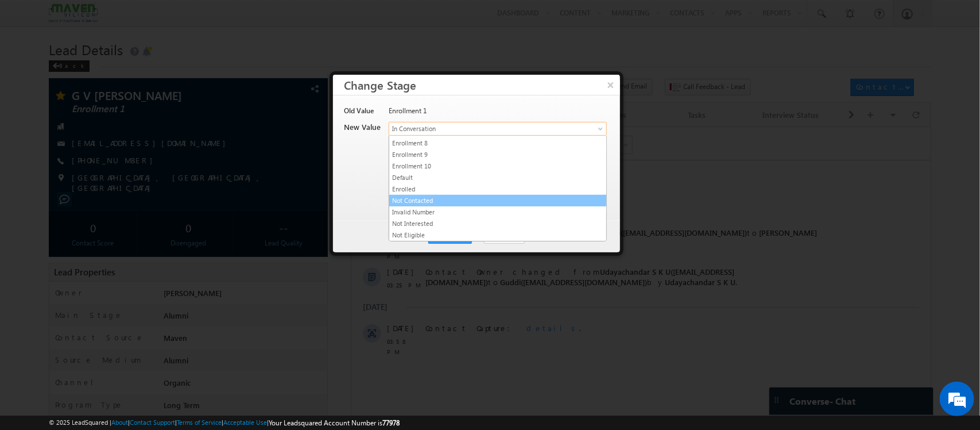
click at [503, 198] on link "Not Contacted" at bounding box center [497, 200] width 217 height 10
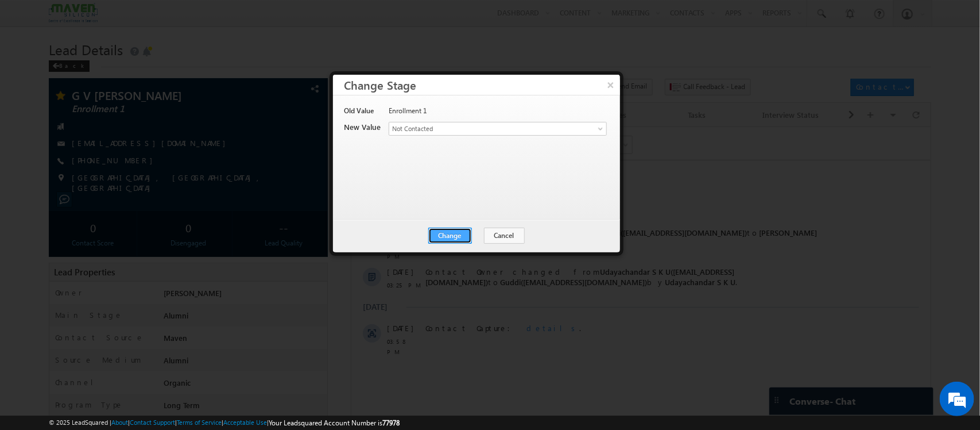
click at [443, 242] on button "Change" at bounding box center [450, 235] width 44 height 16
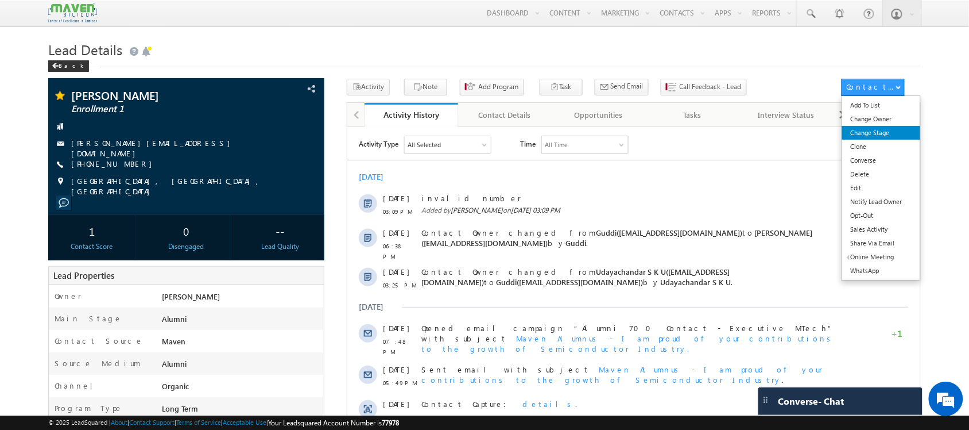
click at [882, 136] on link "Change Stage" at bounding box center [881, 133] width 79 height 14
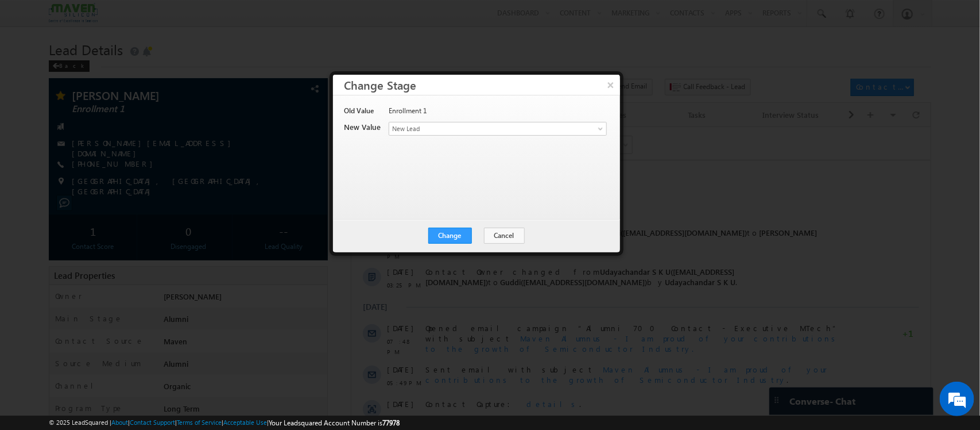
click at [452, 119] on div "Enrollment 1" at bounding box center [497, 114] width 217 height 16
click at [452, 121] on div "Enrollment 1" at bounding box center [497, 114] width 217 height 16
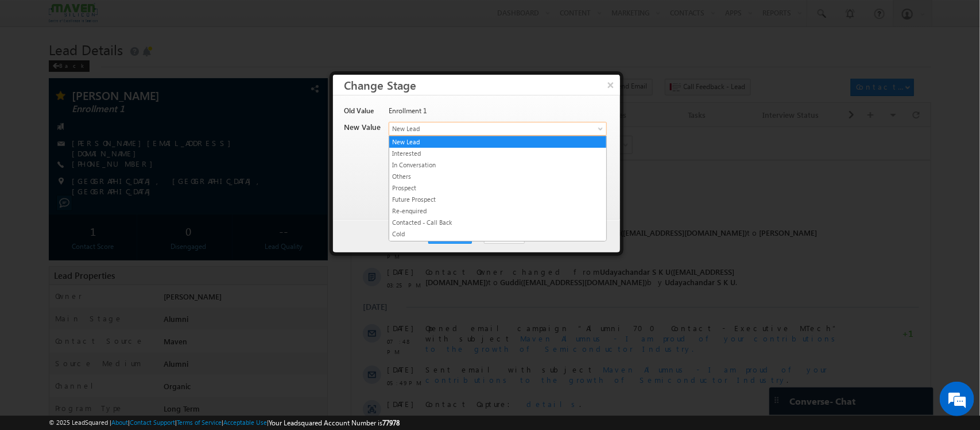
click at [459, 128] on span "New Lead" at bounding box center [478, 128] width 179 height 10
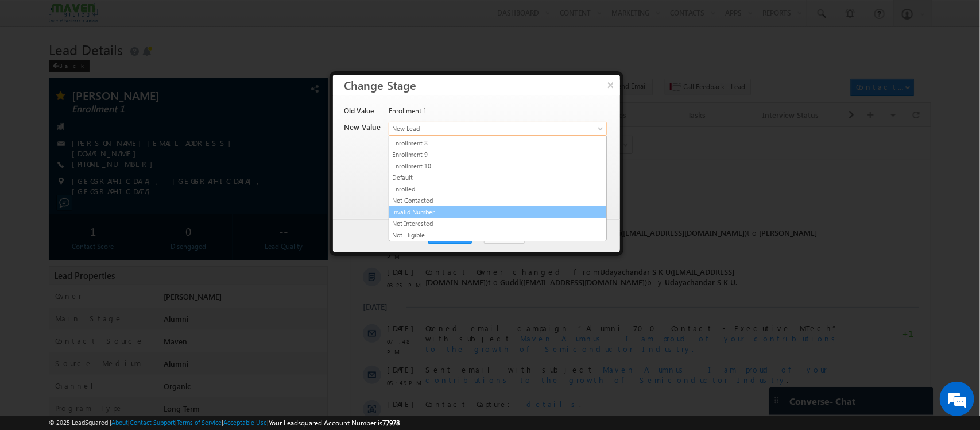
click at [497, 207] on link "Invalid Number" at bounding box center [497, 212] width 217 height 10
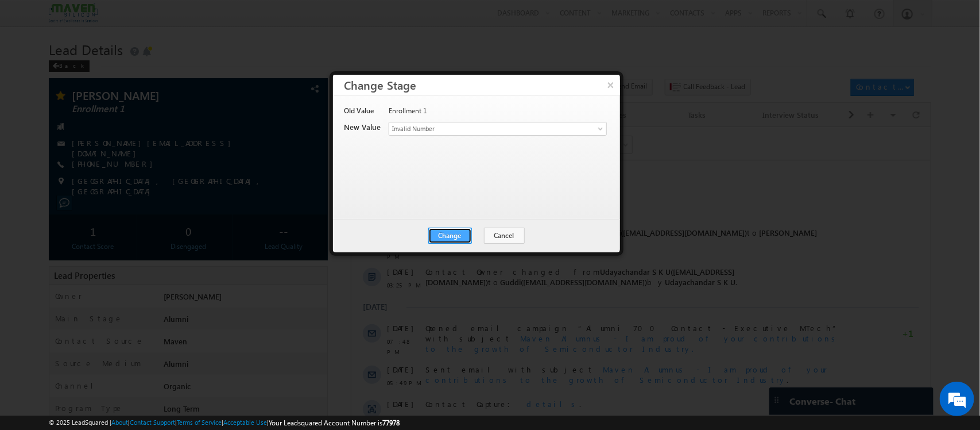
click at [455, 234] on button "Change" at bounding box center [450, 235] width 44 height 16
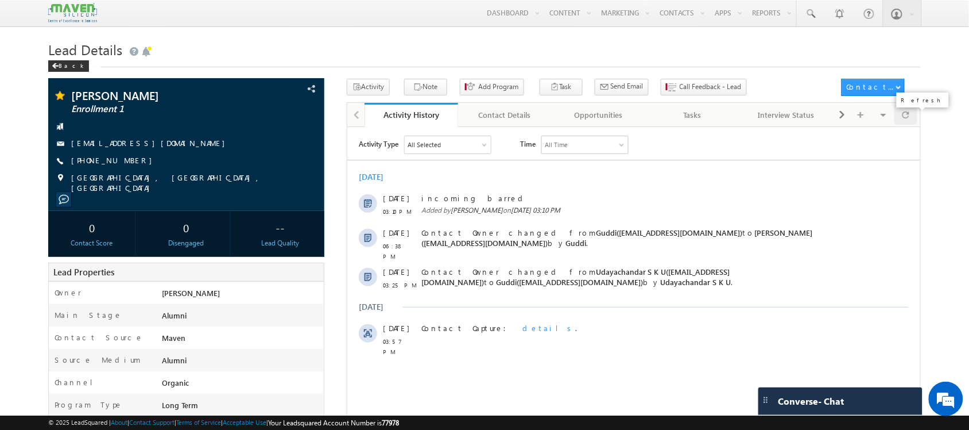
click at [913, 113] on div at bounding box center [906, 115] width 22 height 20
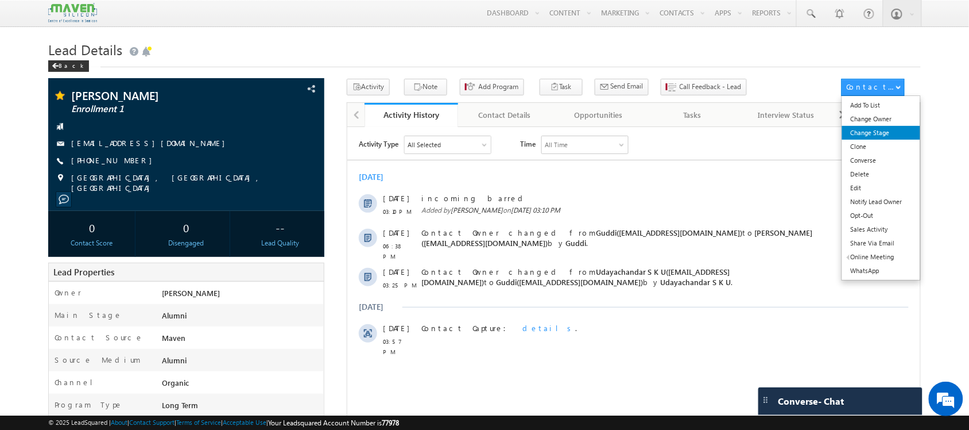
click at [867, 135] on link "Change Stage" at bounding box center [881, 133] width 79 height 14
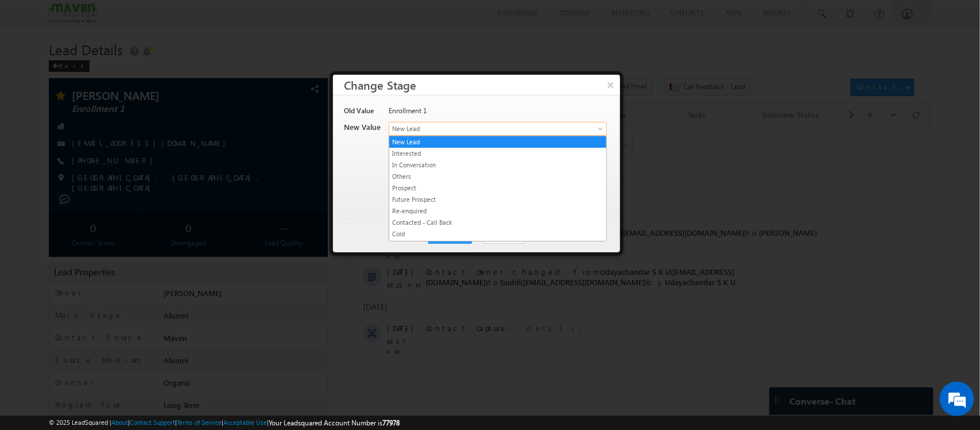
click at [486, 123] on span "New Lead" at bounding box center [478, 128] width 179 height 10
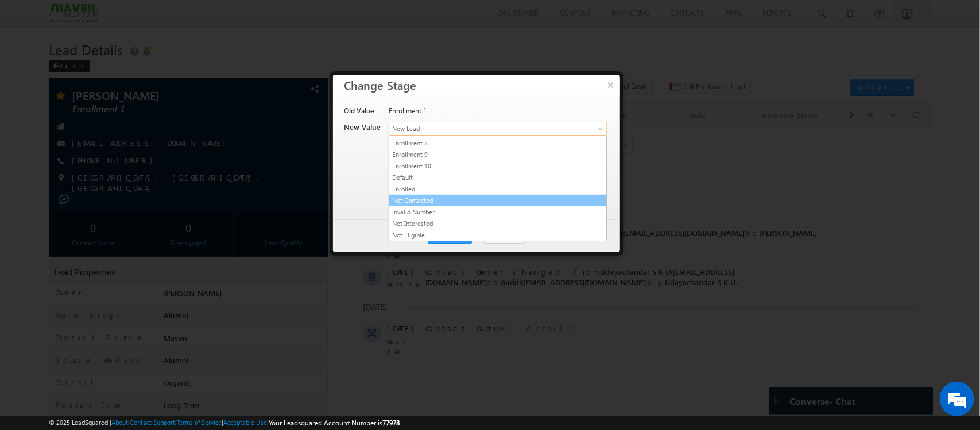
click at [465, 201] on link "Not Contacted" at bounding box center [497, 200] width 217 height 10
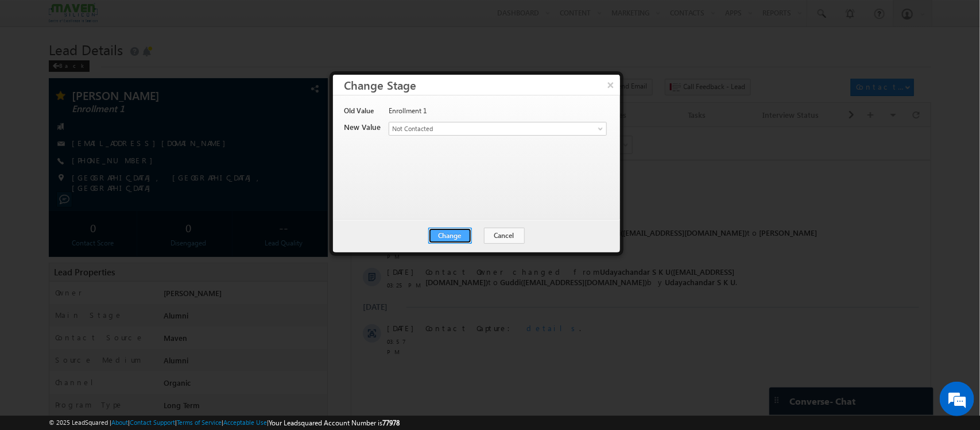
click at [447, 236] on button "Change" at bounding box center [450, 235] width 44 height 16
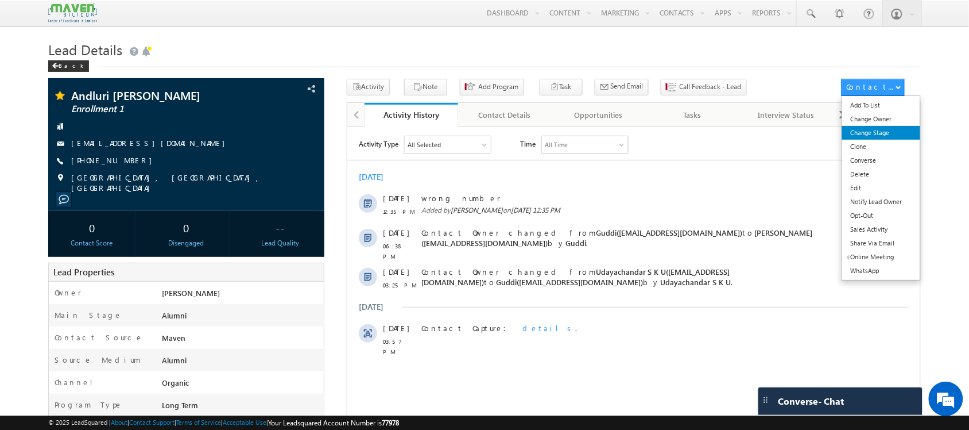
click at [863, 130] on link "Change Stage" at bounding box center [881, 133] width 79 height 14
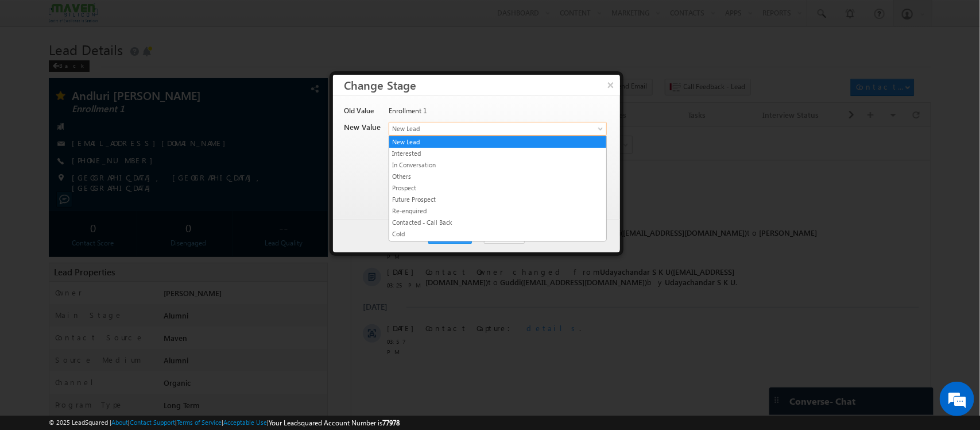
click at [506, 126] on span "New Lead" at bounding box center [478, 128] width 179 height 10
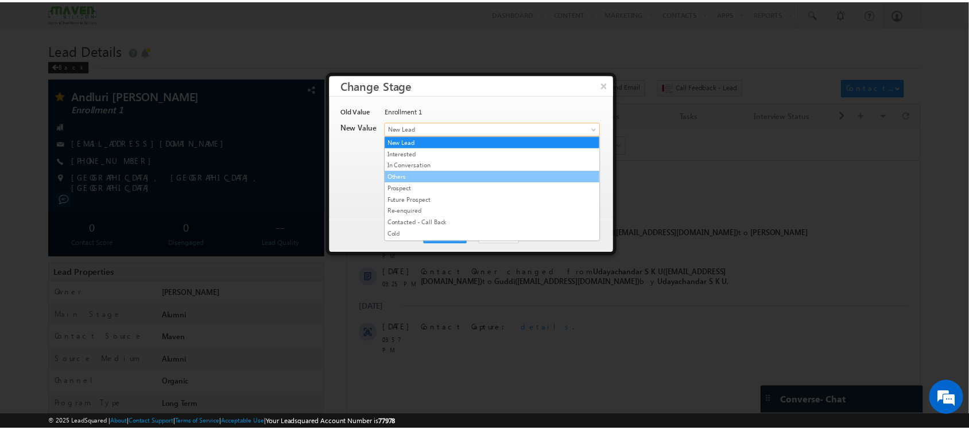
scroll to position [225, 0]
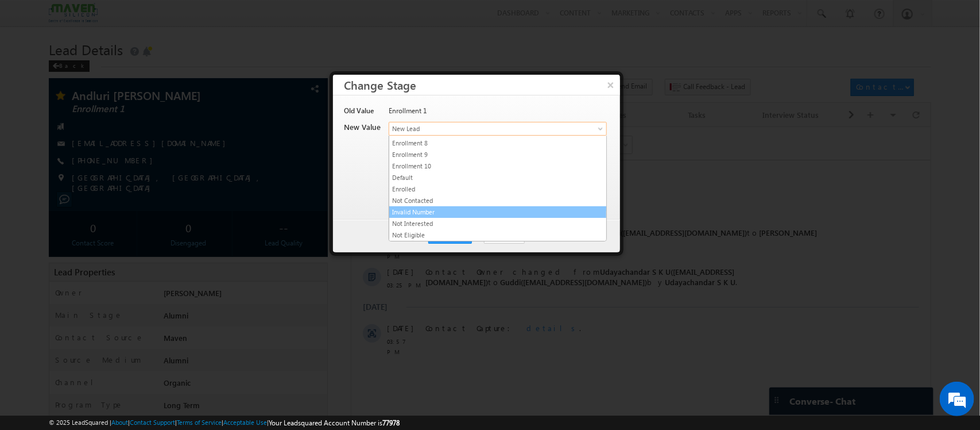
click at [460, 211] on link "Invalid Number" at bounding box center [497, 212] width 217 height 10
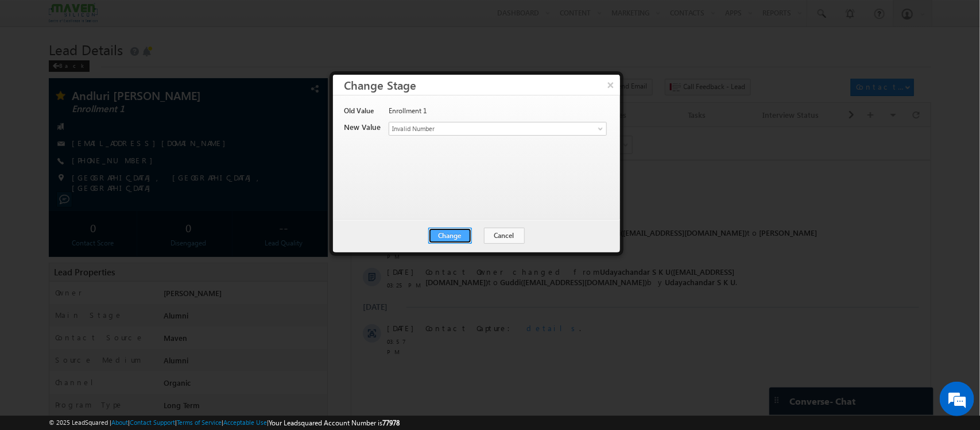
click at [450, 229] on button "Change" at bounding box center [450, 235] width 44 height 16
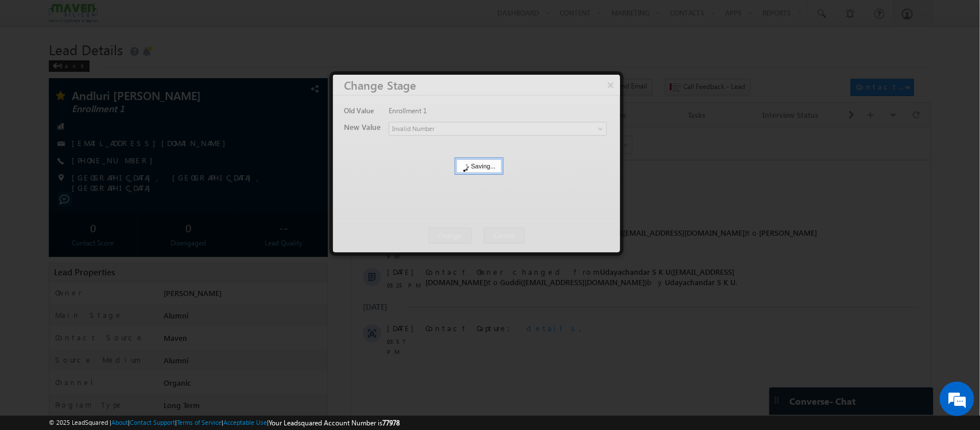
click at [450, 229] on div at bounding box center [476, 163] width 287 height 177
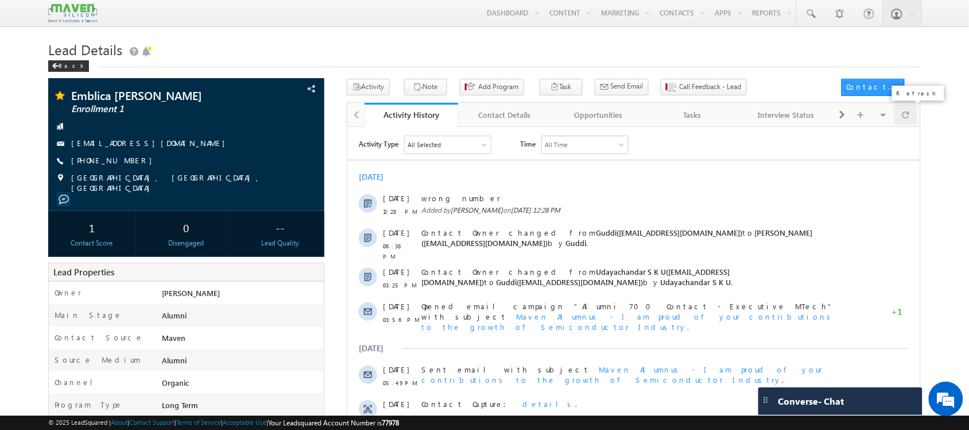
click at [903, 115] on span at bounding box center [906, 115] width 7 height 20
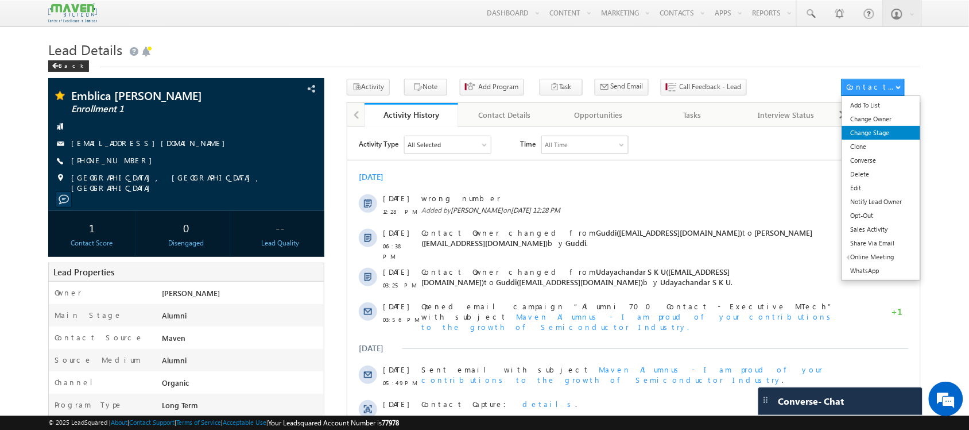
click at [885, 127] on link "Change Stage" at bounding box center [881, 133] width 79 height 14
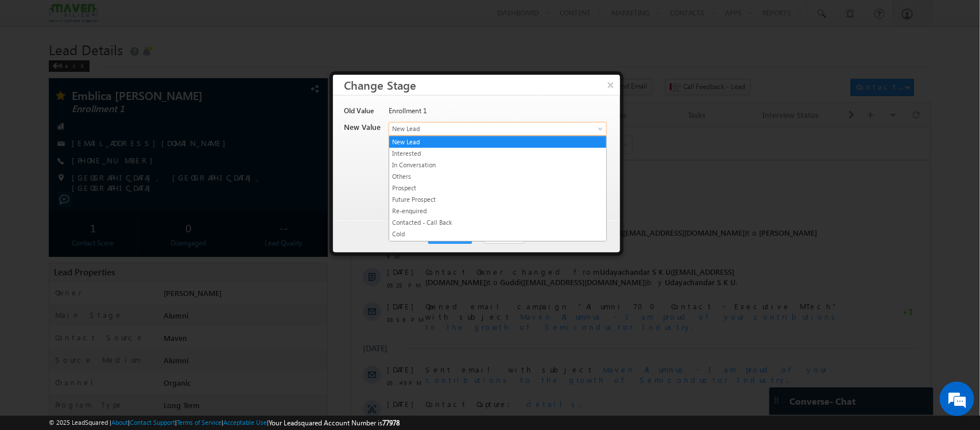
click at [517, 129] on span "New Lead" at bounding box center [478, 128] width 179 height 10
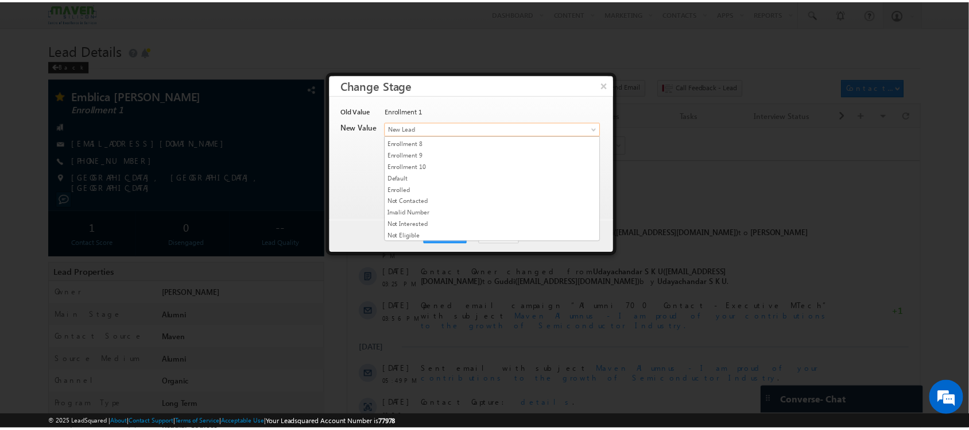
scroll to position [225, 0]
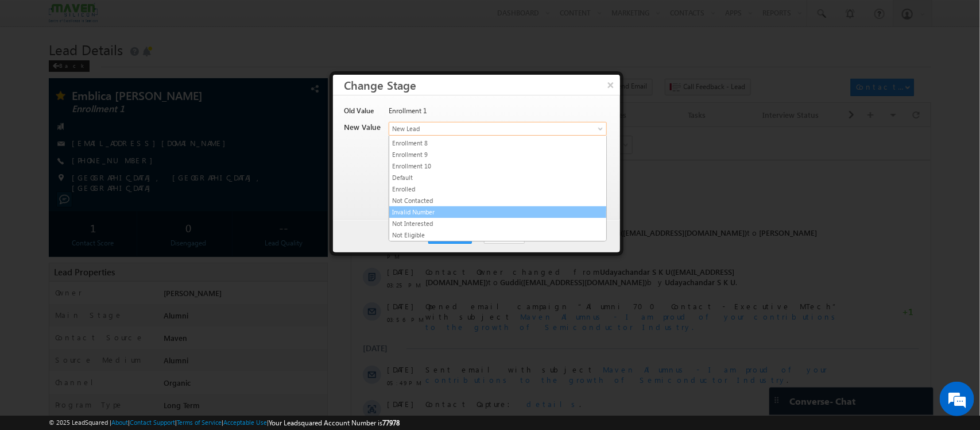
click at [496, 207] on link "Invalid Number" at bounding box center [497, 212] width 217 height 10
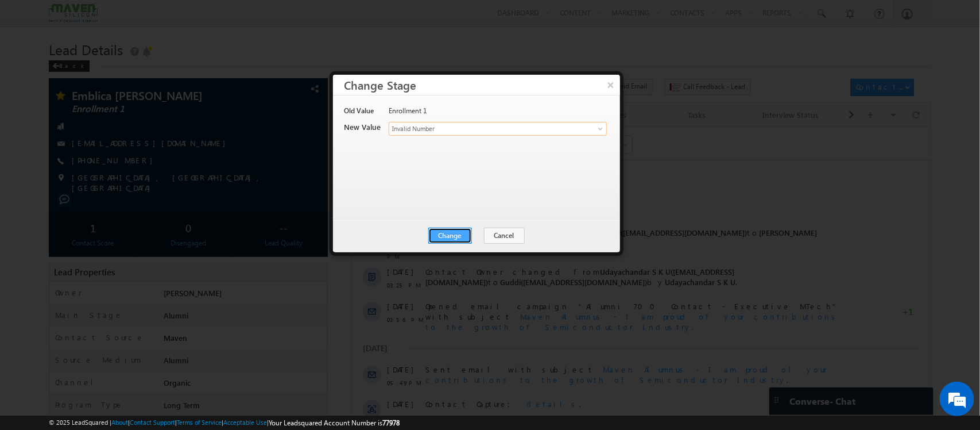
click at [459, 233] on button "Change" at bounding box center [450, 235] width 44 height 16
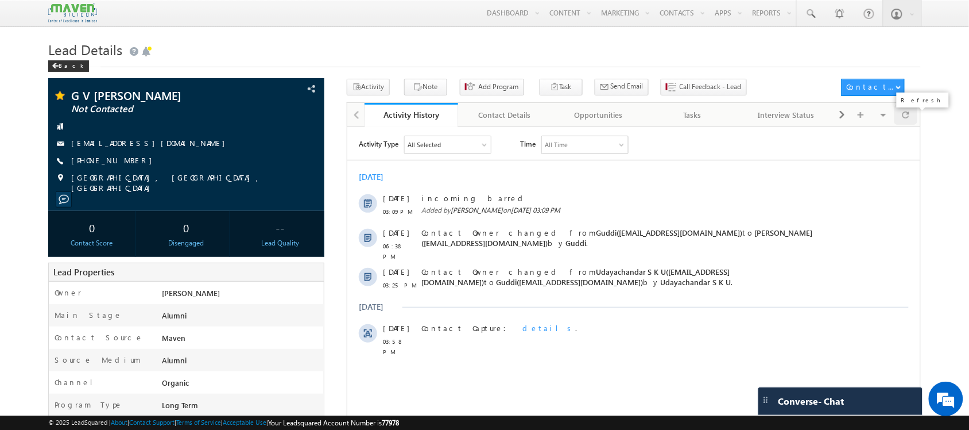
click at [912, 117] on div at bounding box center [906, 115] width 22 height 20
click at [903, 118] on span at bounding box center [906, 115] width 7 height 20
drag, startPoint x: 816, startPoint y: 60, endPoint x: 905, endPoint y: 113, distance: 103.5
click at [905, 113] on span at bounding box center [906, 115] width 7 height 20
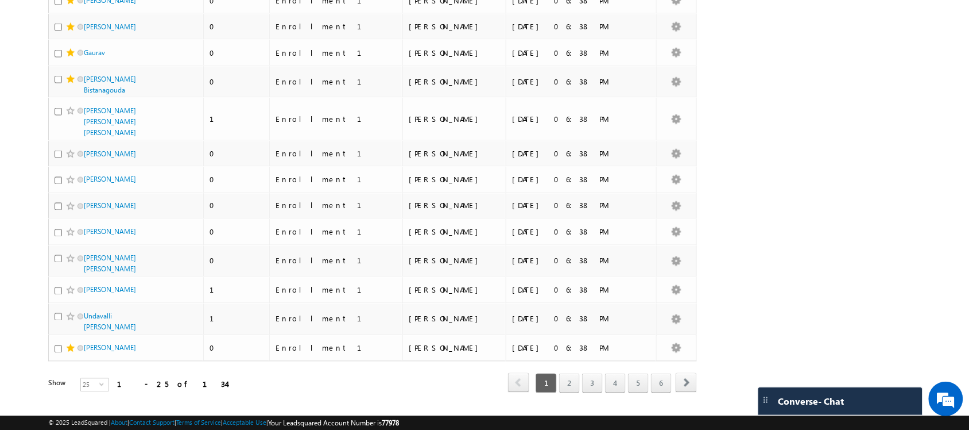
drag, startPoint x: 109, startPoint y: 219, endPoint x: 33, endPoint y: 202, distance: 77.6
drag, startPoint x: 122, startPoint y: 74, endPoint x: 29, endPoint y: 102, distance: 97.2
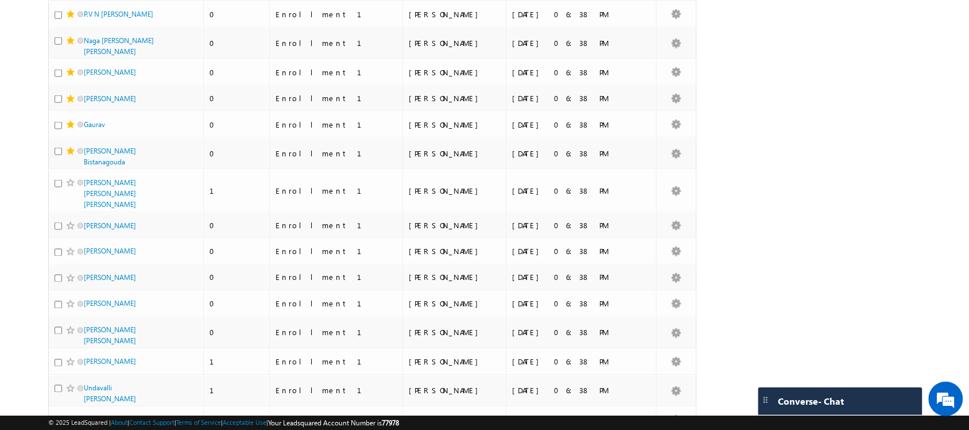
scroll to position [475, 0]
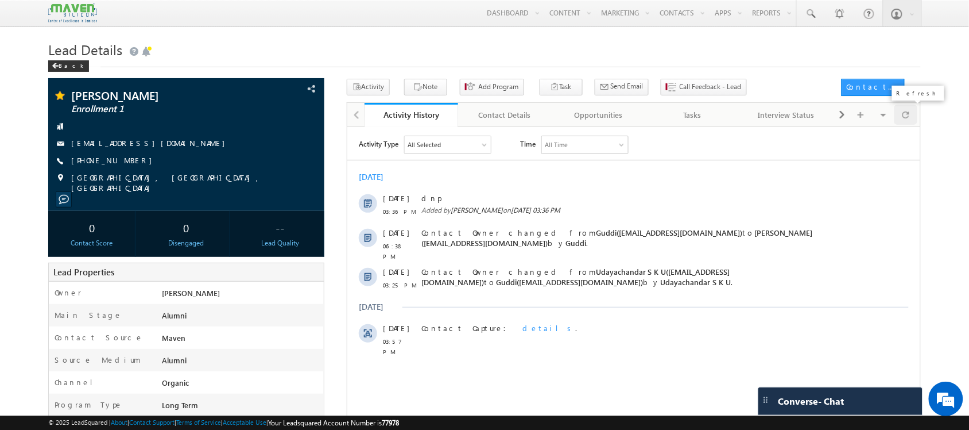
click at [910, 116] on div at bounding box center [906, 115] width 22 height 20
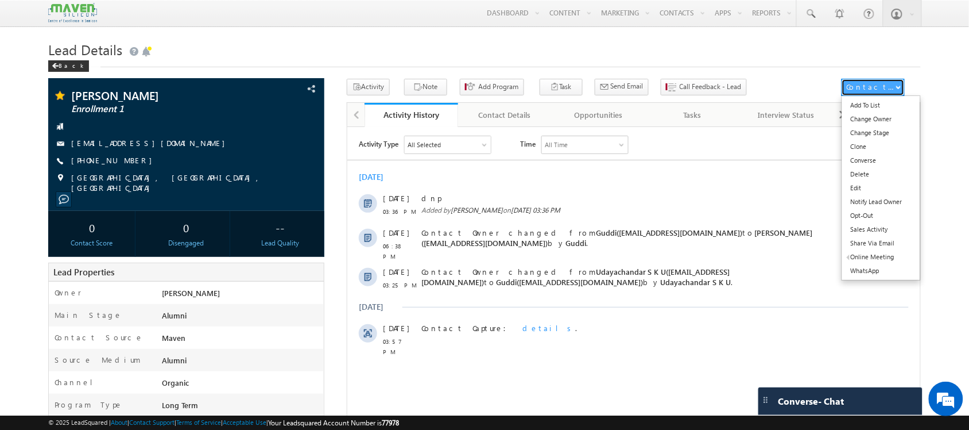
click at [877, 95] on button "Contact Actions" at bounding box center [873, 87] width 63 height 17
click at [872, 127] on link "Change Stage" at bounding box center [881, 133] width 79 height 14
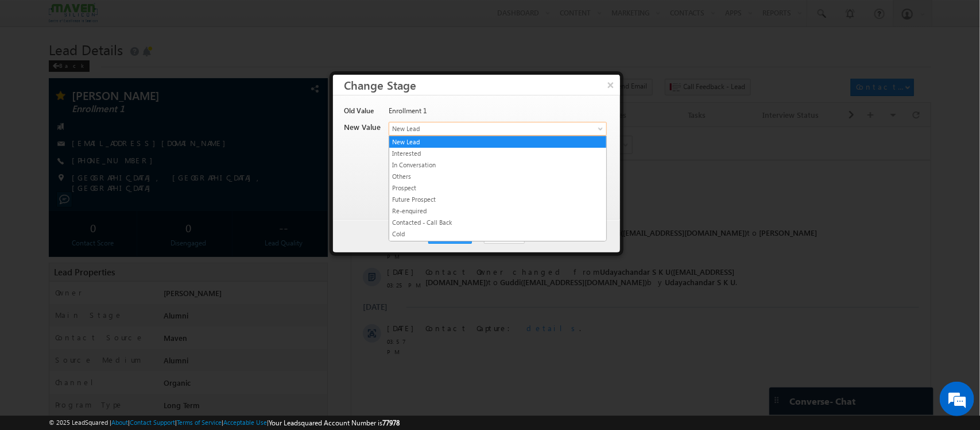
click at [532, 130] on span "New Lead" at bounding box center [478, 128] width 179 height 10
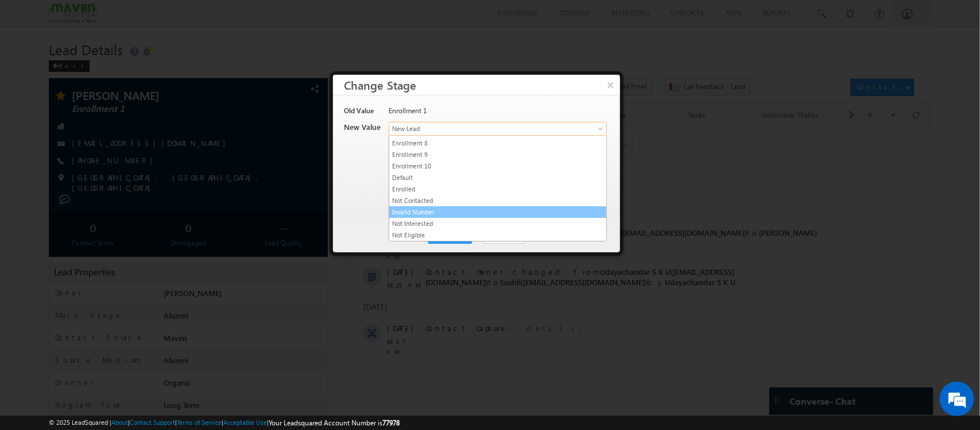
click at [463, 207] on link "Invalid Number" at bounding box center [497, 212] width 217 height 10
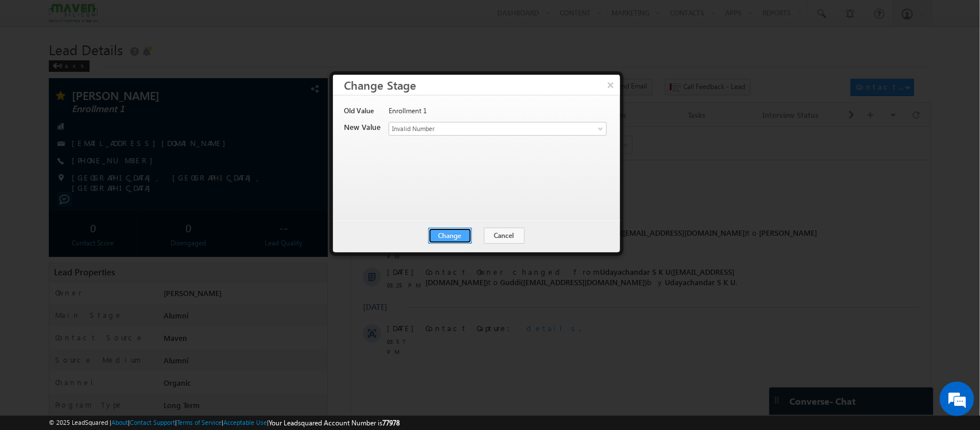
click at [454, 228] on button "Change" at bounding box center [450, 235] width 44 height 16
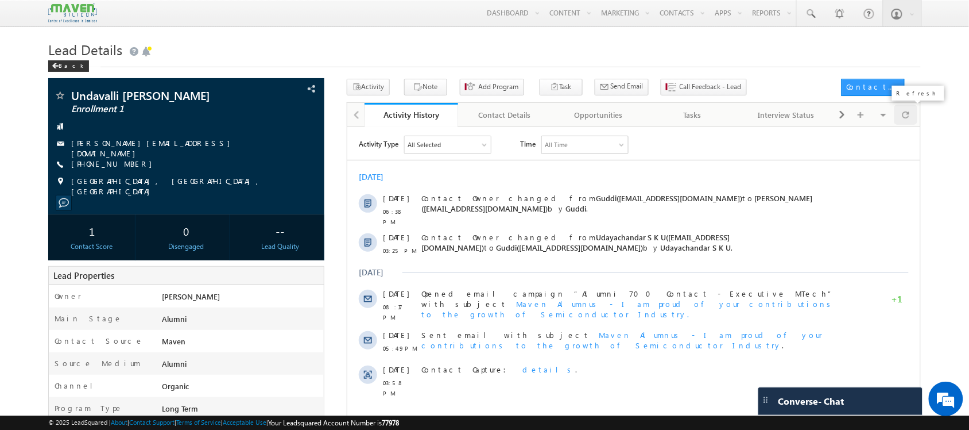
click at [900, 122] on div at bounding box center [906, 115] width 22 height 20
click at [373, 91] on button "Activity" at bounding box center [368, 87] width 43 height 17
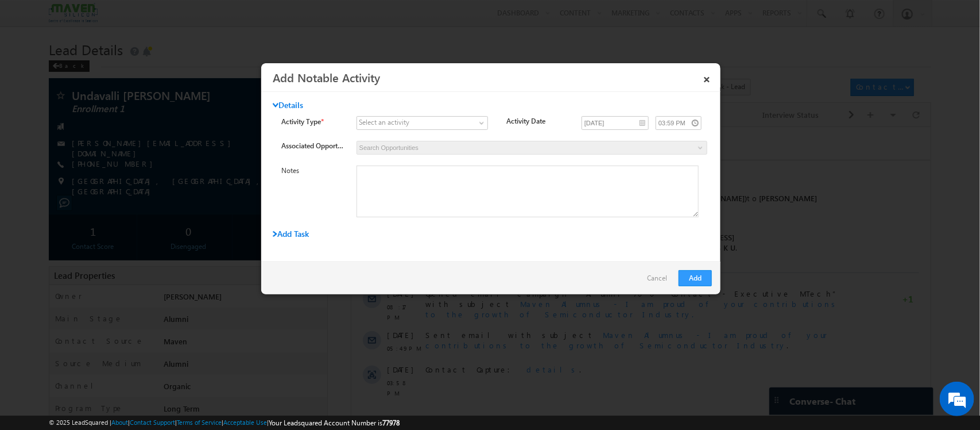
drag, startPoint x: 712, startPoint y: 70, endPoint x: 709, endPoint y: 76, distance: 6.9
click at [709, 76] on link "×" at bounding box center [707, 77] width 20 height 20
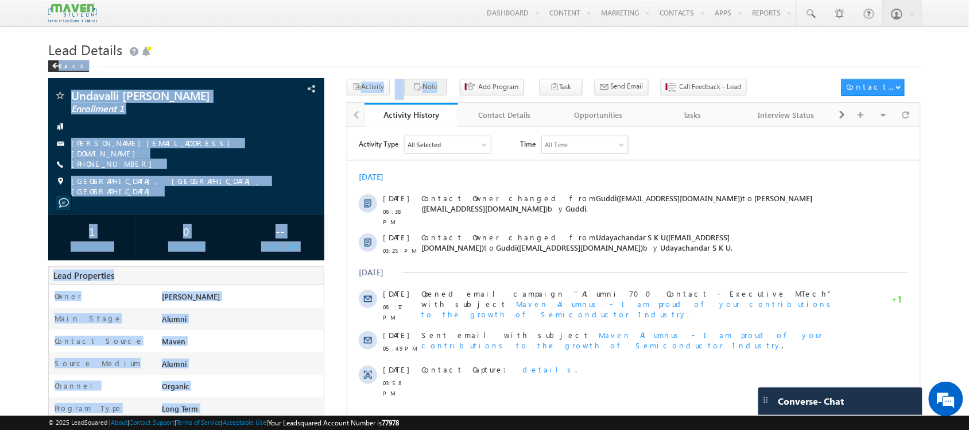
drag, startPoint x: 709, startPoint y: 76, endPoint x: 430, endPoint y: 87, distance: 279.9
click at [430, 87] on div "Lead Details Back Undavalli [PERSON_NAME] Enrollment 1" at bounding box center [484, 435] width 872 height 796
click at [430, 87] on button "Note" at bounding box center [425, 87] width 43 height 17
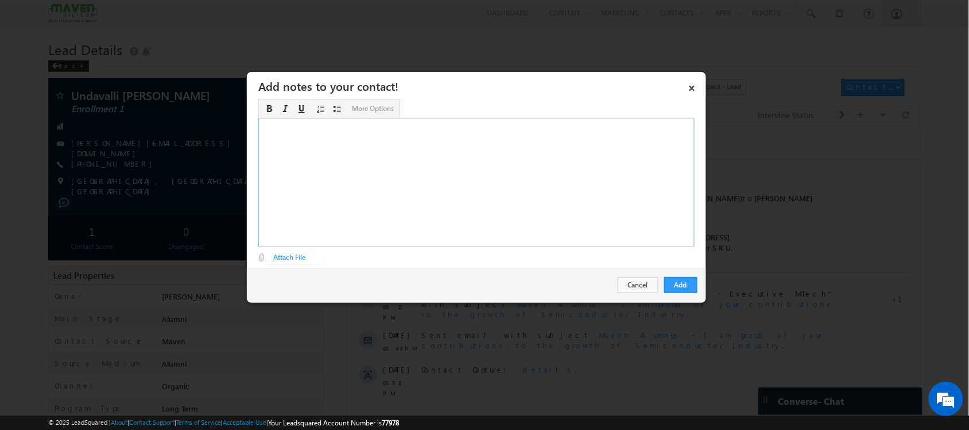
click at [530, 162] on div "Rich Text Editor, Description-inline-editor-div" at bounding box center [476, 182] width 436 height 129
click at [684, 283] on button "Add" at bounding box center [680, 285] width 33 height 16
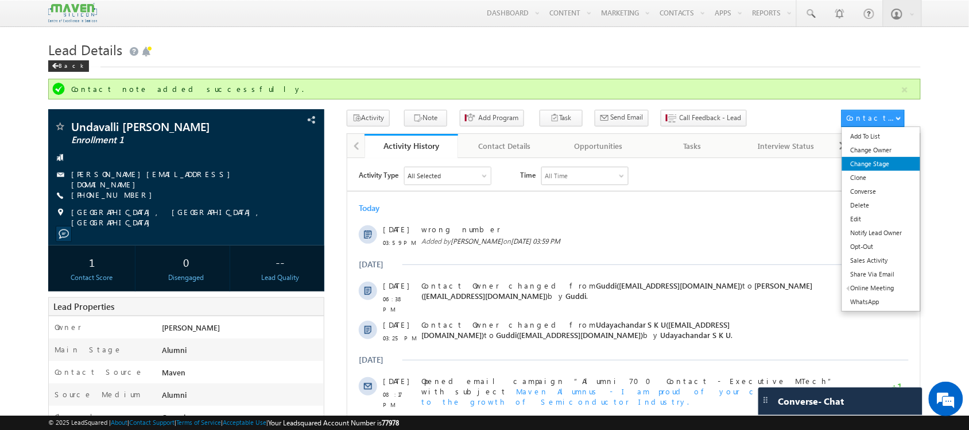
click at [863, 162] on link "Change Stage" at bounding box center [881, 164] width 79 height 14
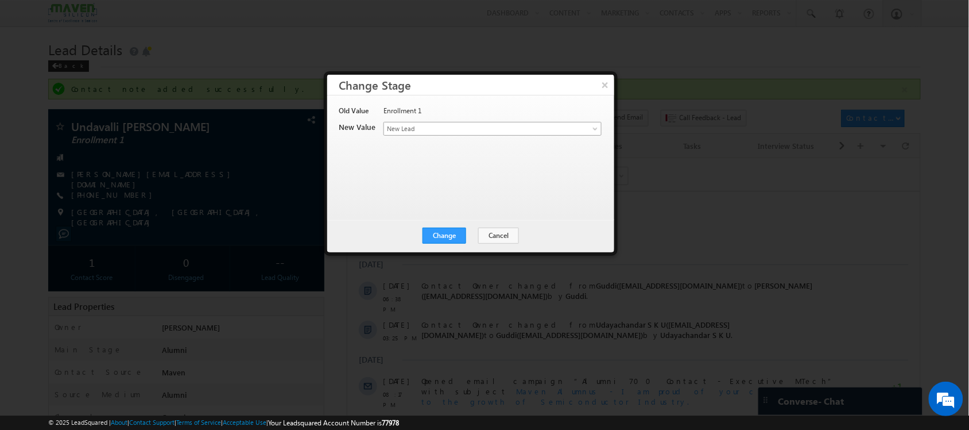
drag, startPoint x: 477, startPoint y: 119, endPoint x: 473, endPoint y: 126, distance: 8.0
click at [473, 126] on div "Old Value Enrollment 1 New Value Contact Stage * New Lead Interested In Convers…" at bounding box center [470, 152] width 262 height 92
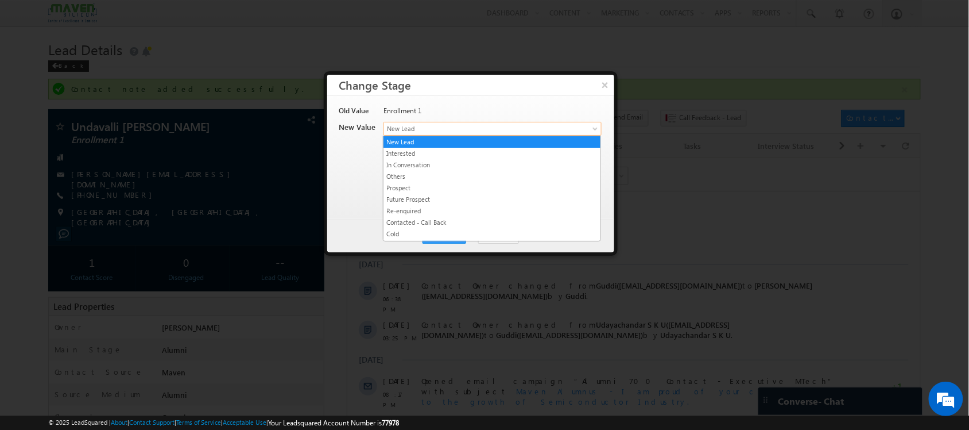
click at [473, 126] on span "New Lead" at bounding box center [473, 128] width 179 height 10
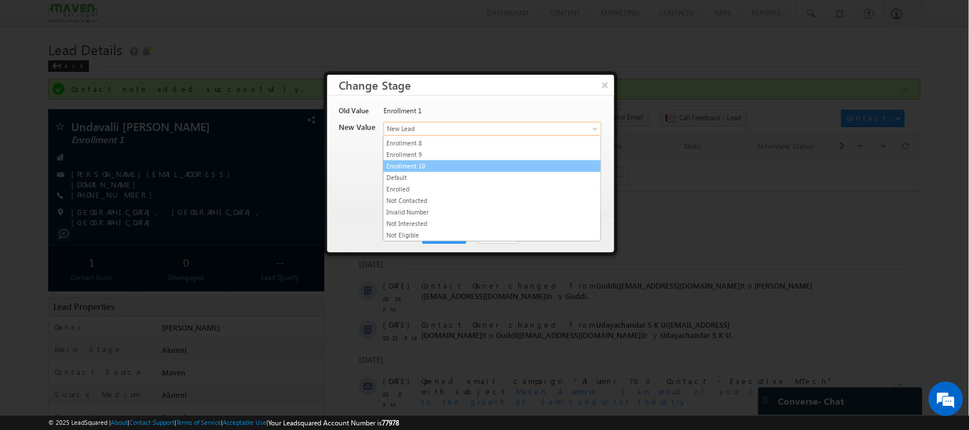
scroll to position [225, 0]
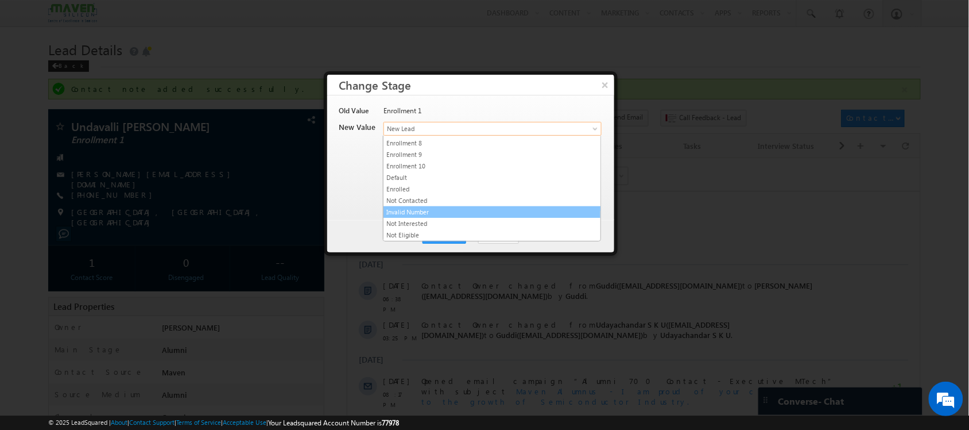
click at [474, 211] on link "Invalid Number" at bounding box center [492, 212] width 217 height 10
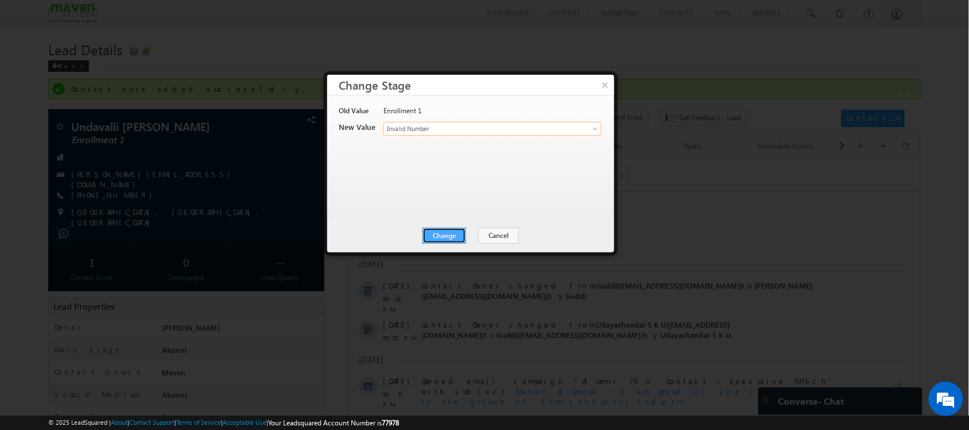
click at [454, 230] on button "Change" at bounding box center [445, 235] width 44 height 16
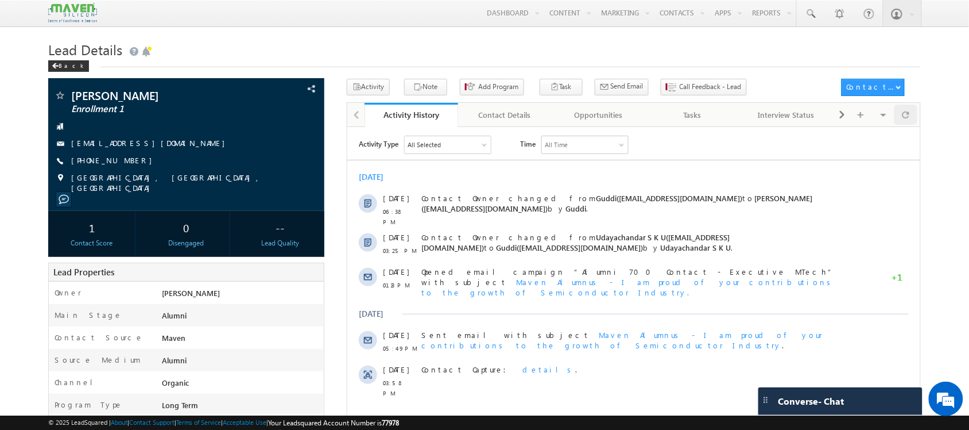
drag, startPoint x: 907, startPoint y: 127, endPoint x: 910, endPoint y: 116, distance: 11.3
click at [910, 116] on div "Activity History Activity History Contact Details Contact Details Opportunities…" at bounding box center [634, 114] width 574 height 24
click at [910, 116] on div at bounding box center [906, 115] width 22 height 20
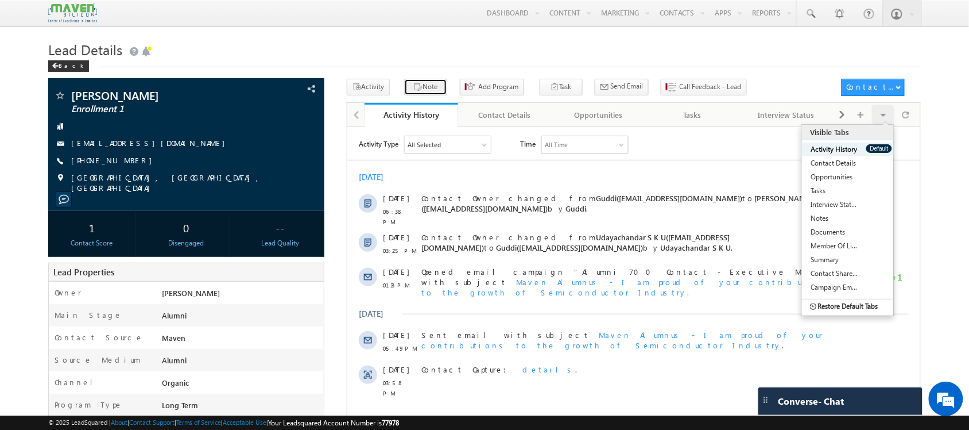
click at [424, 79] on button "Note" at bounding box center [425, 87] width 43 height 17
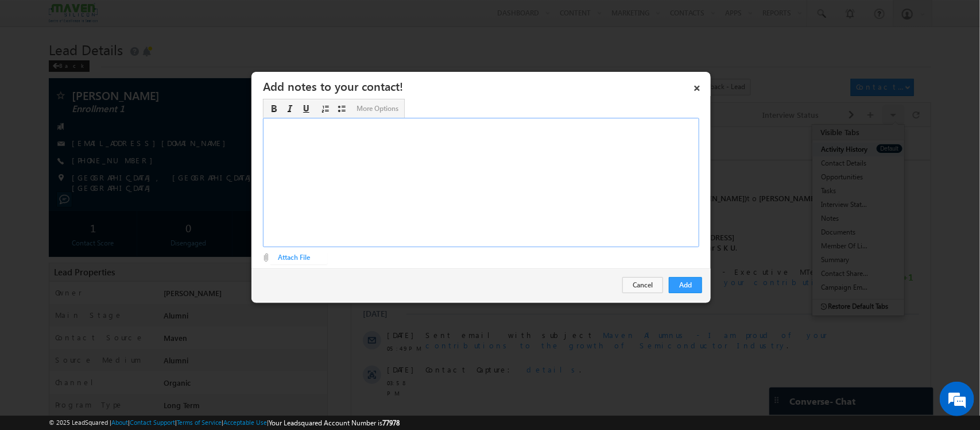
click at [527, 164] on div "Rich Text Editor, Description-inline-editor-div" at bounding box center [481, 182] width 436 height 129
click at [683, 293] on button "Add" at bounding box center [685, 285] width 33 height 16
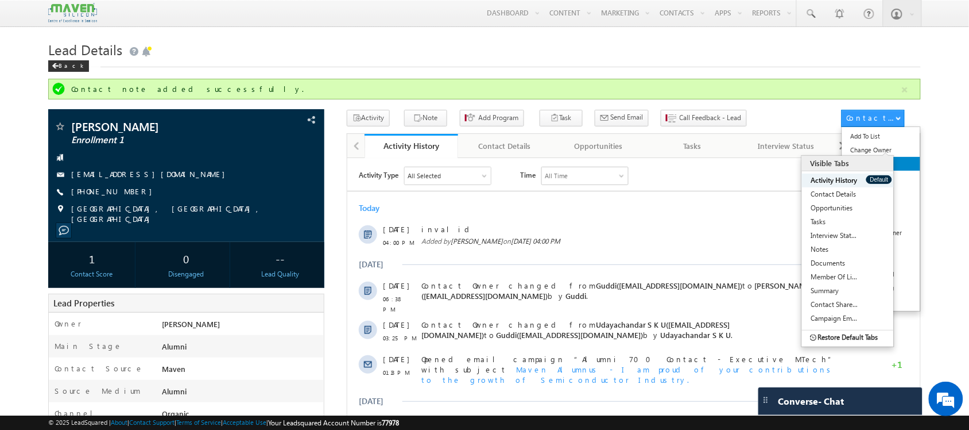
click at [873, 163] on link "Change Stage" at bounding box center [881, 164] width 79 height 14
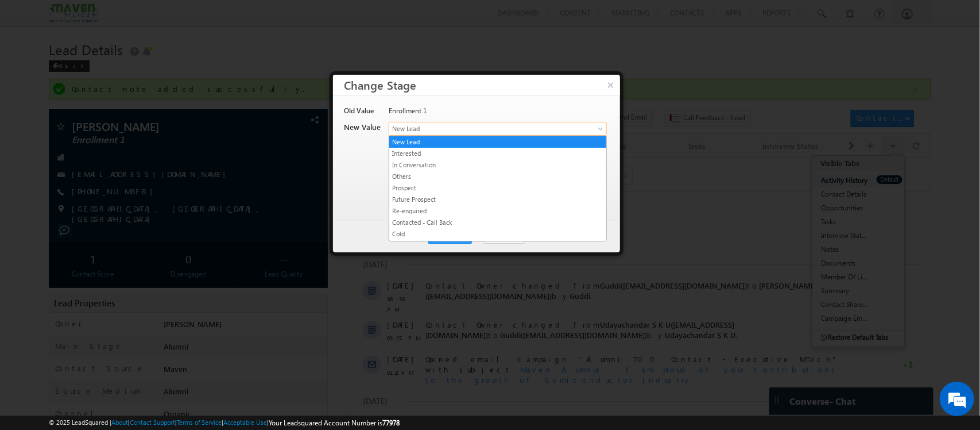
click at [475, 133] on span "New Lead" at bounding box center [478, 128] width 179 height 10
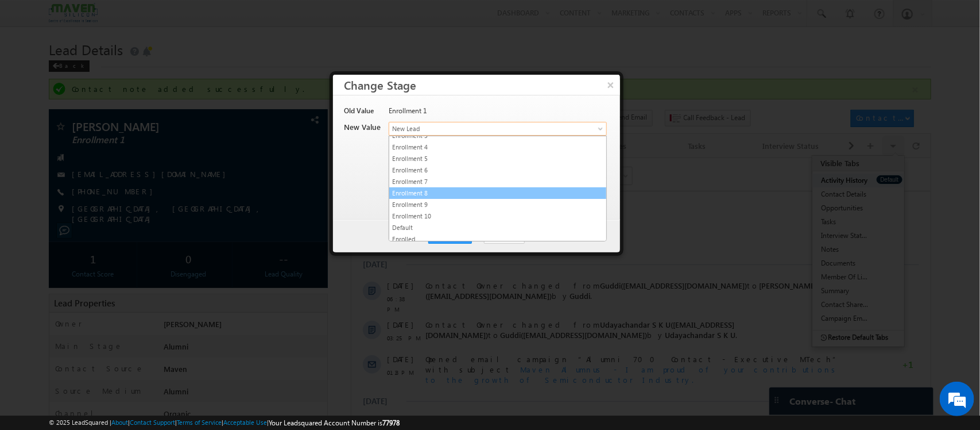
scroll to position [225, 0]
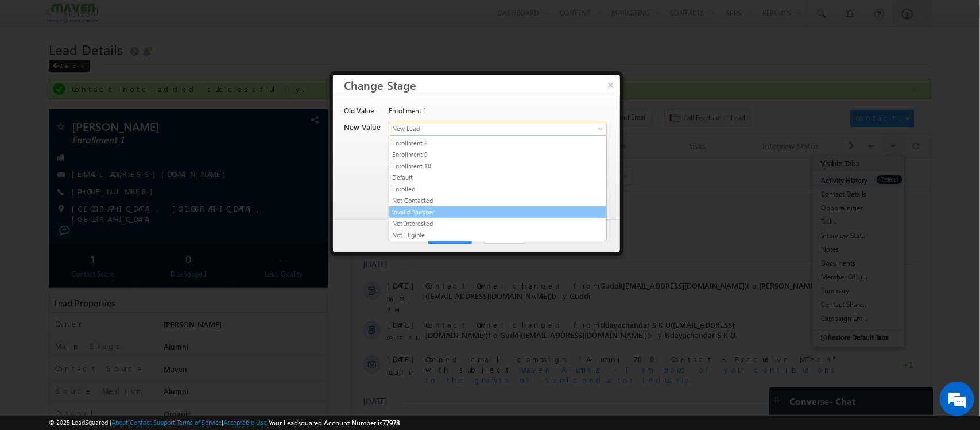
click at [428, 214] on link "Invalid Number" at bounding box center [497, 212] width 217 height 10
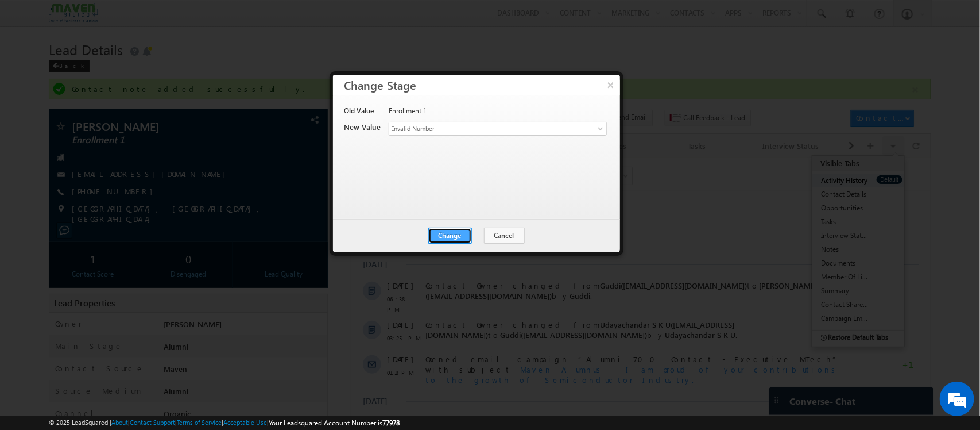
click at [459, 238] on button "Change" at bounding box center [450, 235] width 44 height 16
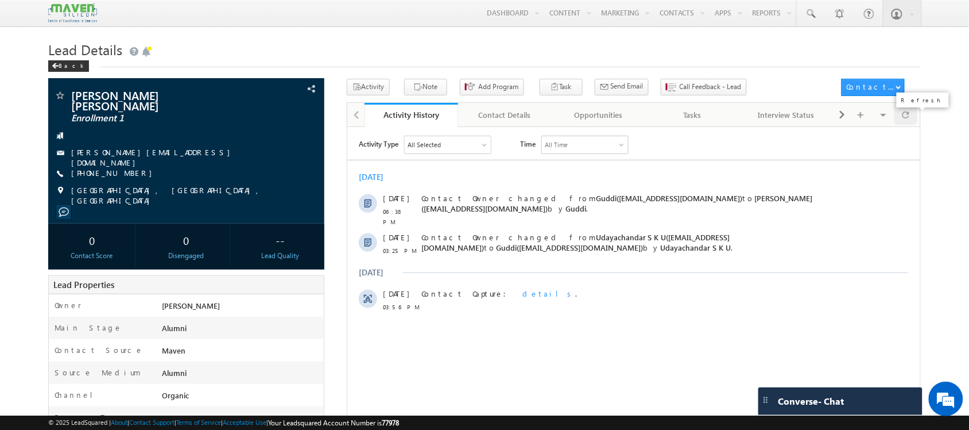
click at [903, 115] on span at bounding box center [906, 115] width 7 height 20
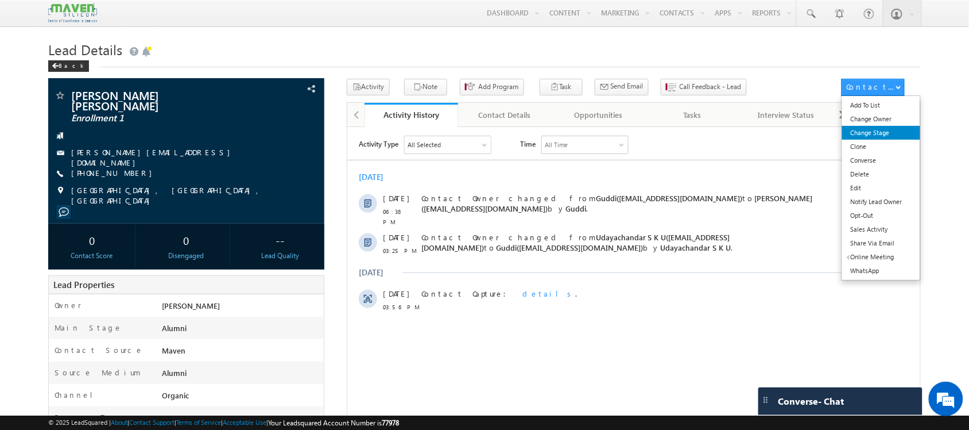
click at [873, 134] on link "Change Stage" at bounding box center [881, 133] width 79 height 14
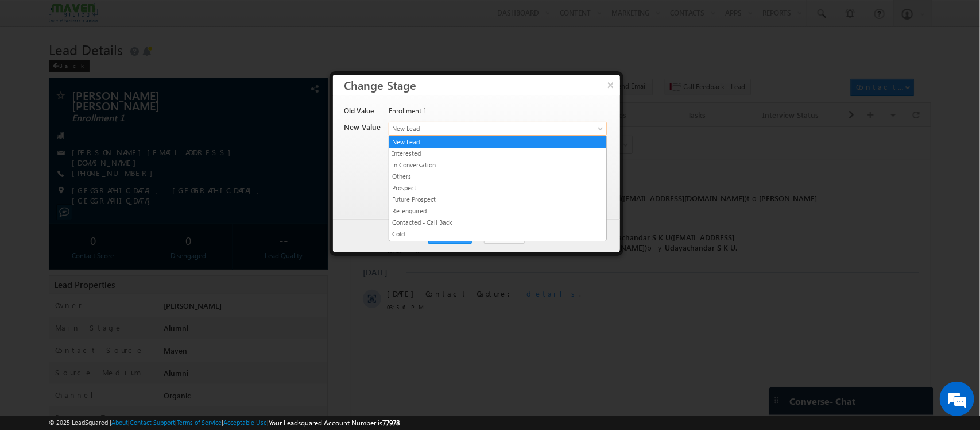
click at [537, 133] on span "New Lead" at bounding box center [478, 128] width 179 height 10
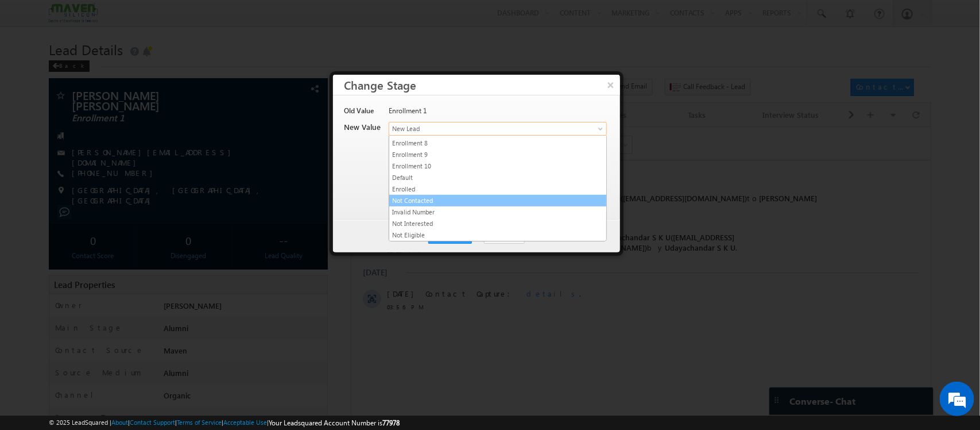
click at [500, 199] on link "Not Contacted" at bounding box center [497, 200] width 217 height 10
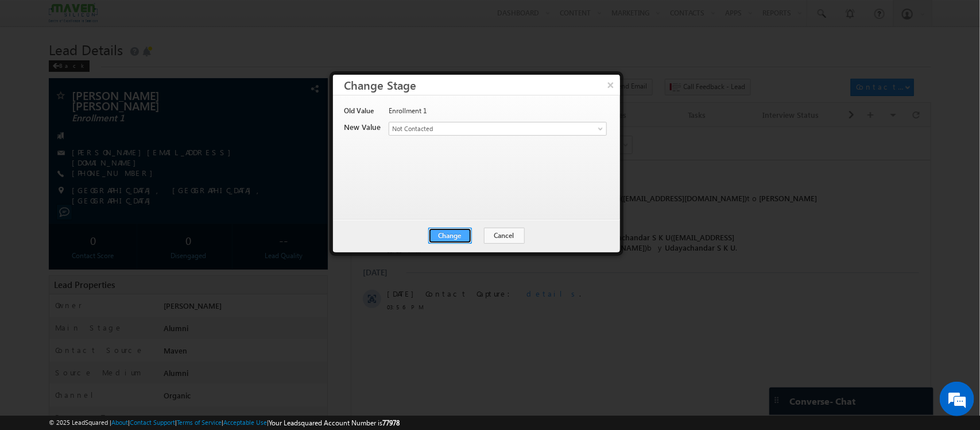
click at [464, 230] on button "Change" at bounding box center [450, 235] width 44 height 16
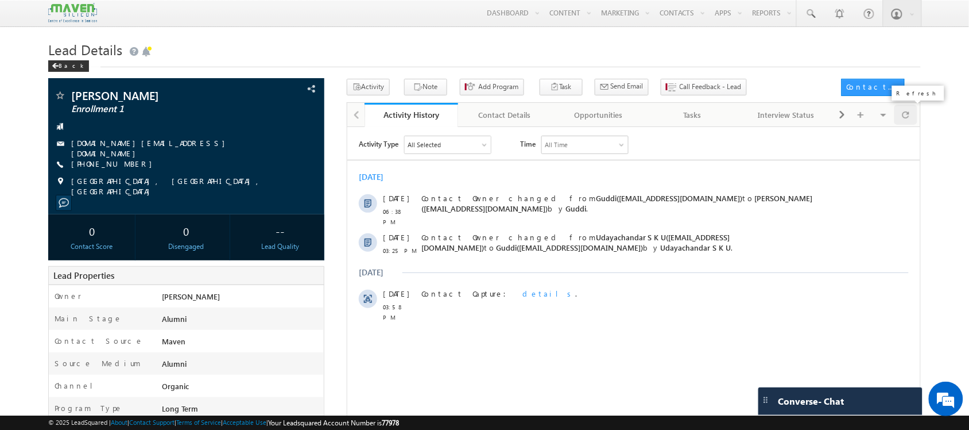
click at [903, 113] on span at bounding box center [906, 115] width 7 height 20
click at [900, 111] on div at bounding box center [906, 115] width 22 height 20
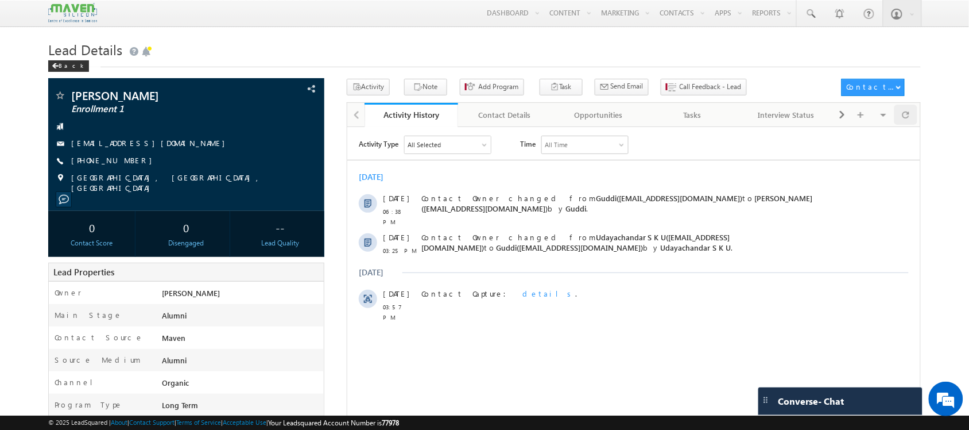
click at [920, 108] on div at bounding box center [923, 108] width 6 height 3
click at [908, 125] on span at bounding box center [906, 115] width 7 height 20
click at [912, 112] on div at bounding box center [906, 115] width 22 height 20
click at [903, 115] on span at bounding box center [906, 115] width 7 height 20
click at [421, 85] on button "Note" at bounding box center [425, 87] width 43 height 17
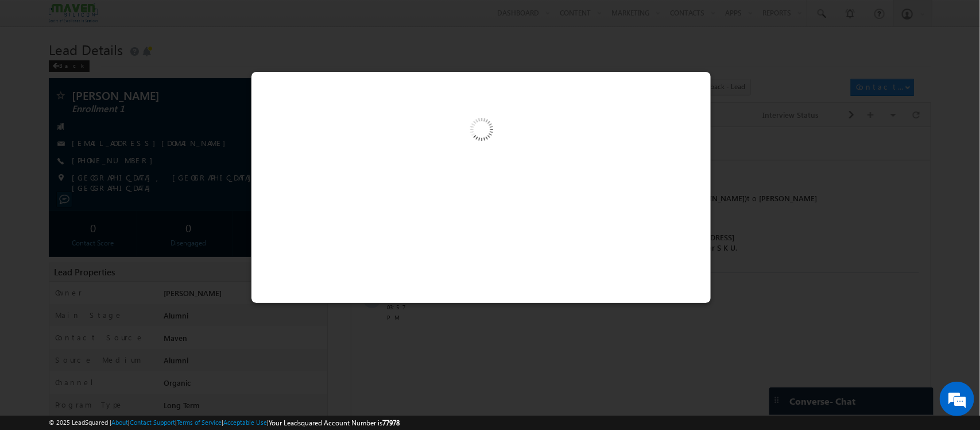
click at [533, 211] on div at bounding box center [481, 187] width 461 height 232
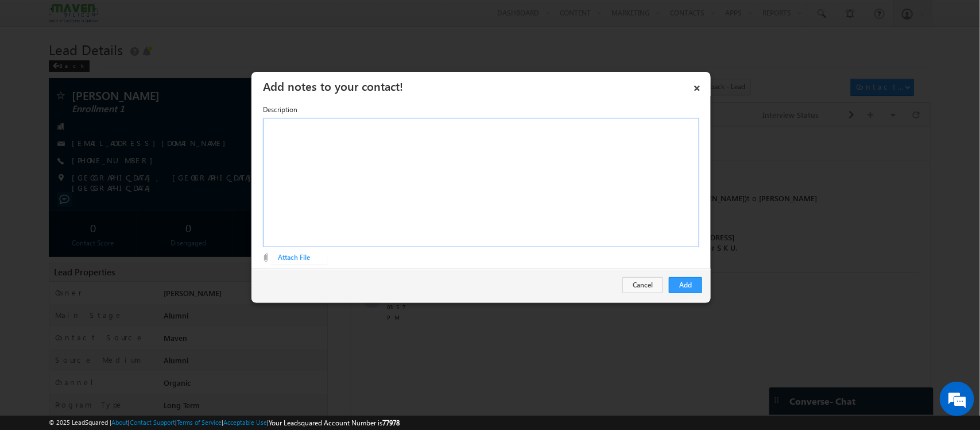
click at [533, 211] on div "Rich Text Editor, Description-inline-editor-div" at bounding box center [481, 182] width 436 height 129
click at [683, 284] on button "Add" at bounding box center [685, 285] width 33 height 16
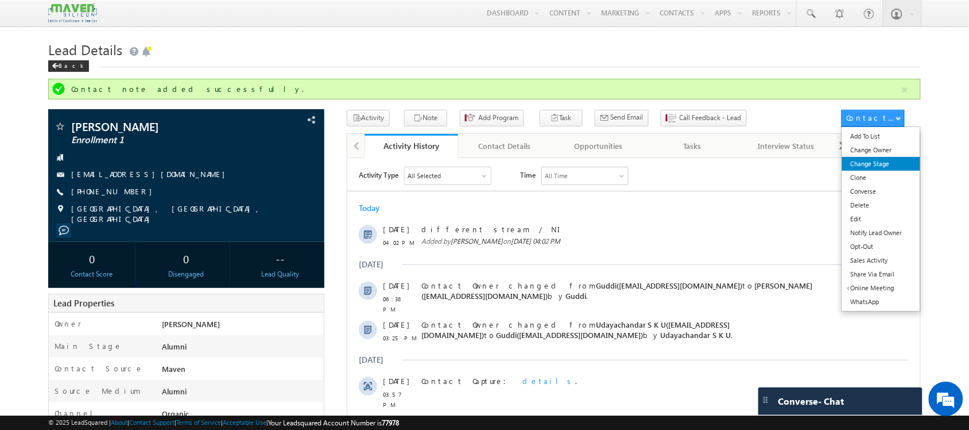
click at [885, 164] on link "Change Stage" at bounding box center [881, 164] width 79 height 14
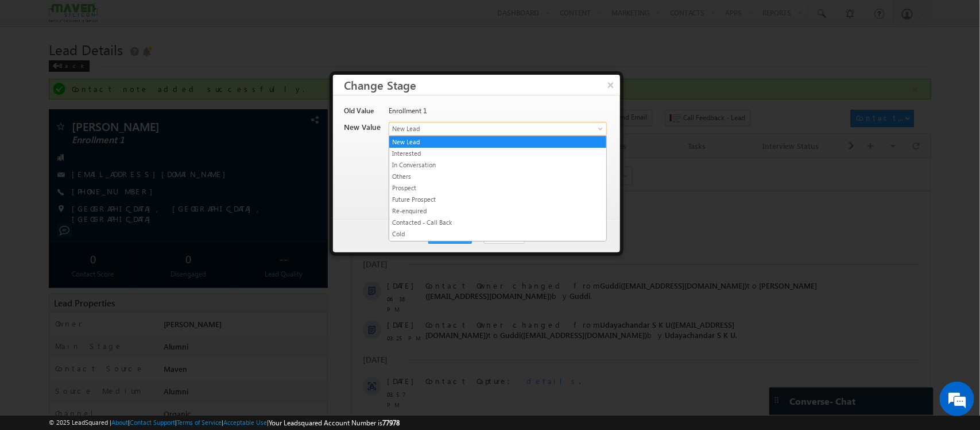
click at [501, 135] on body "Menu [GEOGRAPHIC_DATA] lsq6@ maven -sili con.c om" at bounding box center [490, 428] width 980 height 856
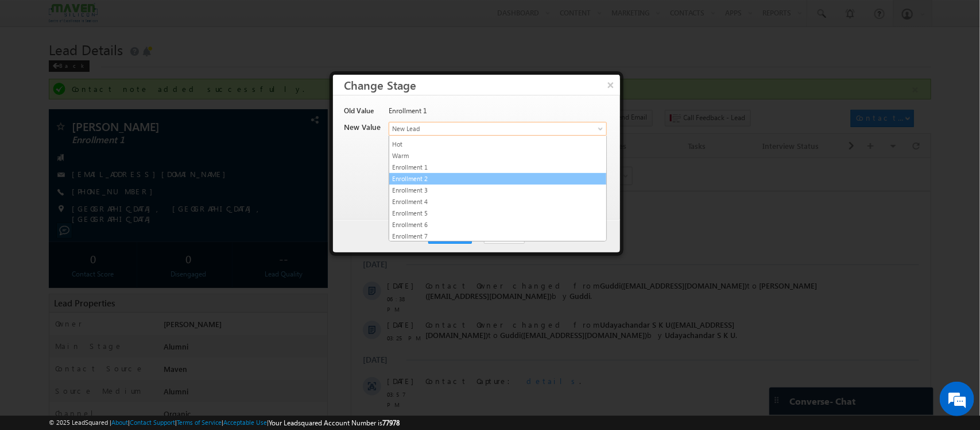
scroll to position [225, 0]
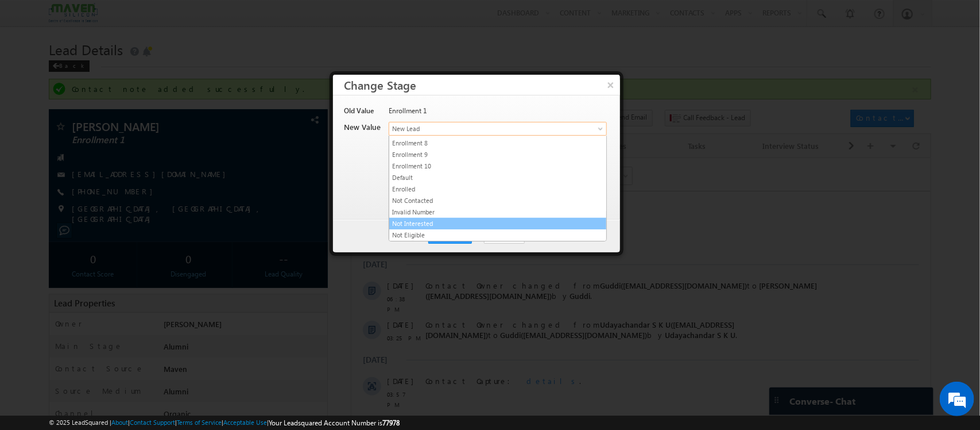
click at [469, 219] on link "Not Interested" at bounding box center [497, 223] width 217 height 10
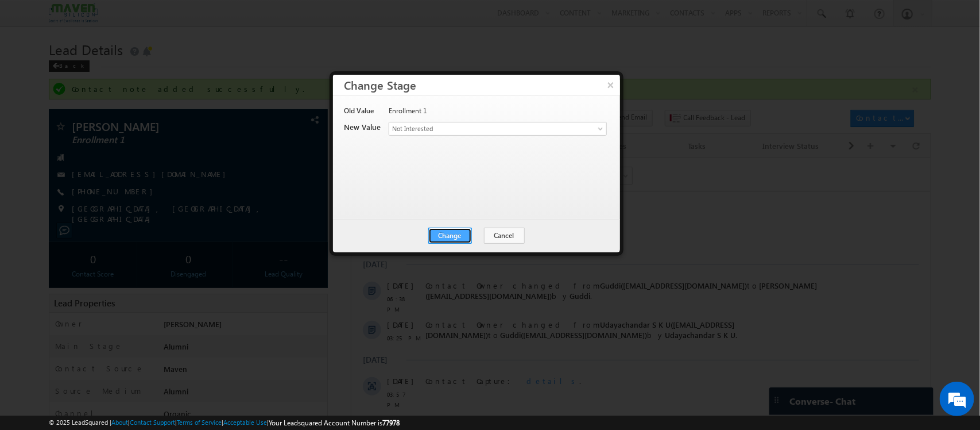
click at [464, 237] on button "Change" at bounding box center [450, 235] width 44 height 16
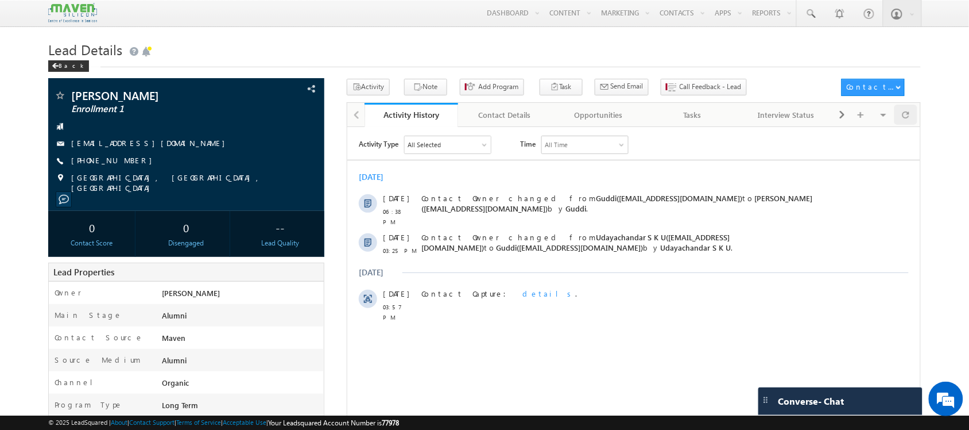
click at [920, 109] on div at bounding box center [923, 108] width 6 height 3
click at [911, 109] on div at bounding box center [906, 115] width 22 height 20
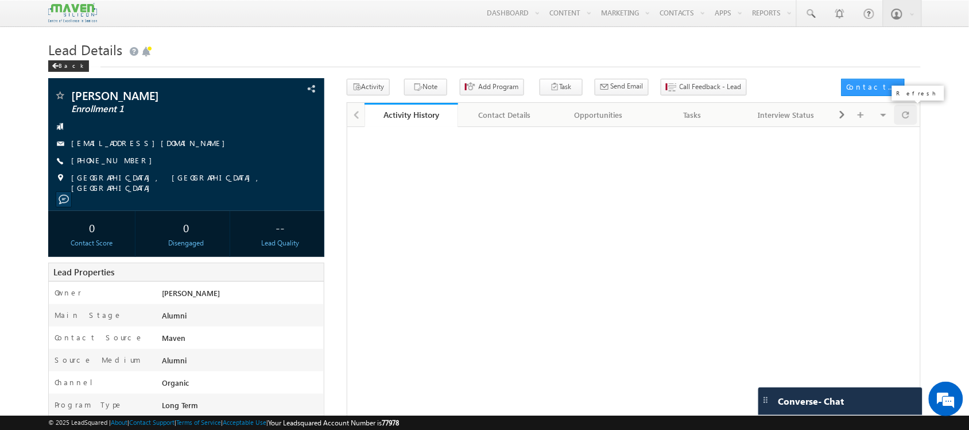
click at [911, 109] on div at bounding box center [906, 115] width 22 height 20
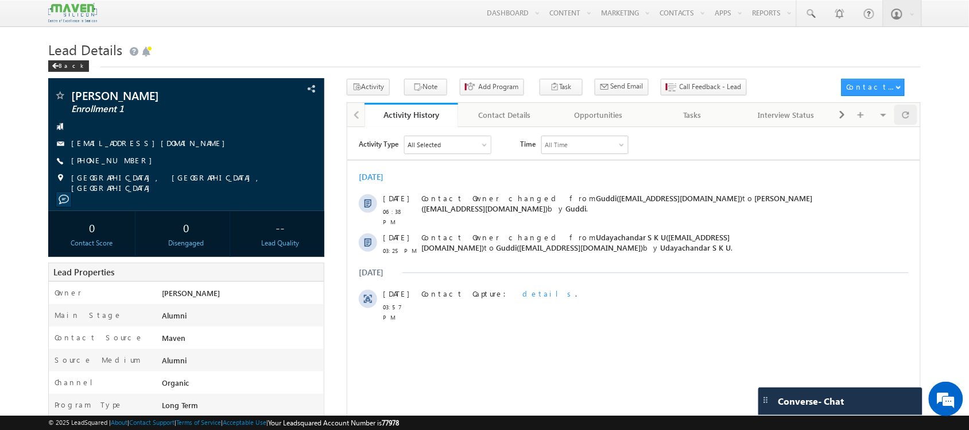
click at [902, 117] on div at bounding box center [906, 115] width 22 height 20
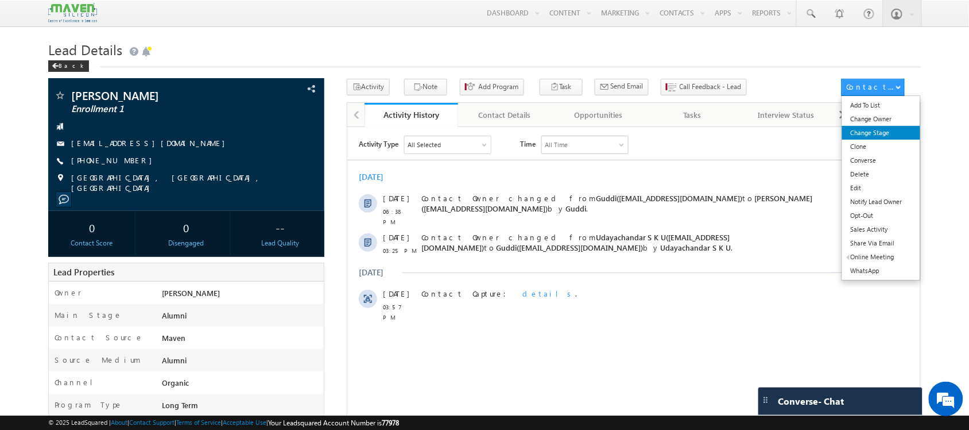
click at [864, 129] on link "Change Stage" at bounding box center [881, 133] width 79 height 14
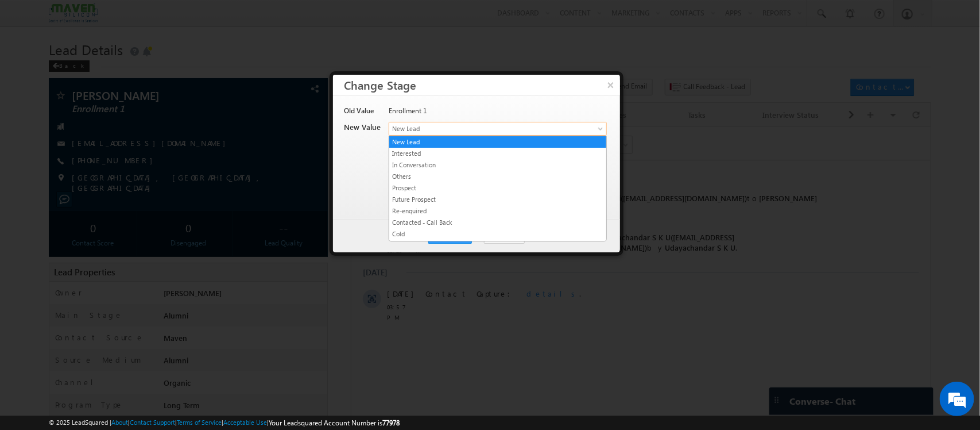
click at [466, 125] on span "New Lead" at bounding box center [478, 128] width 179 height 10
click at [461, 164] on link "In Conversation" at bounding box center [497, 165] width 217 height 10
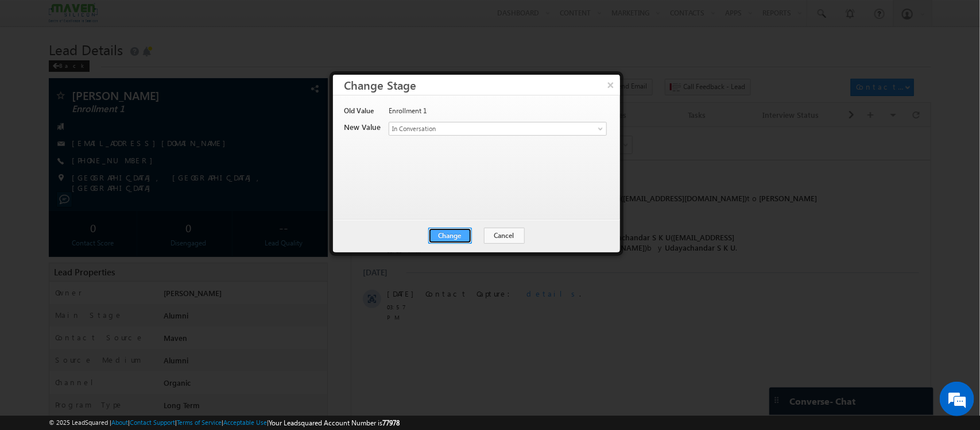
click at [451, 234] on button "Change" at bounding box center [450, 235] width 44 height 16
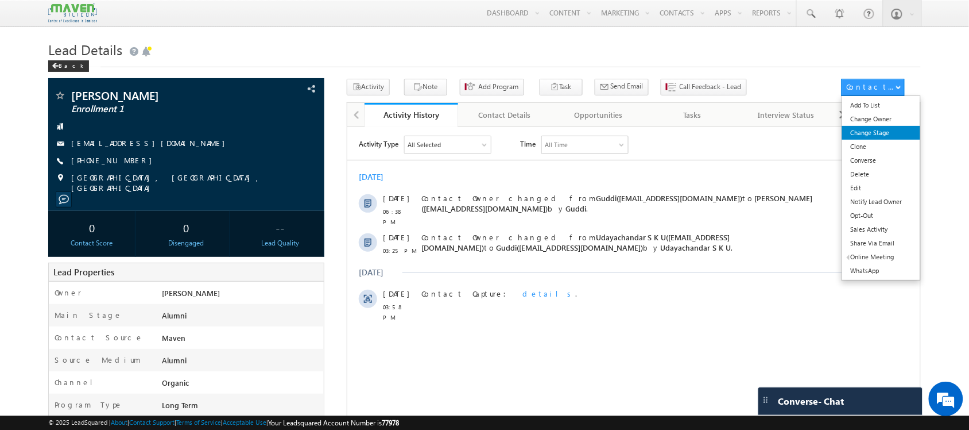
click at [863, 129] on link "Change Stage" at bounding box center [881, 133] width 79 height 14
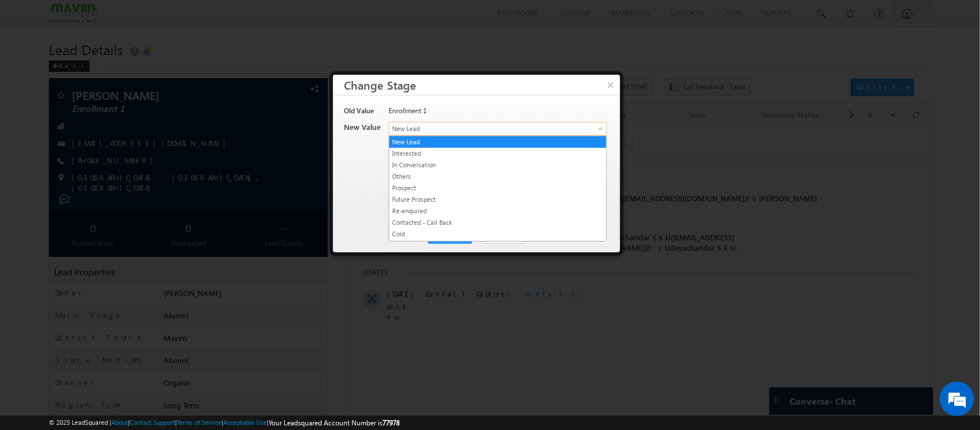
click at [561, 122] on link "New Lead" at bounding box center [498, 129] width 218 height 14
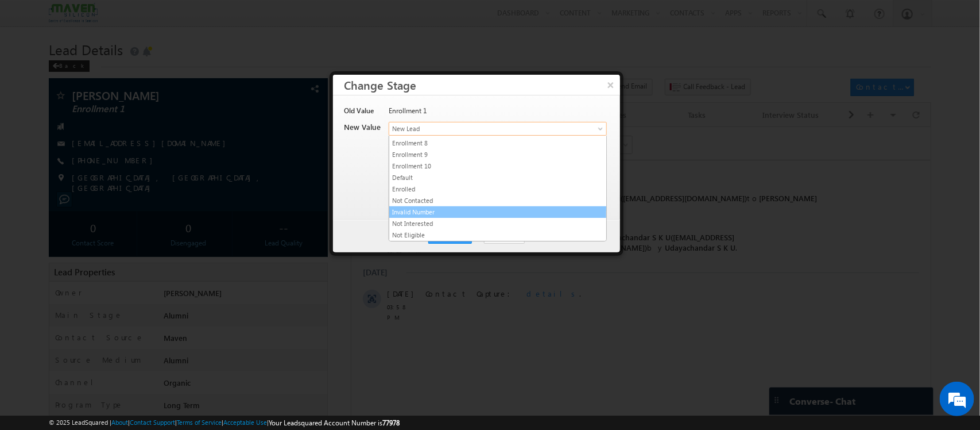
click at [497, 208] on link "Invalid Number" at bounding box center [497, 212] width 217 height 10
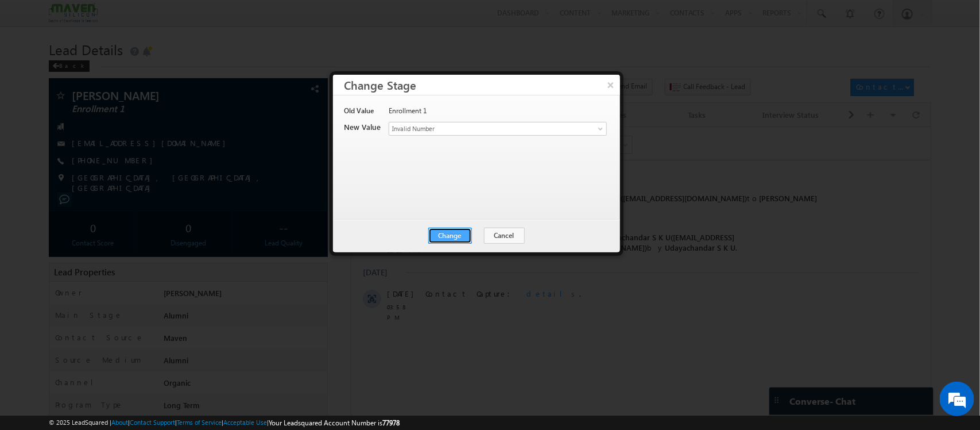
click at [453, 231] on button "Change" at bounding box center [450, 235] width 44 height 16
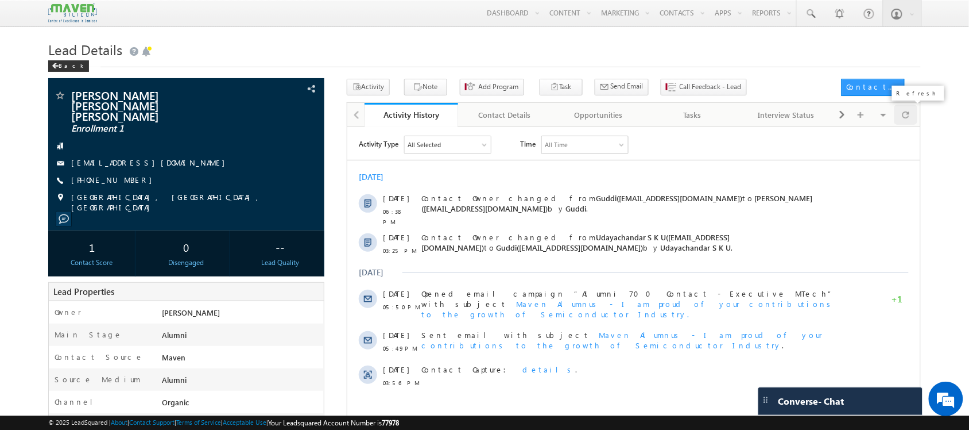
click at [909, 115] on span at bounding box center [906, 115] width 7 height 20
click at [908, 118] on span at bounding box center [906, 115] width 7 height 20
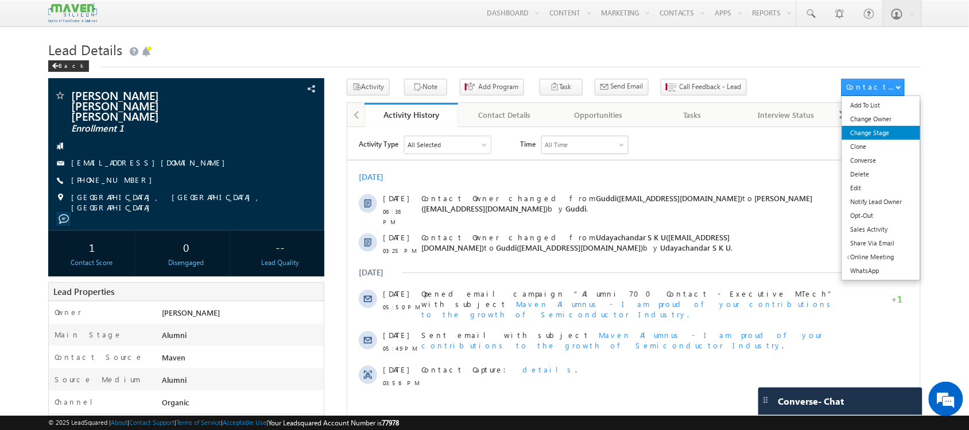
click at [895, 130] on link "Change Stage" at bounding box center [881, 133] width 79 height 14
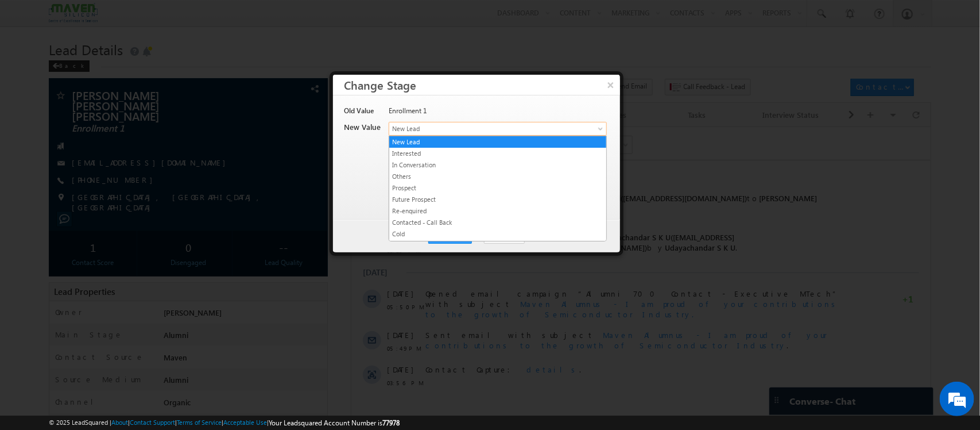
click at [594, 129] on link "New Lead" at bounding box center [498, 129] width 218 height 14
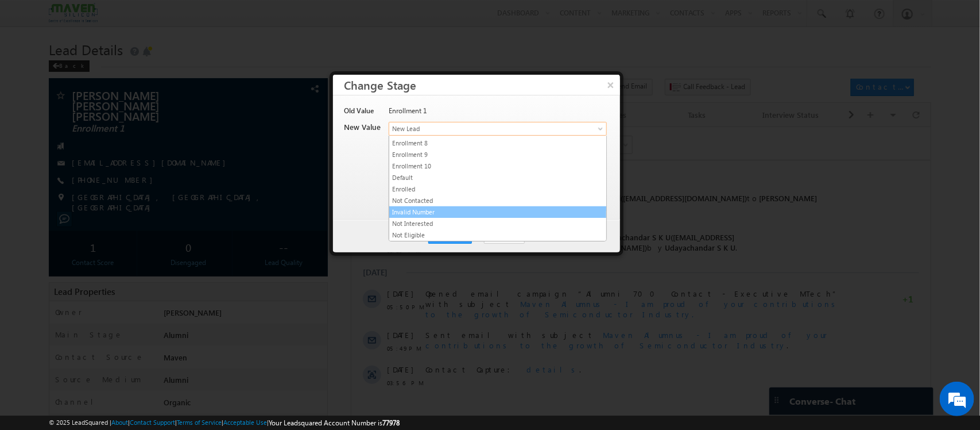
click at [515, 211] on link "Invalid Number" at bounding box center [497, 212] width 217 height 10
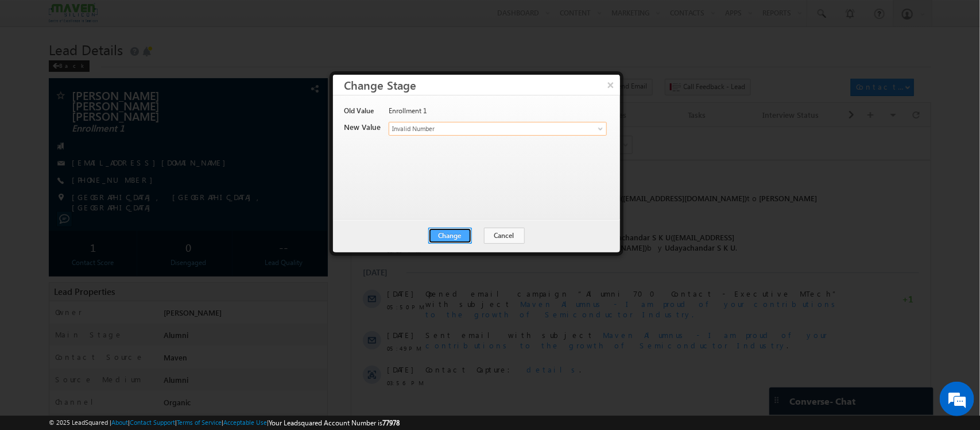
click at [457, 239] on button "Change" at bounding box center [450, 235] width 44 height 16
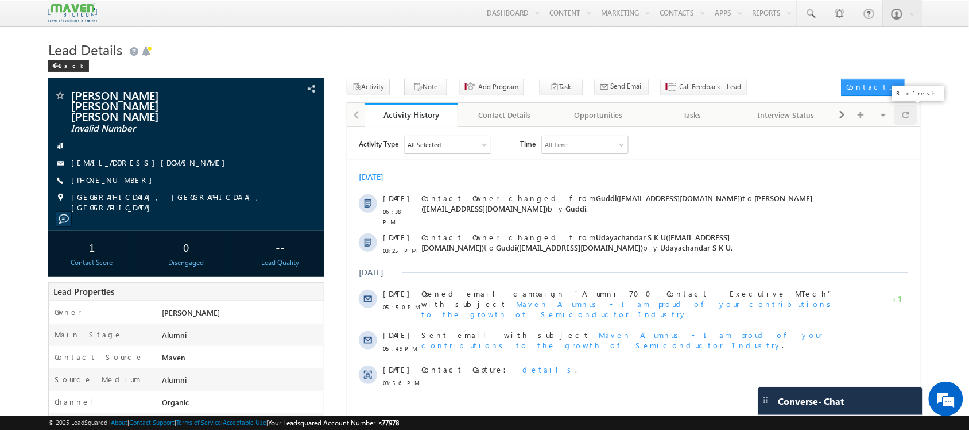
click at [905, 114] on span at bounding box center [906, 115] width 7 height 20
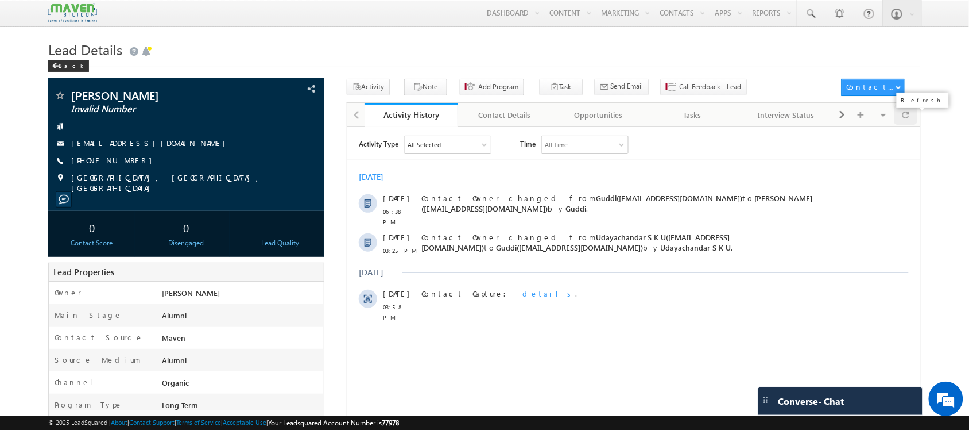
click at [903, 125] on span at bounding box center [906, 115] width 7 height 20
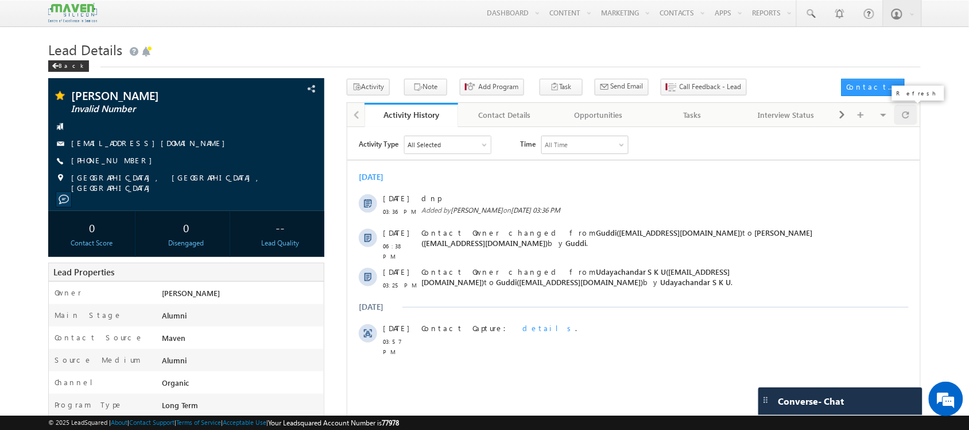
click at [908, 115] on span at bounding box center [906, 115] width 7 height 20
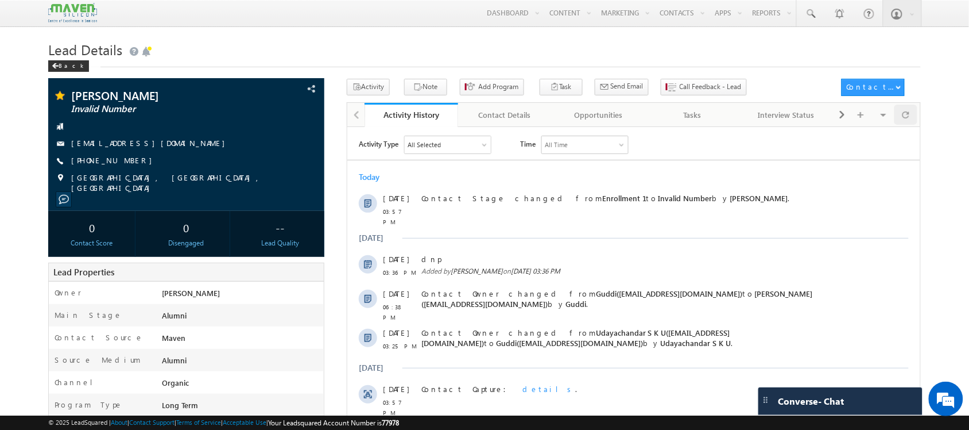
click at [906, 116] on span at bounding box center [906, 115] width 7 height 20
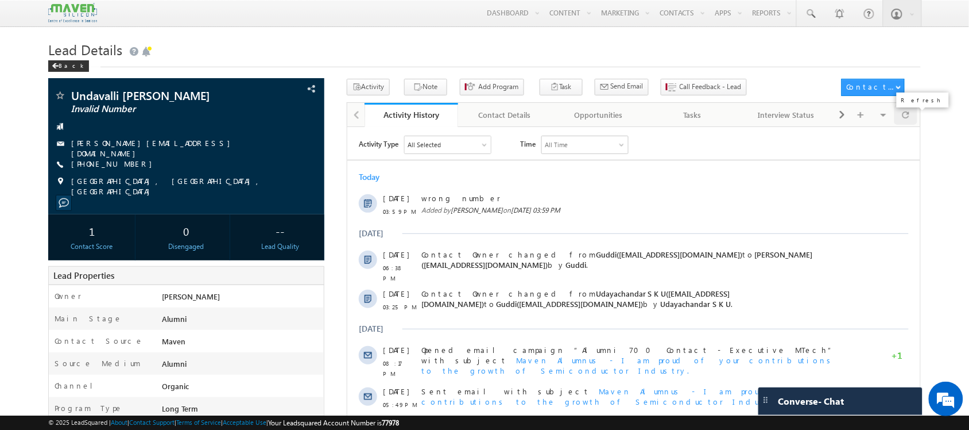
click at [911, 122] on div at bounding box center [906, 115] width 22 height 20
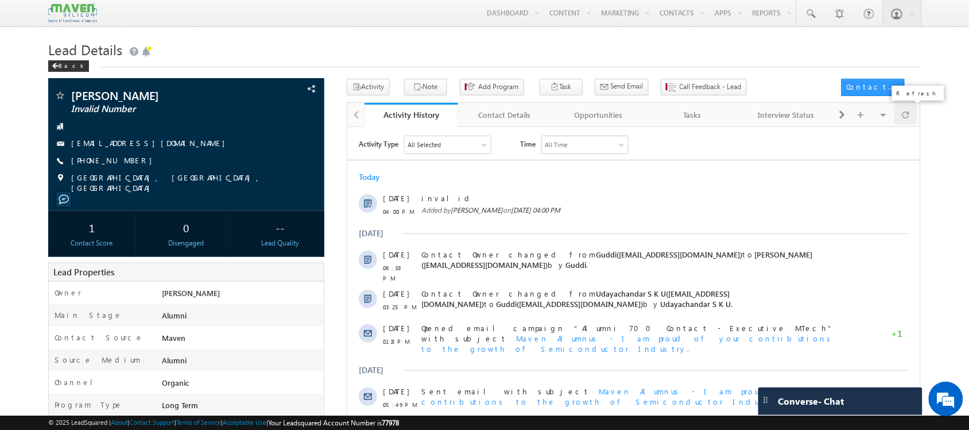
click at [911, 113] on div at bounding box center [906, 115] width 22 height 20
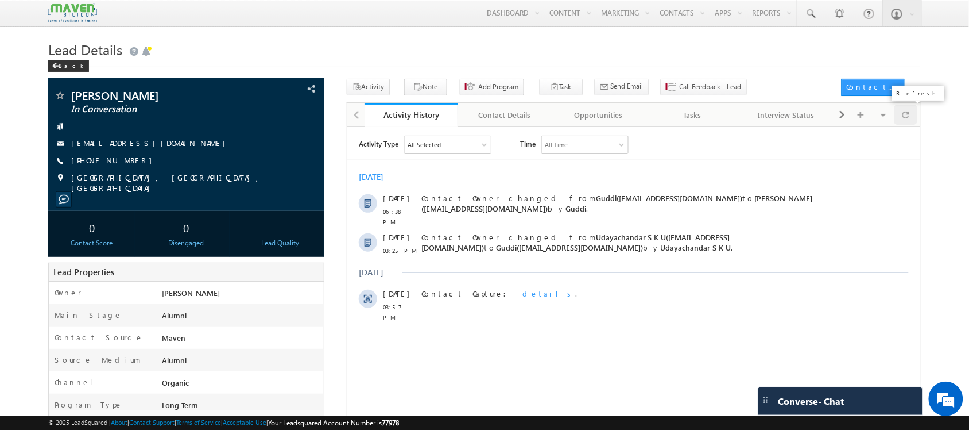
click at [908, 113] on span at bounding box center [906, 115] width 7 height 20
click at [914, 114] on div at bounding box center [906, 115] width 22 height 20
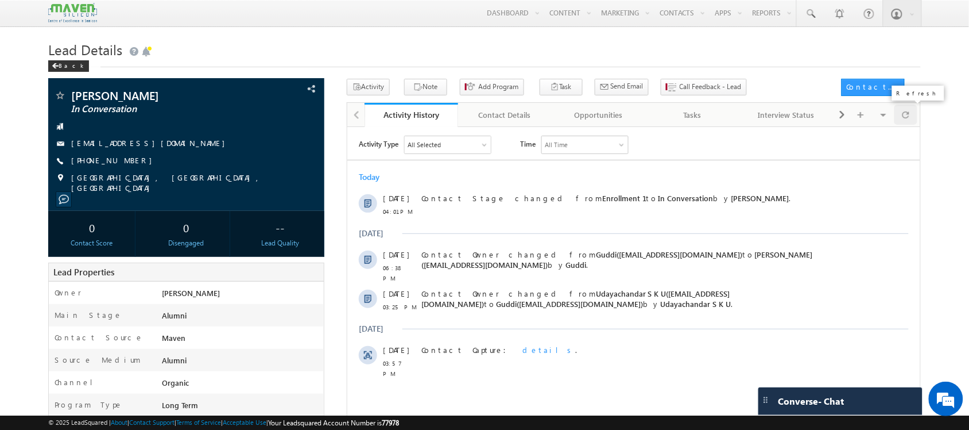
click at [905, 119] on span at bounding box center [906, 115] width 7 height 20
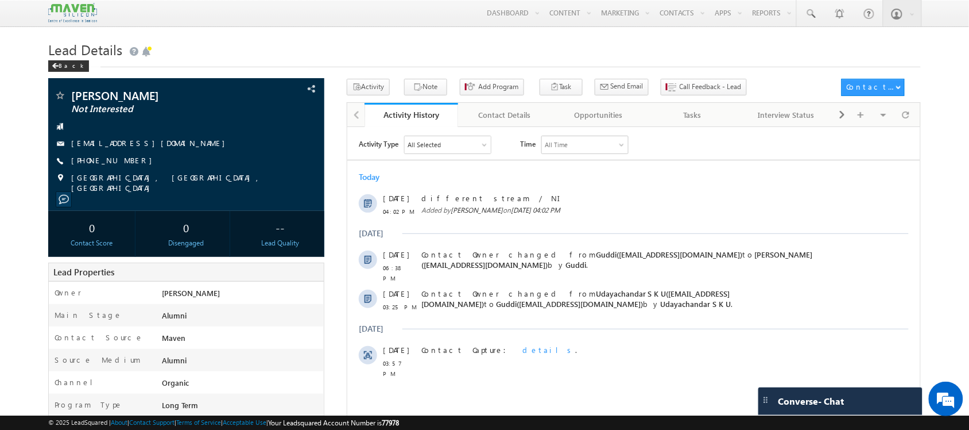
click at [906, 102] on div "Activity Note Add Program Task Send Email" at bounding box center [634, 91] width 574 height 24
drag, startPoint x: 905, startPoint y: 125, endPoint x: 721, endPoint y: -76, distance: 273.1
click at [721, 0] on html "Menu [GEOGRAPHIC_DATA] lsq6@ maven -sili con.c om" at bounding box center [484, 429] width 969 height 859
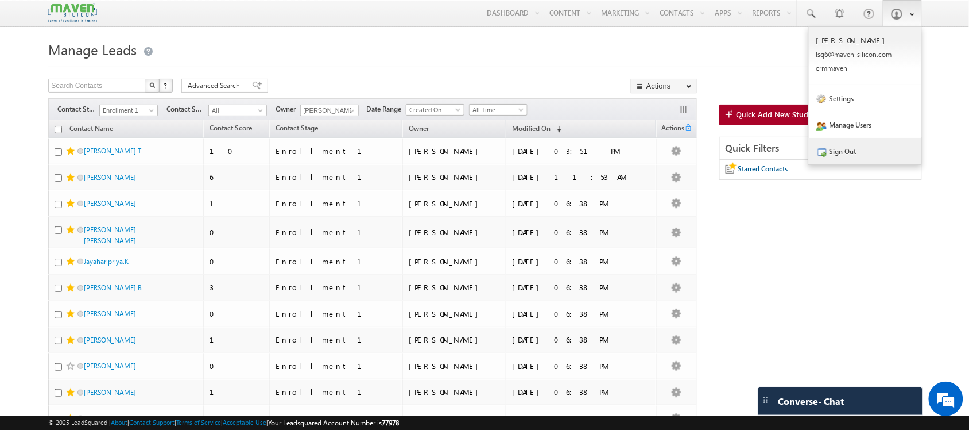
click at [877, 156] on link "Sign Out" at bounding box center [865, 151] width 113 height 26
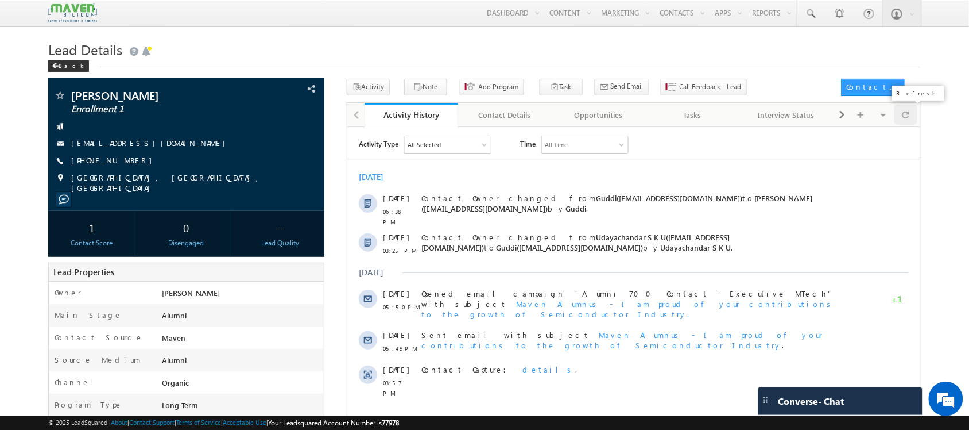
click at [900, 121] on div at bounding box center [906, 115] width 22 height 20
click at [413, 85] on icon "button" at bounding box center [417, 87] width 9 height 11
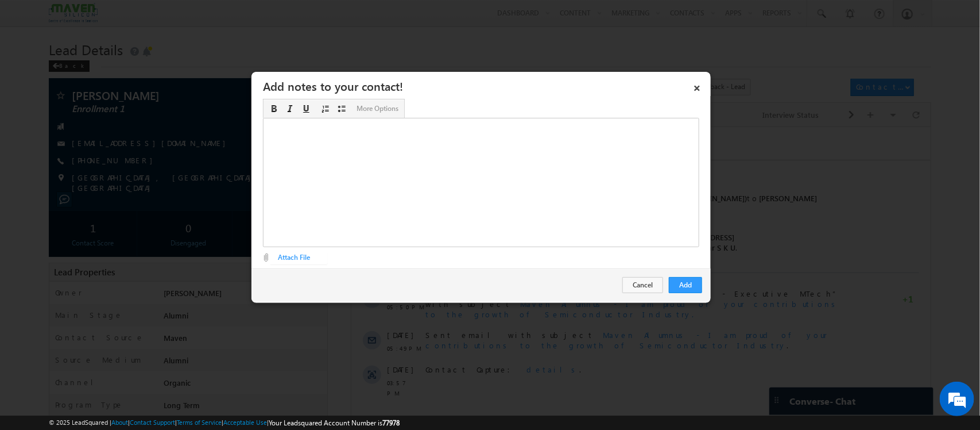
click at [535, 172] on div "Rich Text Editor, Description-inline-editor-div" at bounding box center [481, 182] width 436 height 129
drag, startPoint x: 690, startPoint y: 271, endPoint x: 688, endPoint y: 277, distance: 6.0
click at [688, 277] on div "Add Cancel" at bounding box center [481, 284] width 459 height 33
click at [688, 277] on button "Add" at bounding box center [685, 285] width 33 height 16
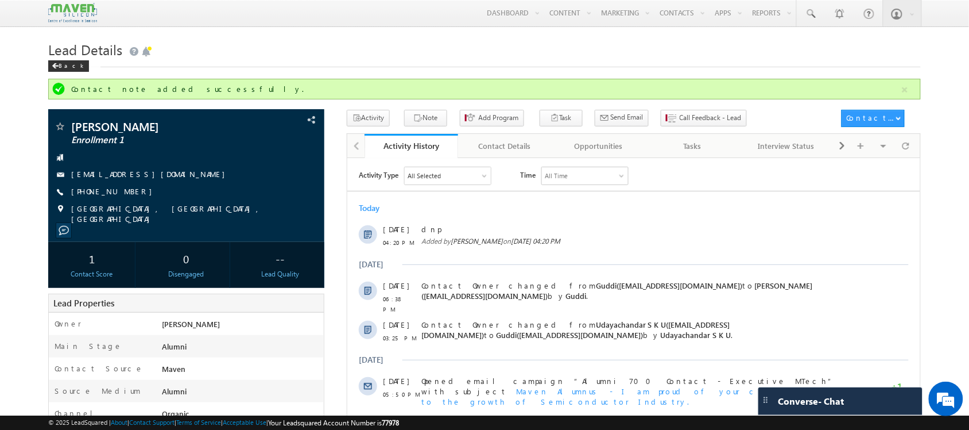
click at [494, 44] on h1 "Lead Details" at bounding box center [484, 48] width 872 height 22
click at [903, 150] on span at bounding box center [906, 146] width 7 height 20
click at [908, 148] on span at bounding box center [906, 146] width 7 height 20
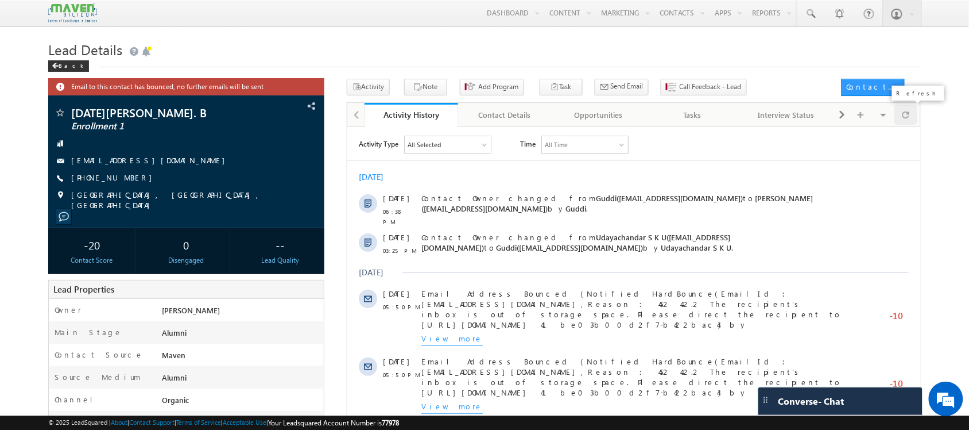
click at [905, 113] on span at bounding box center [906, 115] width 7 height 20
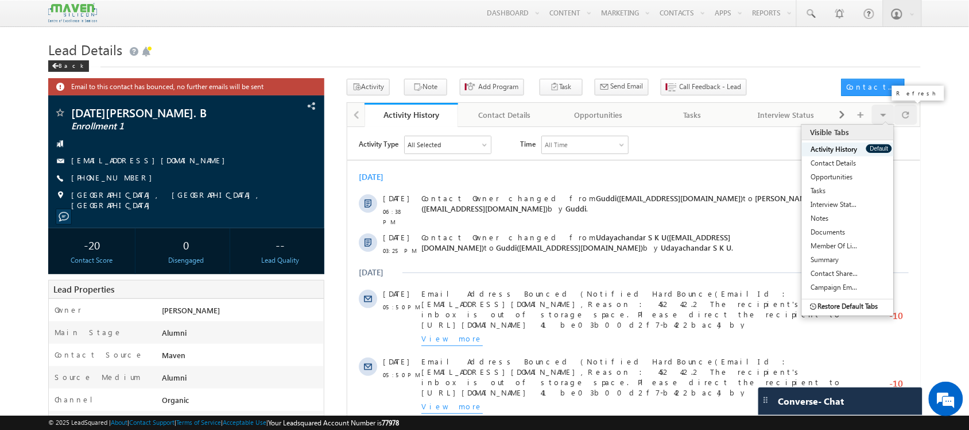
click at [900, 118] on div at bounding box center [906, 115] width 22 height 20
